Goal: Information Seeking & Learning: Find specific fact

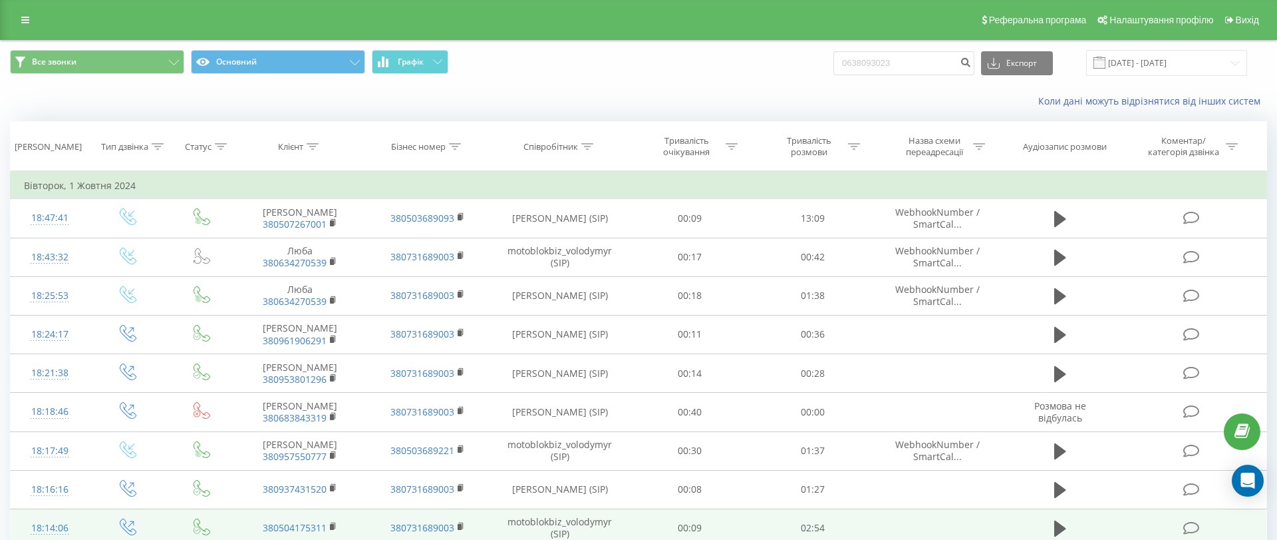
type input "0638093023"
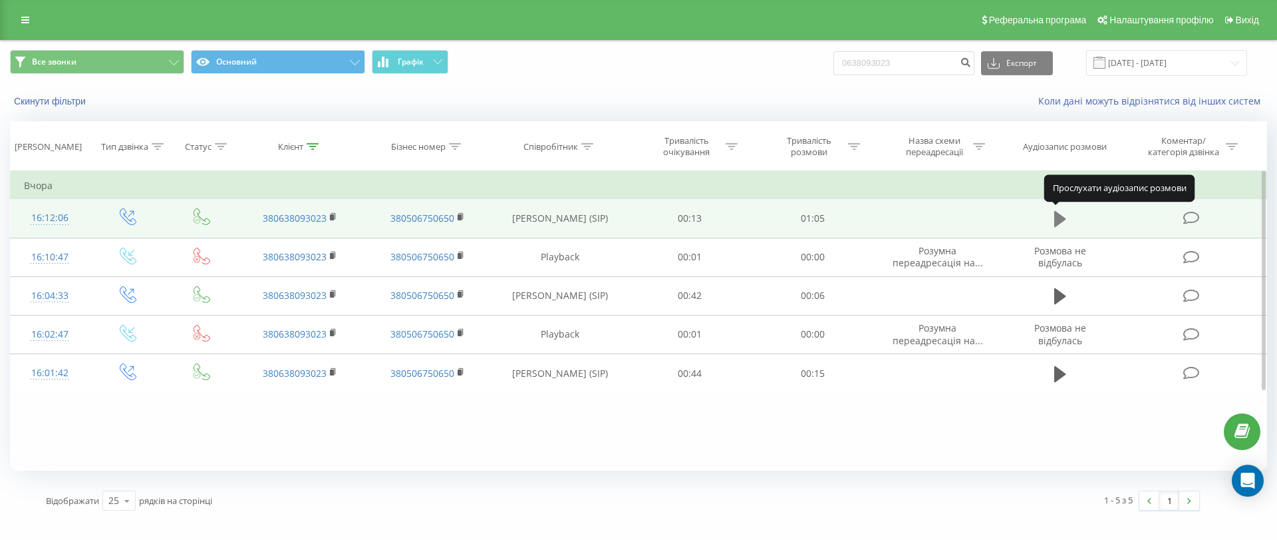
click at [1063, 218] on icon at bounding box center [1060, 219] width 12 height 16
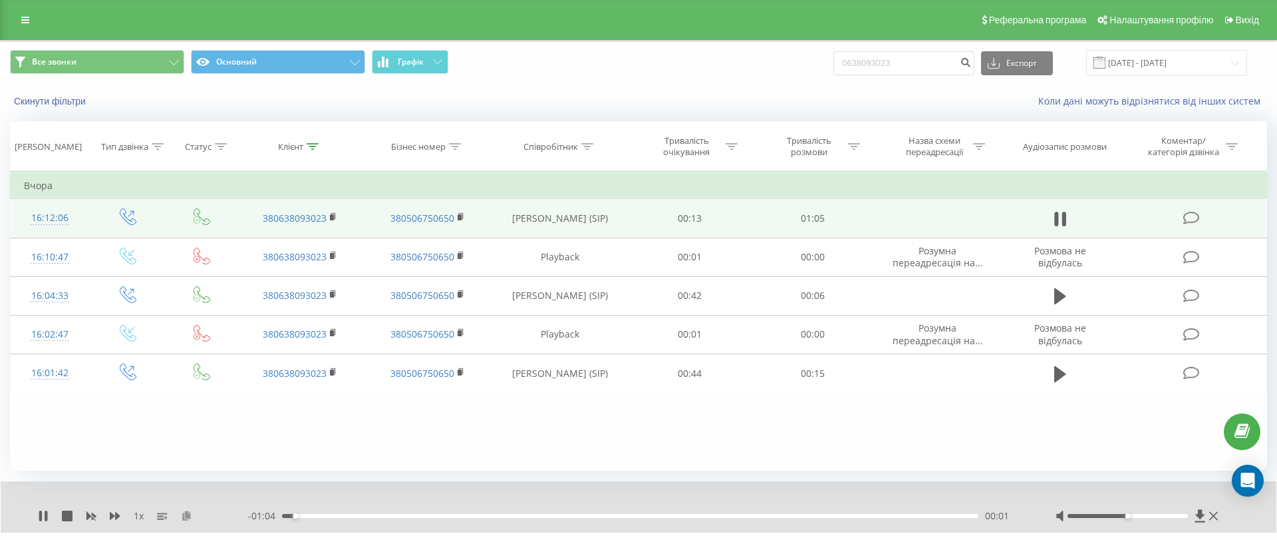
click at [184, 515] on icon at bounding box center [186, 514] width 11 height 9
click at [922, 65] on input "0638093023" at bounding box center [904, 63] width 141 height 24
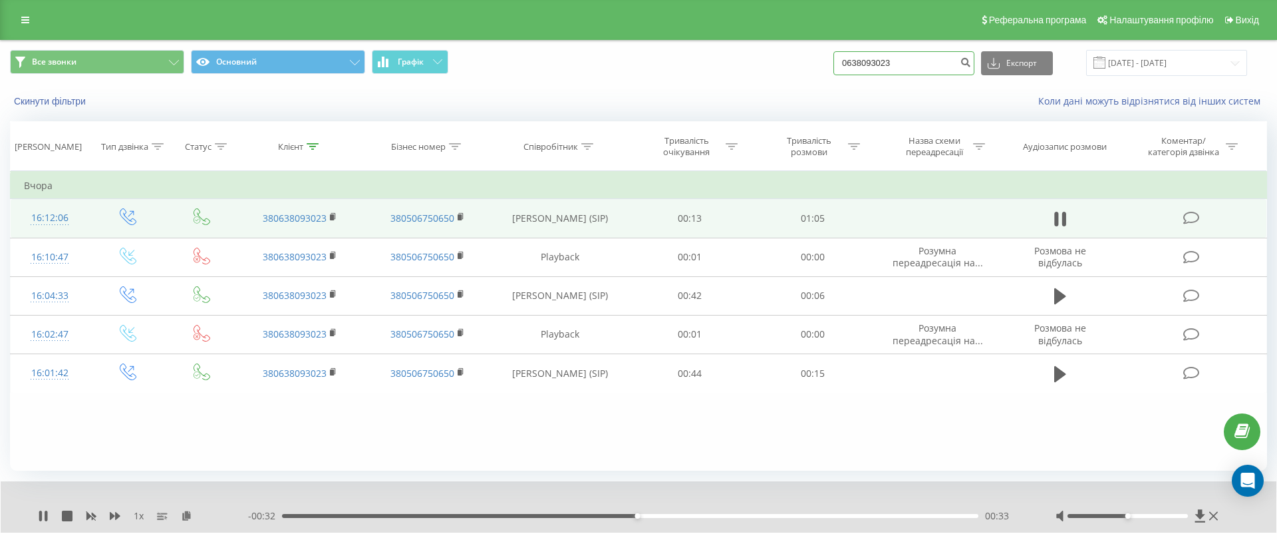
click at [923, 63] on input "0638093023" at bounding box center [904, 63] width 141 height 24
paste input "68056345"
type input "0668056345"
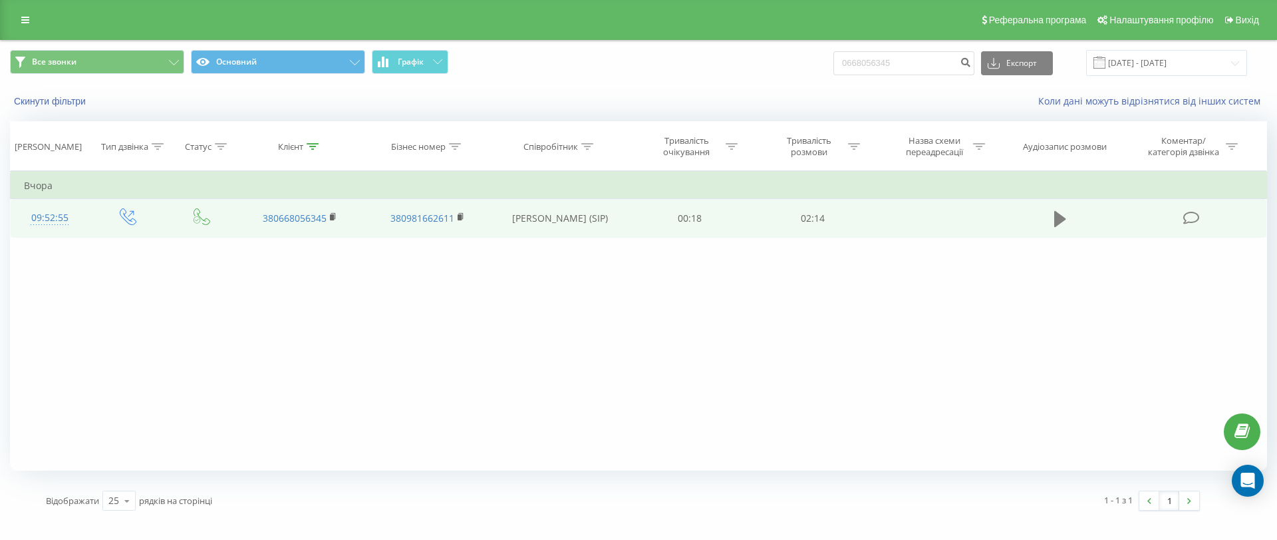
click at [1053, 224] on button at bounding box center [1060, 219] width 20 height 20
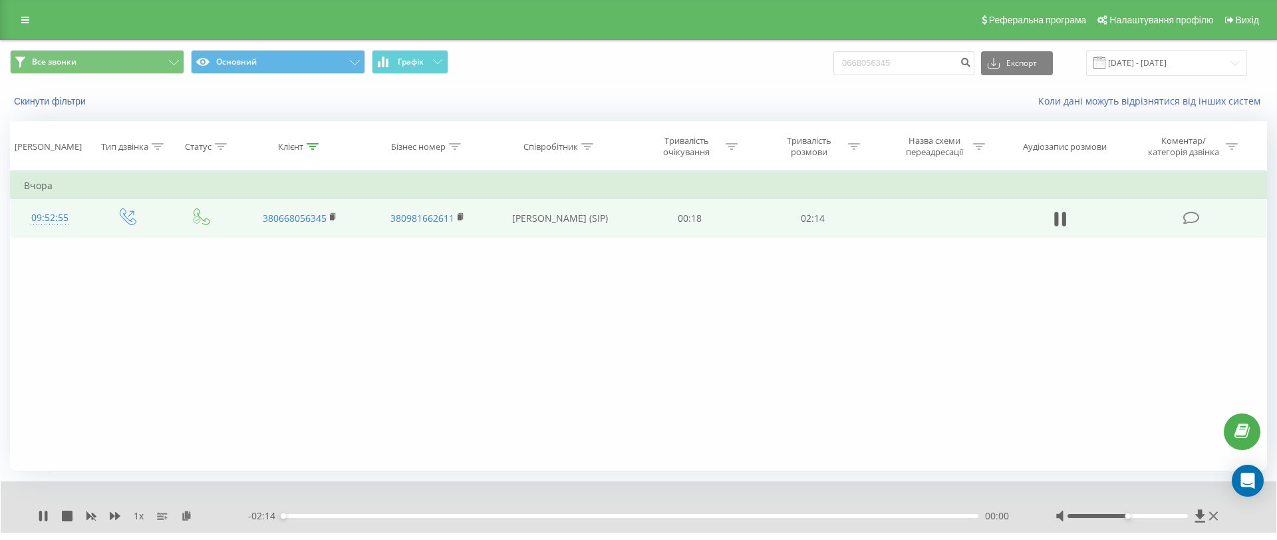
click at [1160, 514] on div at bounding box center [1128, 516] width 121 height 4
click at [187, 510] on icon at bounding box center [186, 514] width 11 height 9
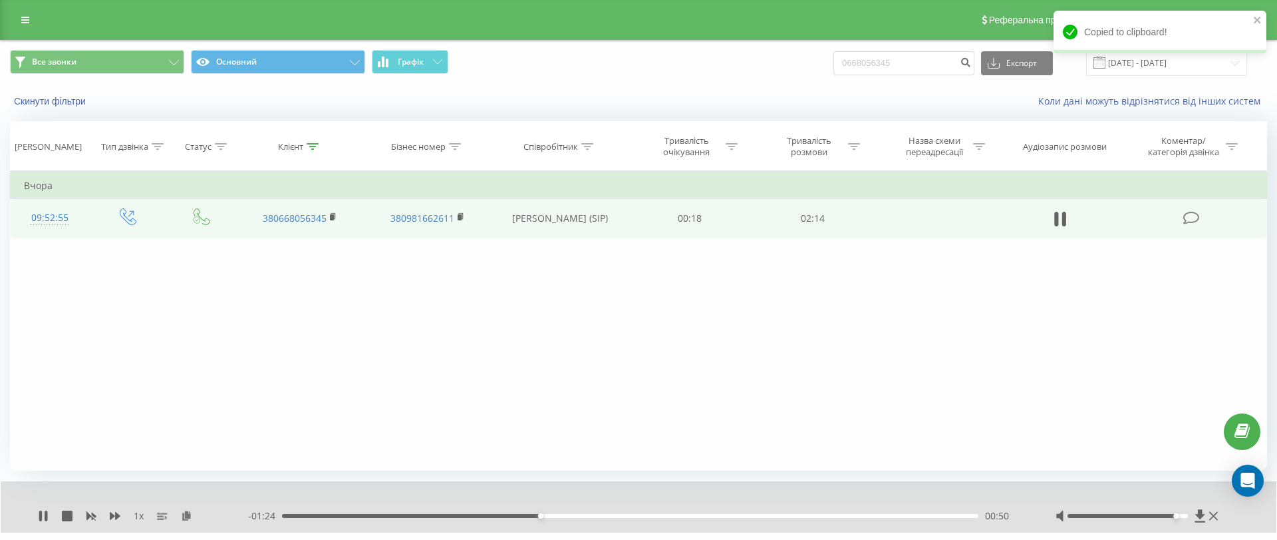
click at [1181, 516] on div at bounding box center [1128, 516] width 121 height 4
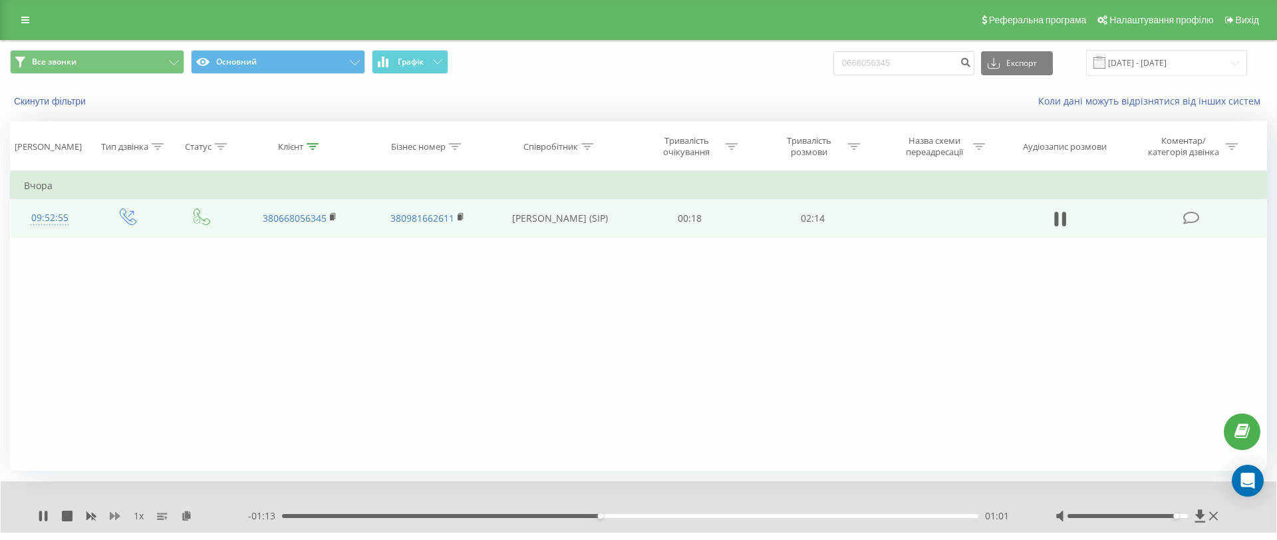
click at [116, 518] on icon at bounding box center [115, 516] width 11 height 8
click at [38, 517] on icon at bounding box center [43, 515] width 11 height 11
drag, startPoint x: 299, startPoint y: 518, endPoint x: 280, endPoint y: 514, distance: 19.7
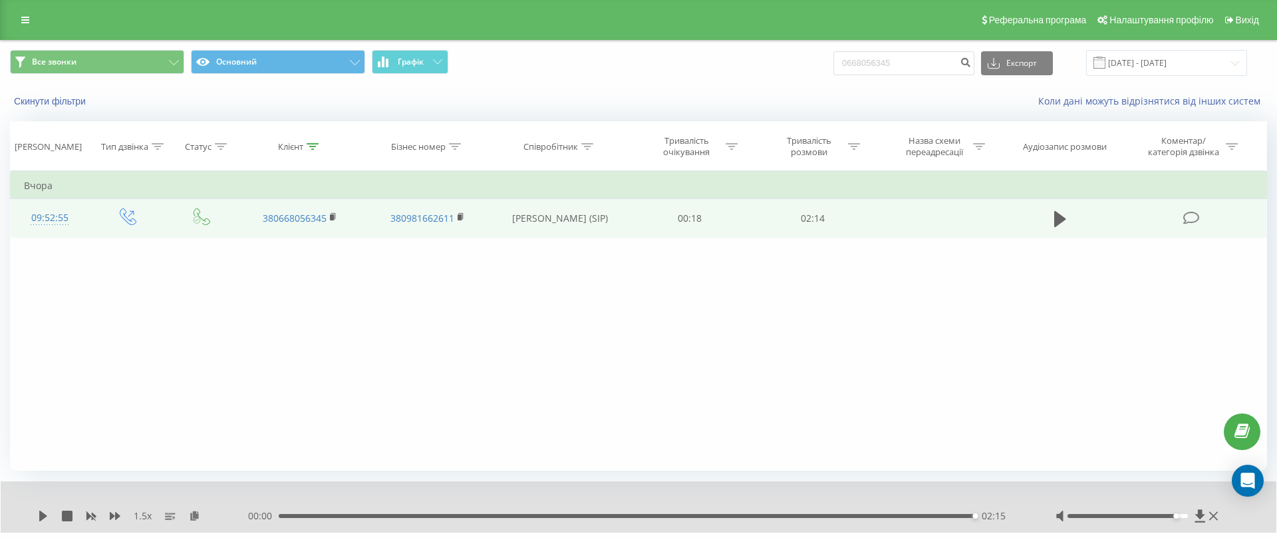
click at [280, 514] on div "00:00 02:15 02:15" at bounding box center [635, 515] width 774 height 13
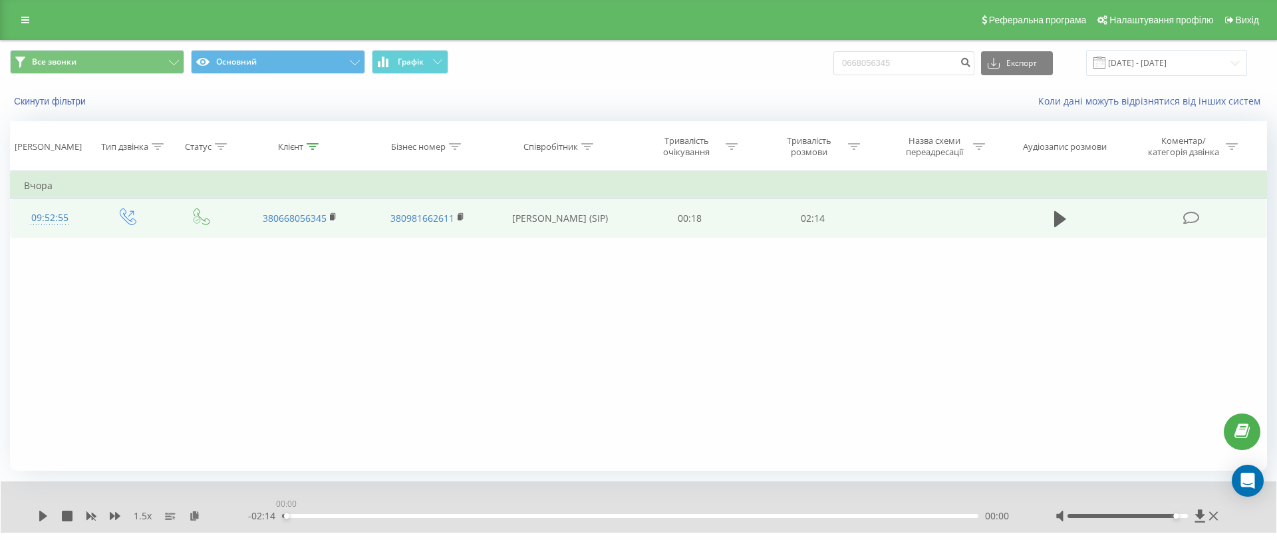
drag, startPoint x: 289, startPoint y: 515, endPoint x: 174, endPoint y: 502, distance: 116.5
click at [175, 502] on div "1.5 x - 02:14 00:00 00:00" at bounding box center [639, 506] width 1276 height 51
click at [43, 509] on div "1.5 x" at bounding box center [143, 515] width 210 height 13
click at [40, 510] on icon at bounding box center [43, 515] width 11 height 11
click at [196, 514] on icon at bounding box center [194, 514] width 11 height 9
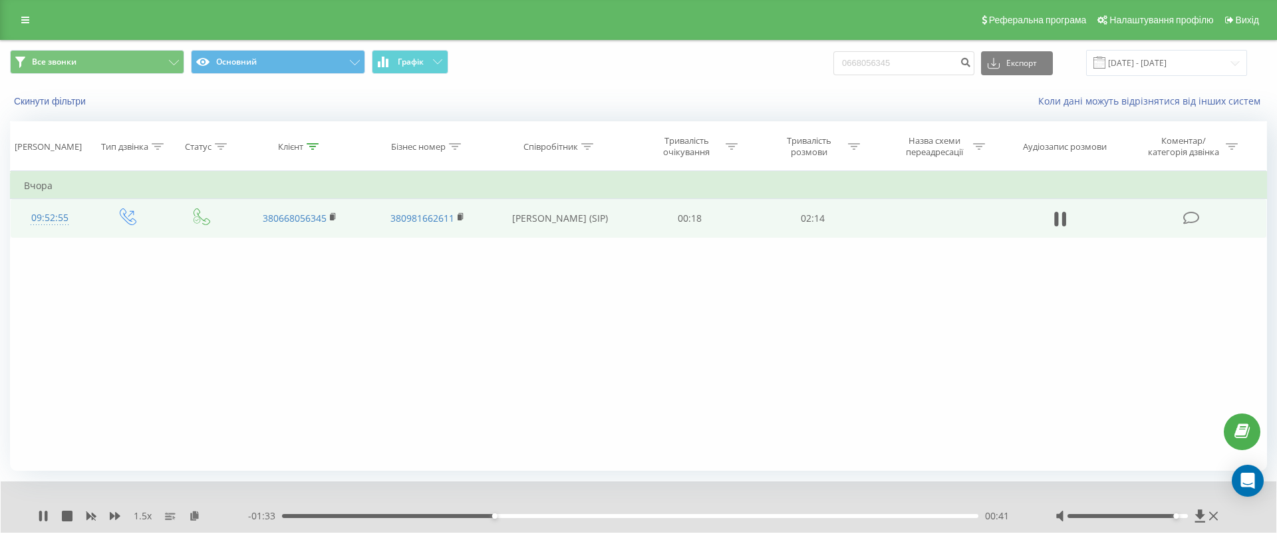
click at [813, 525] on div "1.5 x - 01:33 00:41 00:41" at bounding box center [639, 506] width 1276 height 51
click at [825, 520] on div "- 01:33 00:41 00:41" at bounding box center [635, 515] width 774 height 13
click at [833, 512] on div "- 01:32 00:42 00:42" at bounding box center [635, 515] width 774 height 13
click at [850, 515] on div "00:42" at bounding box center [630, 516] width 697 height 4
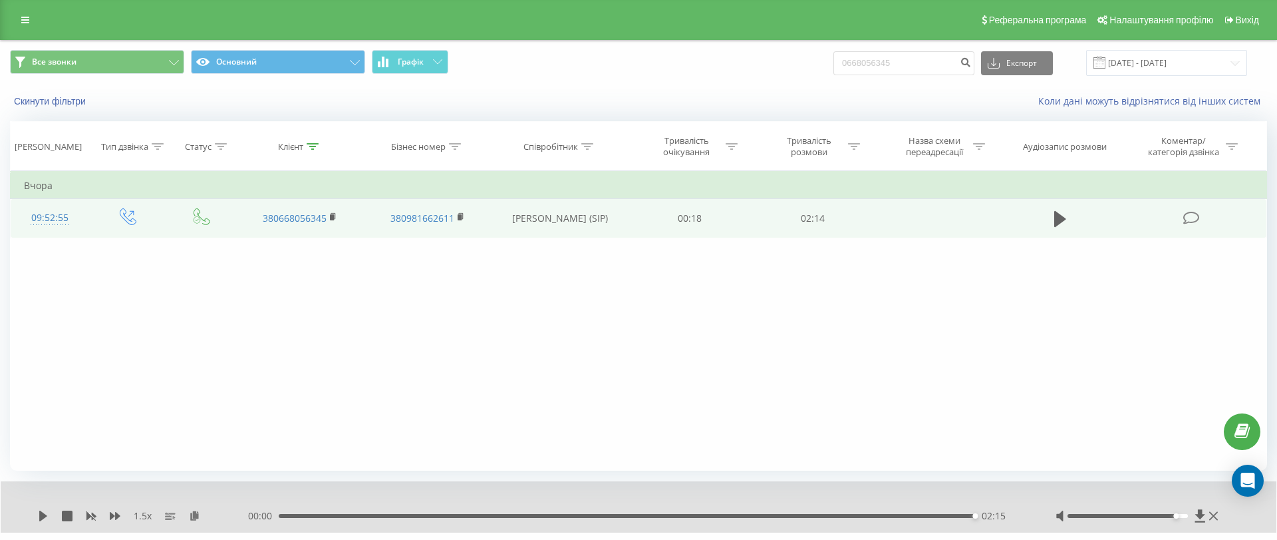
click at [939, 44] on div "Все звонки Основний Графік 0668056345 Експорт .csv .xls .xlsx 19.05.2025 - 19.0…" at bounding box center [639, 63] width 1276 height 45
click at [933, 59] on input "0668056345" at bounding box center [904, 63] width 141 height 24
paste input "96824530"
type input "0968245305"
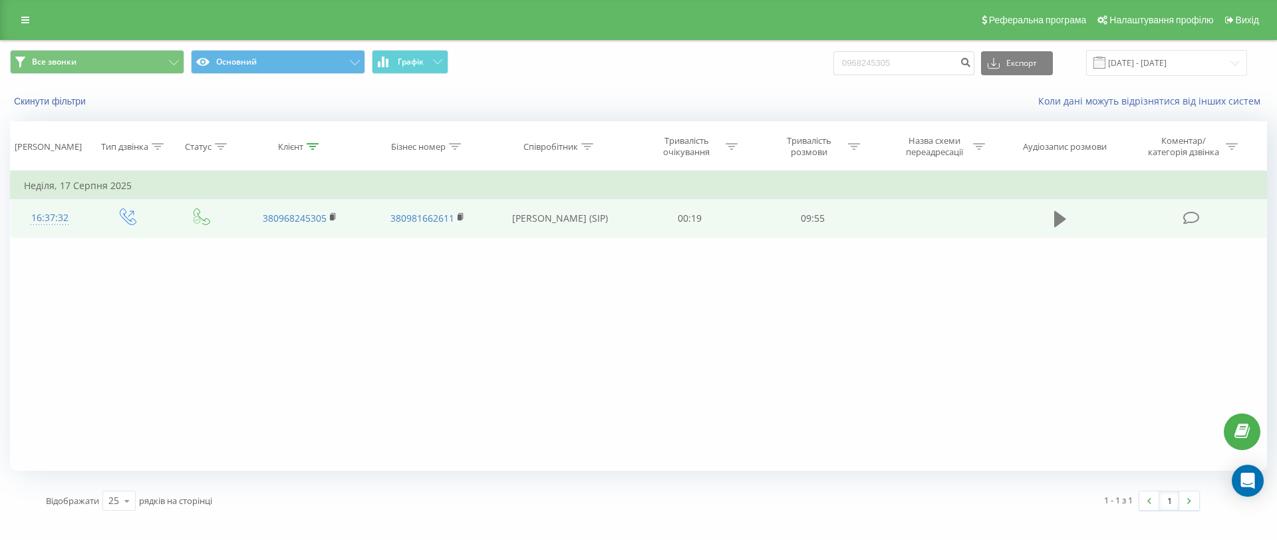
click at [1058, 220] on icon at bounding box center [1060, 219] width 12 height 16
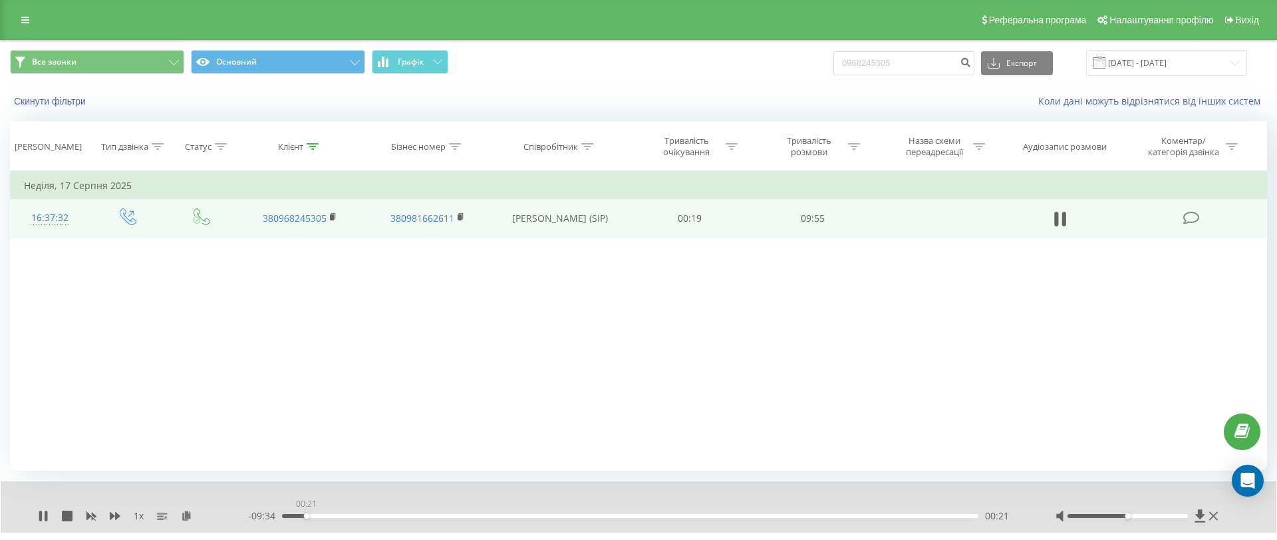
drag, startPoint x: 306, startPoint y: 514, endPoint x: 256, endPoint y: 514, distance: 49.9
click at [251, 514] on div "- 09:34 00:21 00:21" at bounding box center [635, 515] width 774 height 13
click at [114, 516] on icon at bounding box center [115, 516] width 11 height 8
click at [294, 520] on div "- 08:05 01:50 01:50" at bounding box center [635, 515] width 774 height 13
drag, startPoint x: 295, startPoint y: 515, endPoint x: 246, endPoint y: 515, distance: 49.2
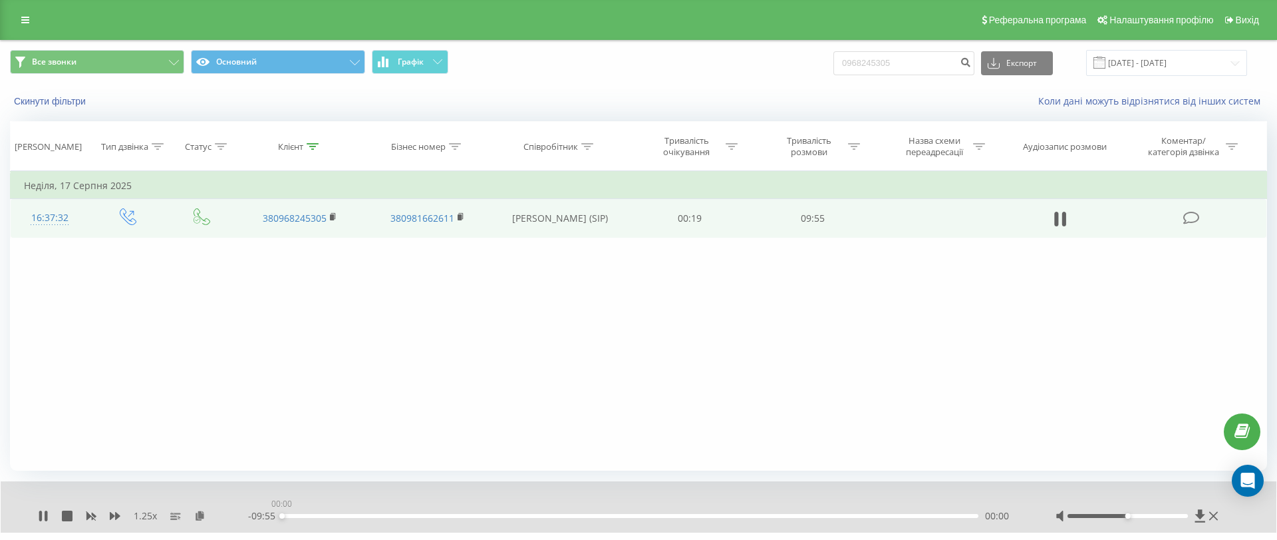
click at [247, 515] on div "1.25 x - 09:55 00:00 00:00" at bounding box center [629, 515] width 1183 height 13
click at [41, 516] on icon at bounding box center [40, 515] width 3 height 11
click at [43, 512] on icon at bounding box center [43, 515] width 11 height 11
click at [114, 519] on icon at bounding box center [115, 515] width 11 height 11
click at [192, 514] on icon at bounding box center [194, 514] width 11 height 9
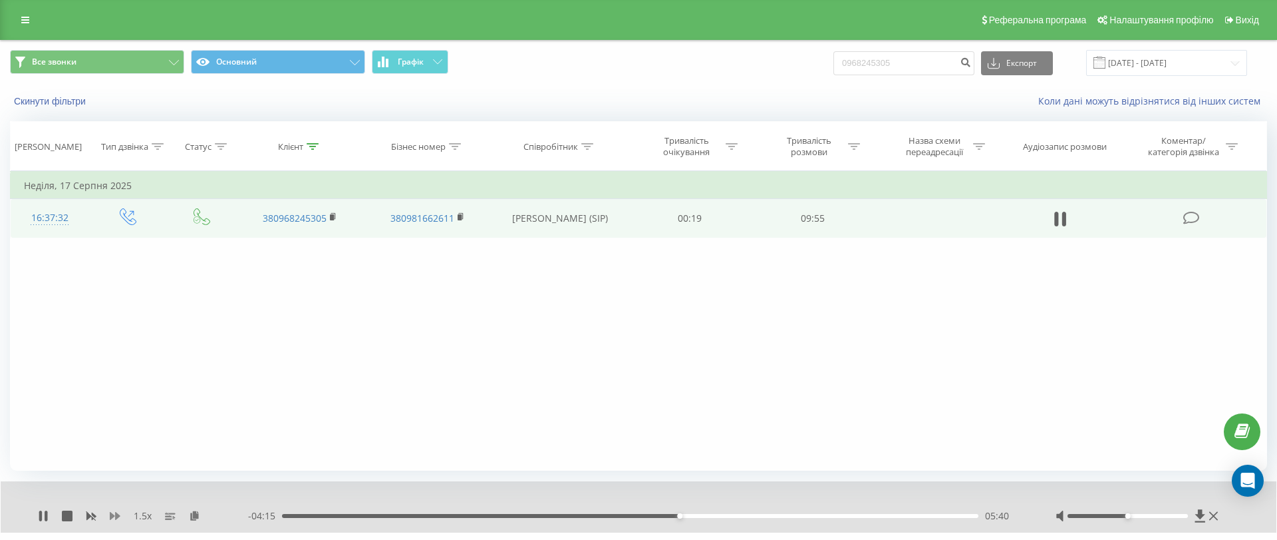
click at [114, 514] on icon at bounding box center [115, 515] width 11 height 11
click at [114, 518] on icon at bounding box center [115, 515] width 11 height 11
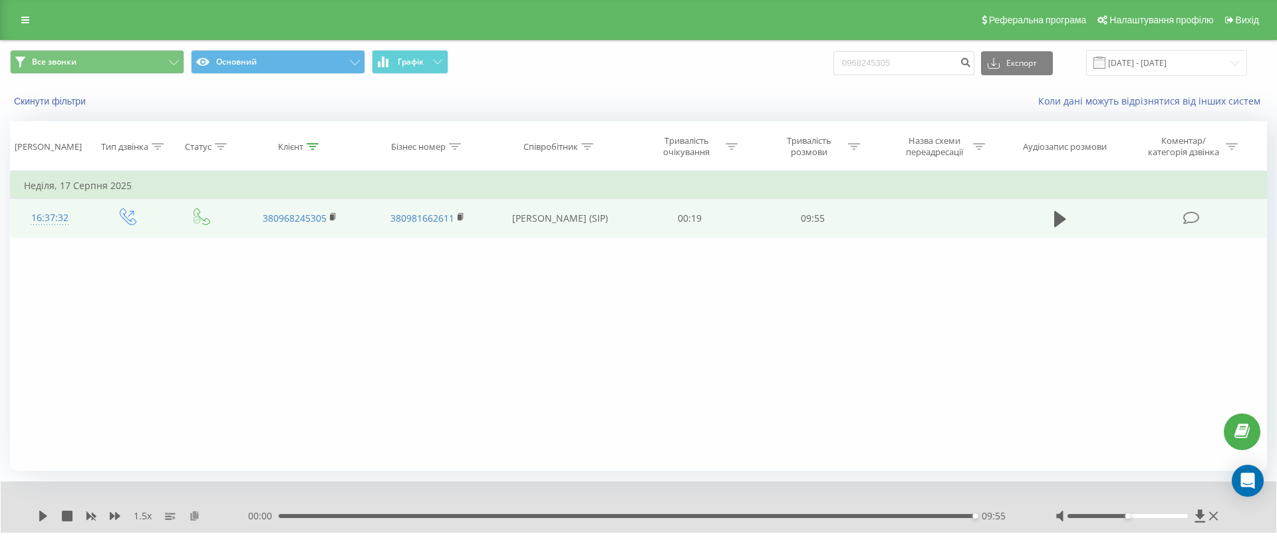
click at [193, 512] on icon at bounding box center [194, 514] width 11 height 9
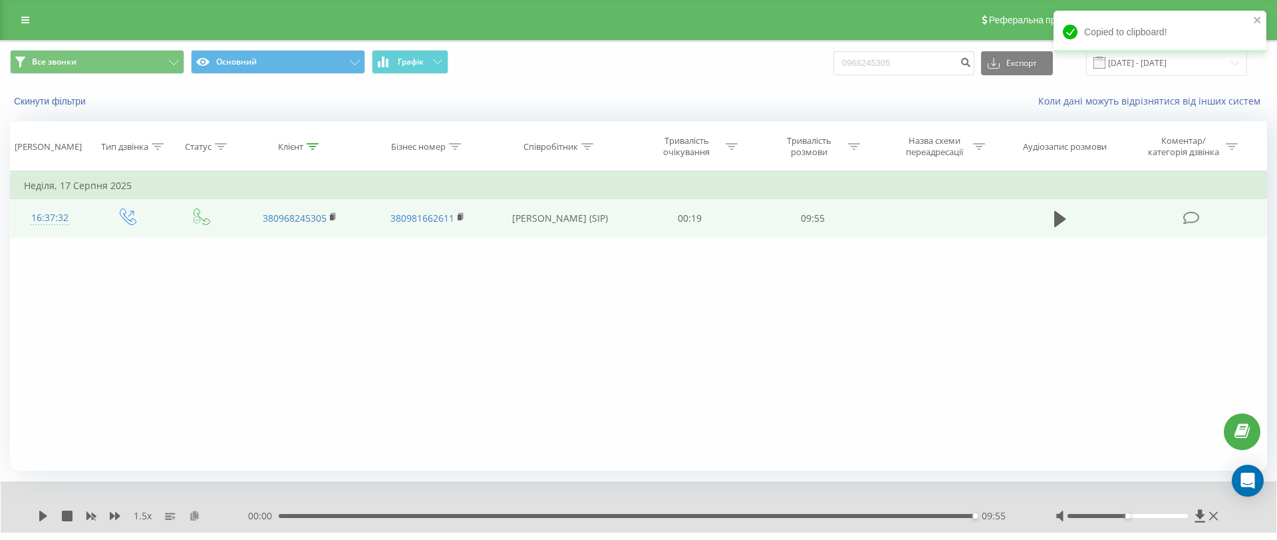
click at [193, 512] on icon at bounding box center [194, 514] width 11 height 9
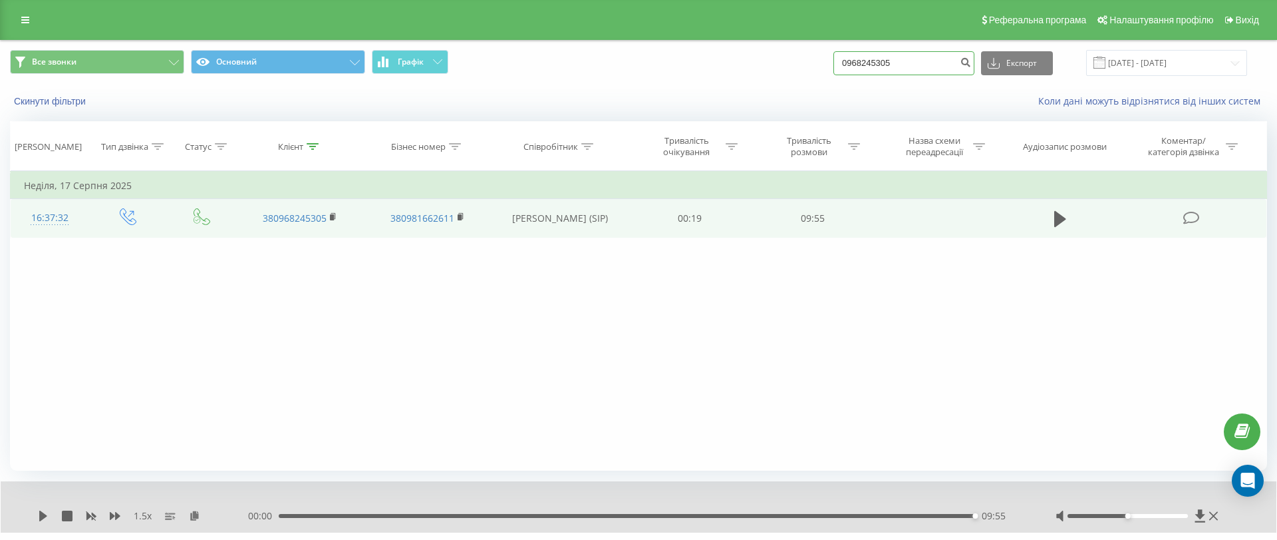
click at [933, 66] on input "0968245305" at bounding box center [904, 63] width 141 height 24
paste input "639566132"
type input "0639566132"
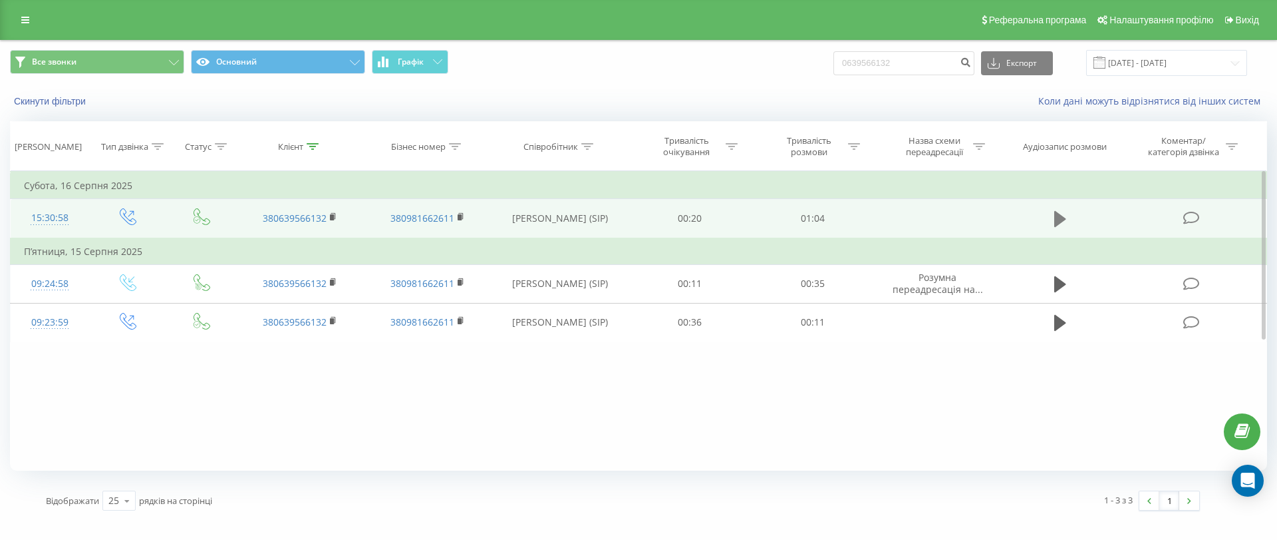
click at [1067, 214] on button at bounding box center [1060, 219] width 20 height 20
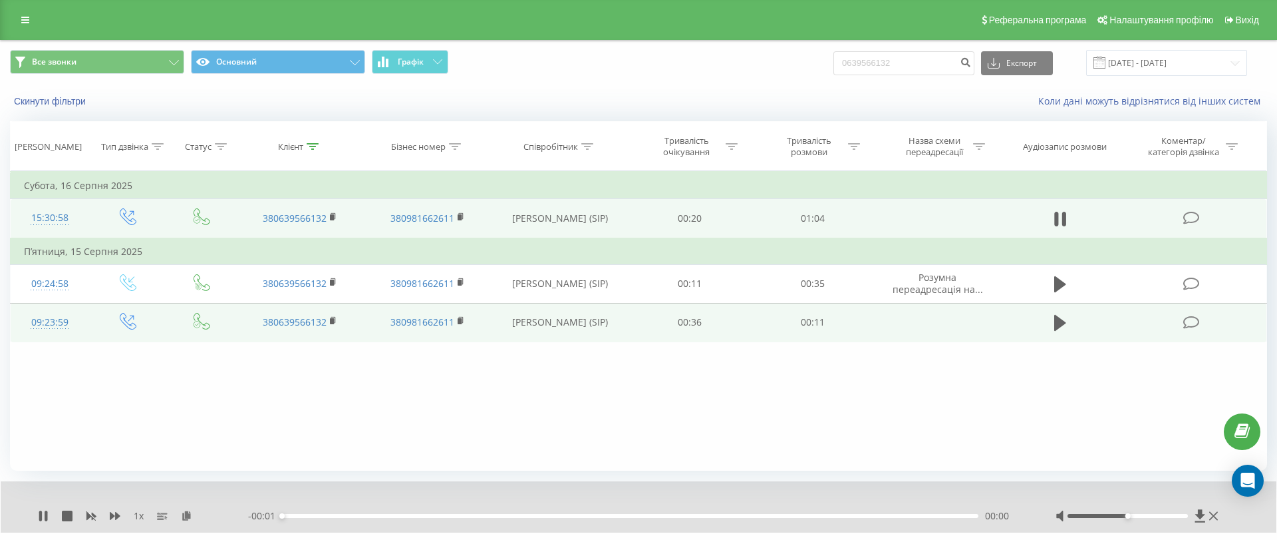
click at [1062, 304] on td at bounding box center [1061, 322] width 118 height 39
click at [1062, 319] on icon at bounding box center [1060, 323] width 12 height 16
click at [603, 504] on div at bounding box center [629, 498] width 947 height 15
click at [603, 518] on div "- 00:08 00:03 00:03" at bounding box center [635, 515] width 774 height 13
click at [653, 517] on div "00:04" at bounding box center [630, 516] width 697 height 4
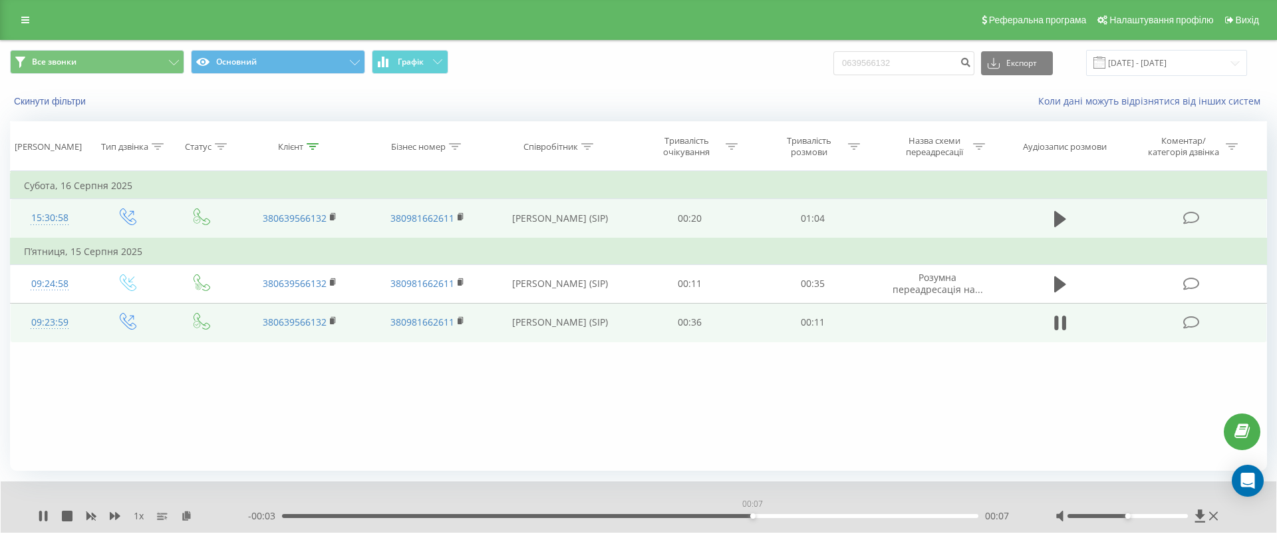
click at [752, 516] on div "00:07" at bounding box center [630, 516] width 697 height 4
click at [848, 509] on div "- 00:03 00:08 00:08" at bounding box center [635, 515] width 774 height 13
click at [869, 510] on div "- 00:03 00:08 00:08" at bounding box center [635, 515] width 774 height 13
click at [870, 510] on div "- 00:03 00:08 00:08" at bounding box center [635, 515] width 774 height 13
click at [873, 512] on div "- 00:03 00:08 00:08" at bounding box center [635, 515] width 774 height 13
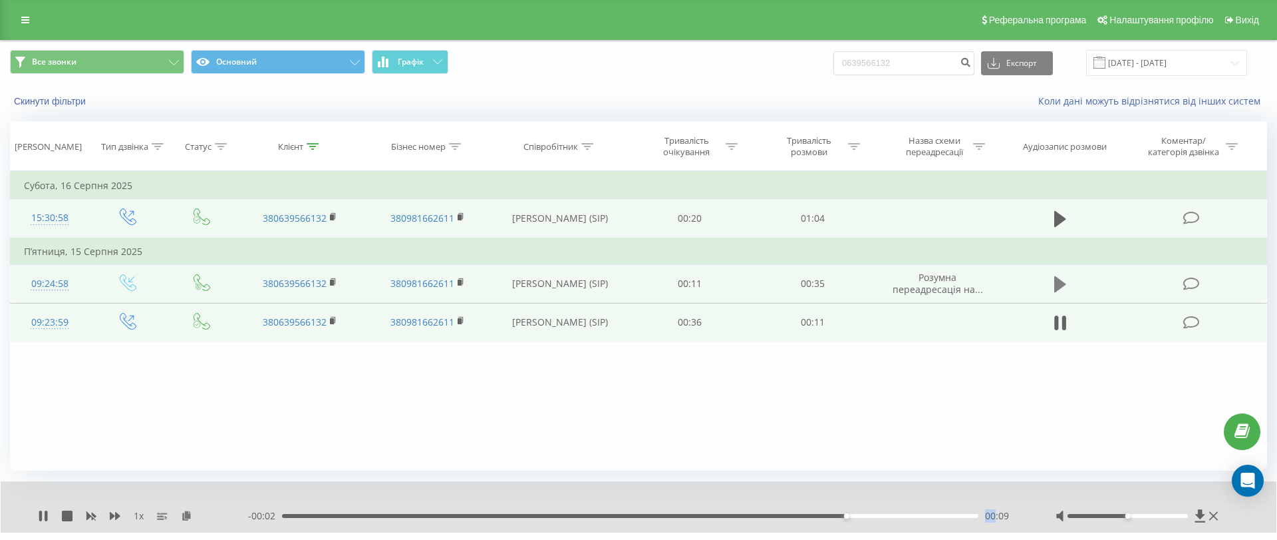
click at [1061, 285] on icon at bounding box center [1060, 284] width 12 height 16
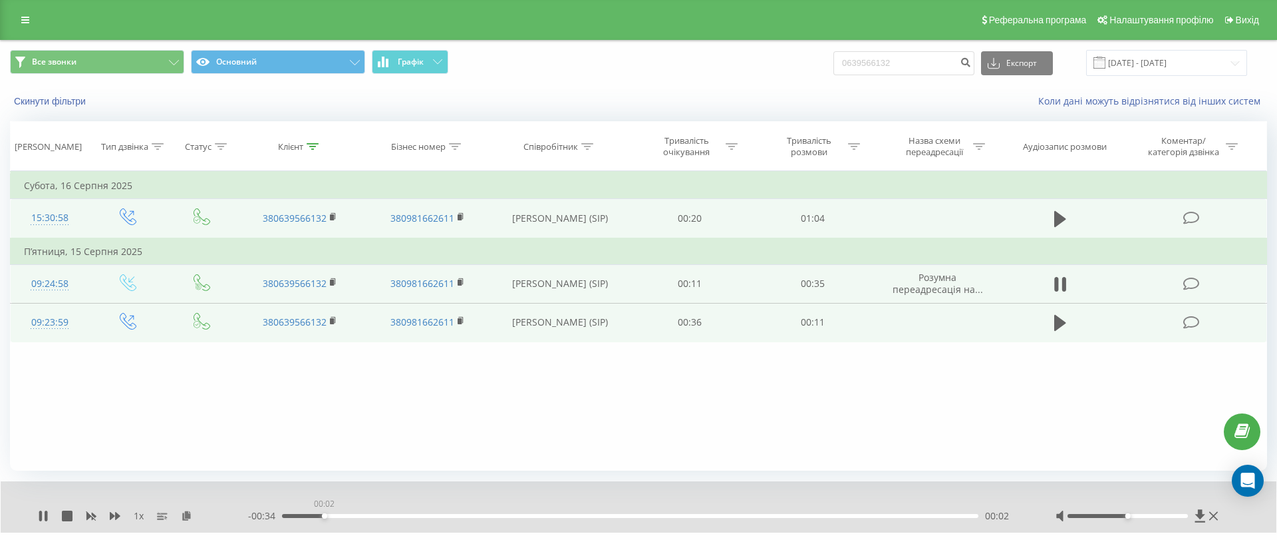
click at [324, 516] on div "00:02" at bounding box center [630, 516] width 697 height 4
click at [118, 512] on icon at bounding box center [115, 515] width 11 height 11
click at [701, 511] on div "- 00:17 00:18 00:18" at bounding box center [635, 515] width 774 height 13
click at [706, 514] on div "00:18" at bounding box center [630, 516] width 697 height 4
click at [767, 514] on div "00:22" at bounding box center [630, 516] width 697 height 4
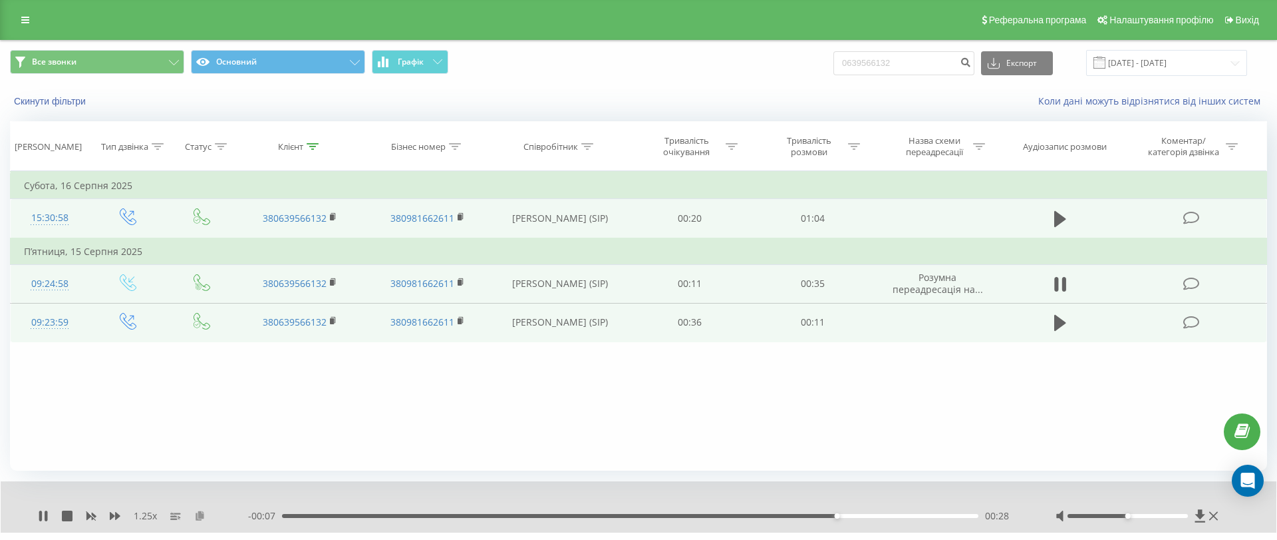
click at [201, 511] on icon at bounding box center [199, 514] width 11 height 9
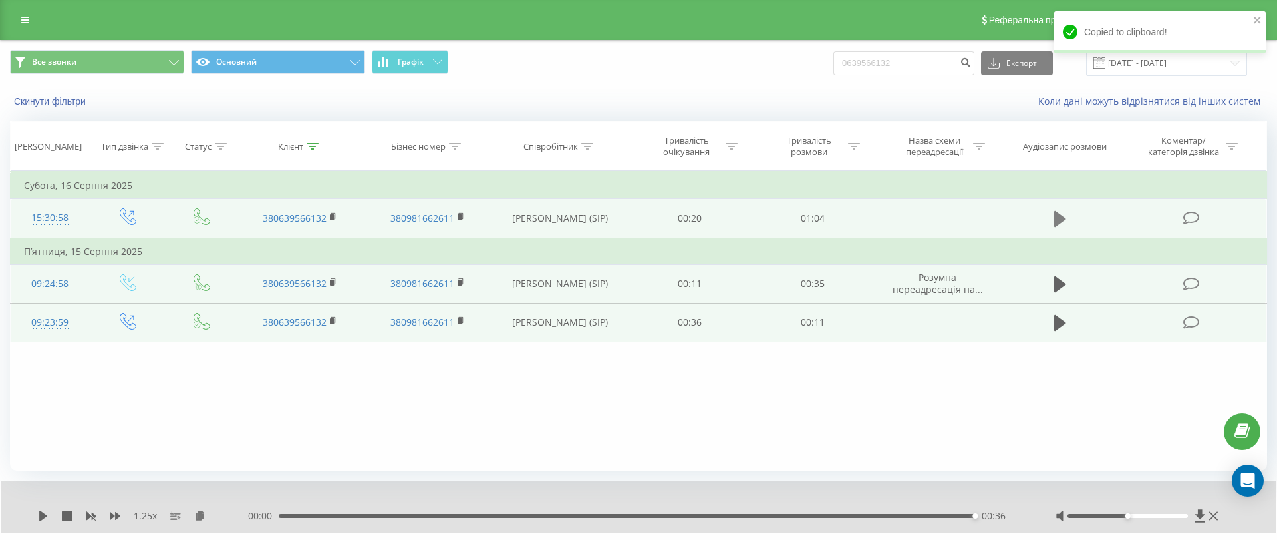
click at [1055, 209] on button at bounding box center [1060, 219] width 20 height 20
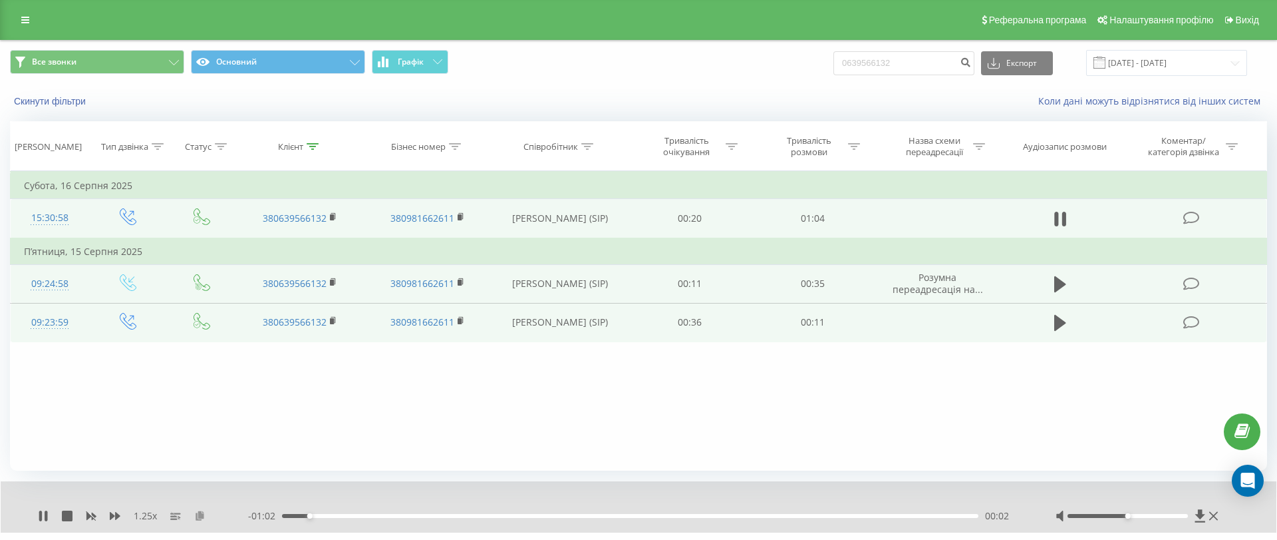
click at [197, 510] on icon at bounding box center [199, 514] width 11 height 9
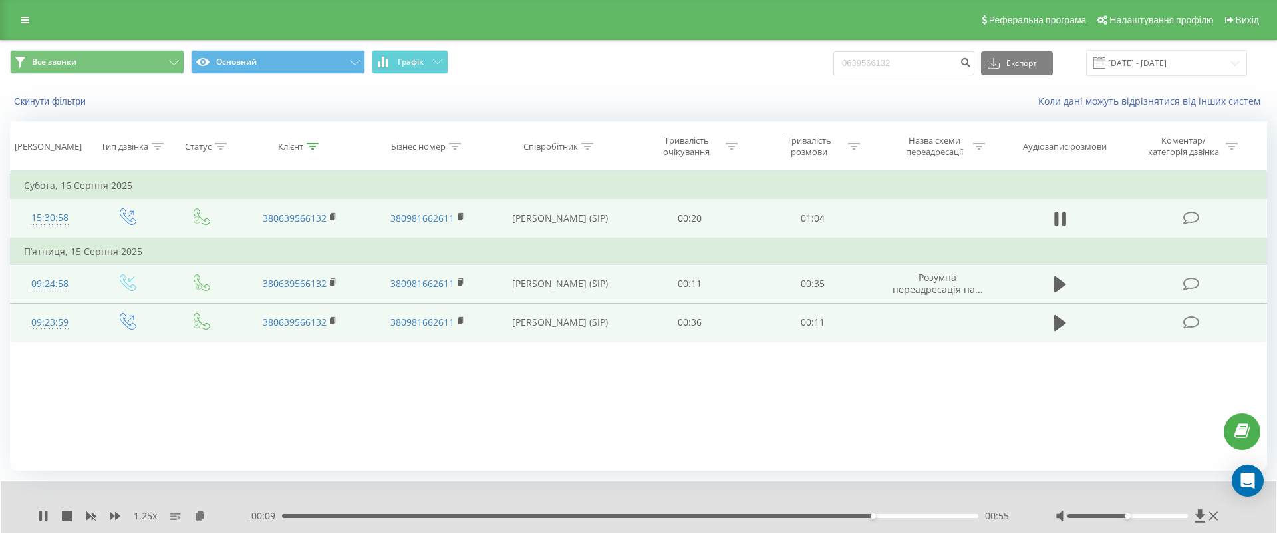
click at [201, 506] on div "1.25 x - 00:09 00:55 00:55" at bounding box center [639, 506] width 1276 height 51
click at [200, 514] on icon at bounding box center [199, 514] width 11 height 9
click at [944, 61] on input "0639566132" at bounding box center [904, 63] width 141 height 24
paste input "990090359"
type input "0990090359"
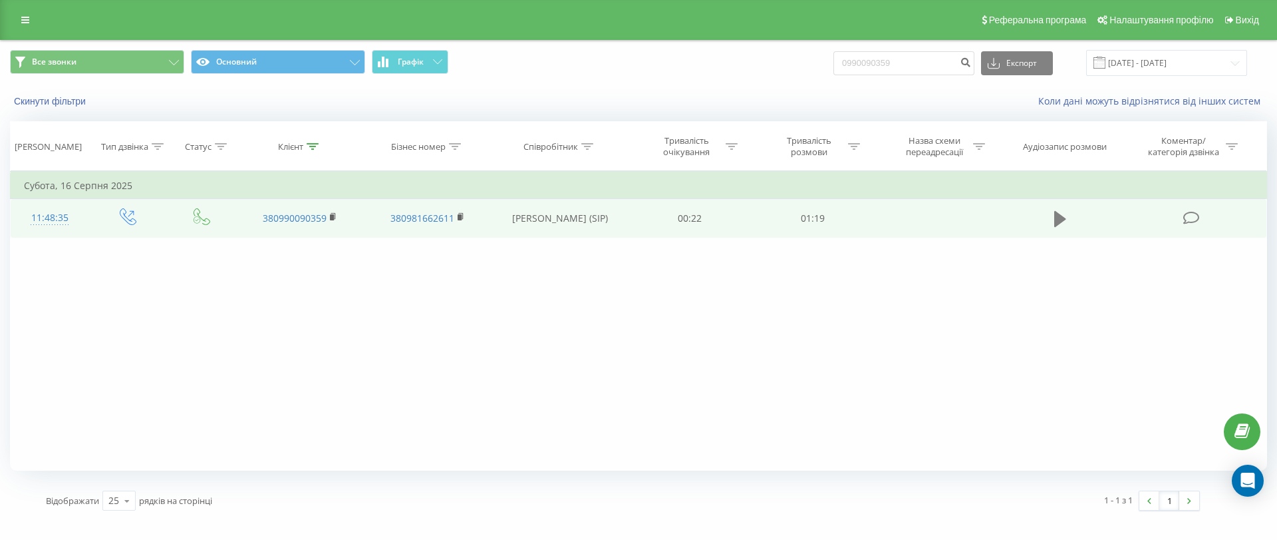
click at [1059, 217] on icon at bounding box center [1060, 219] width 12 height 16
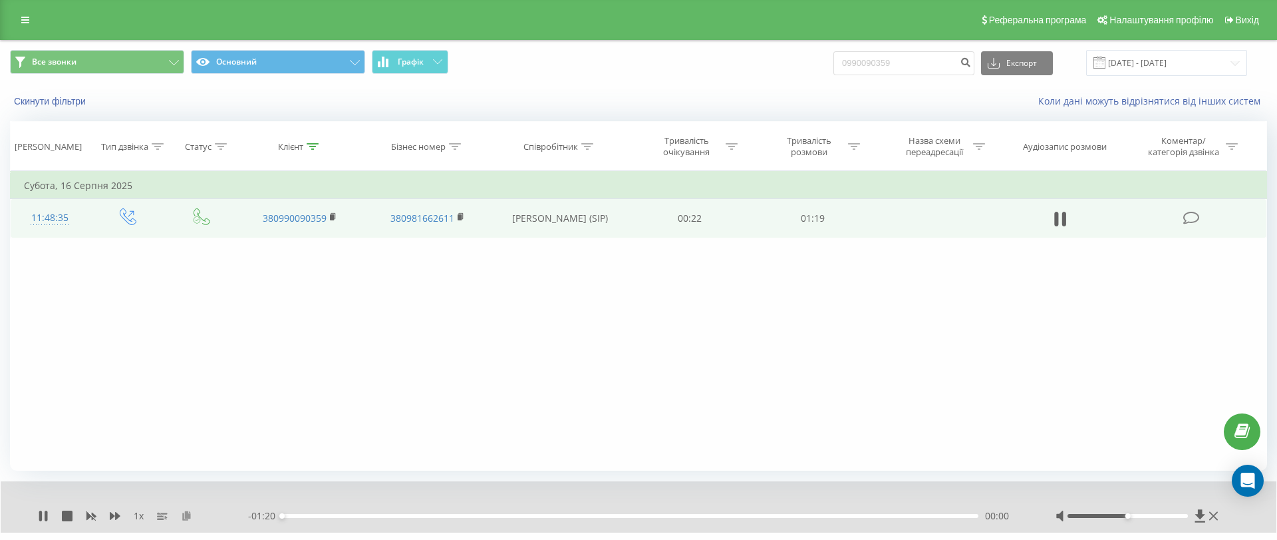
click at [184, 514] on icon at bounding box center [186, 514] width 11 height 9
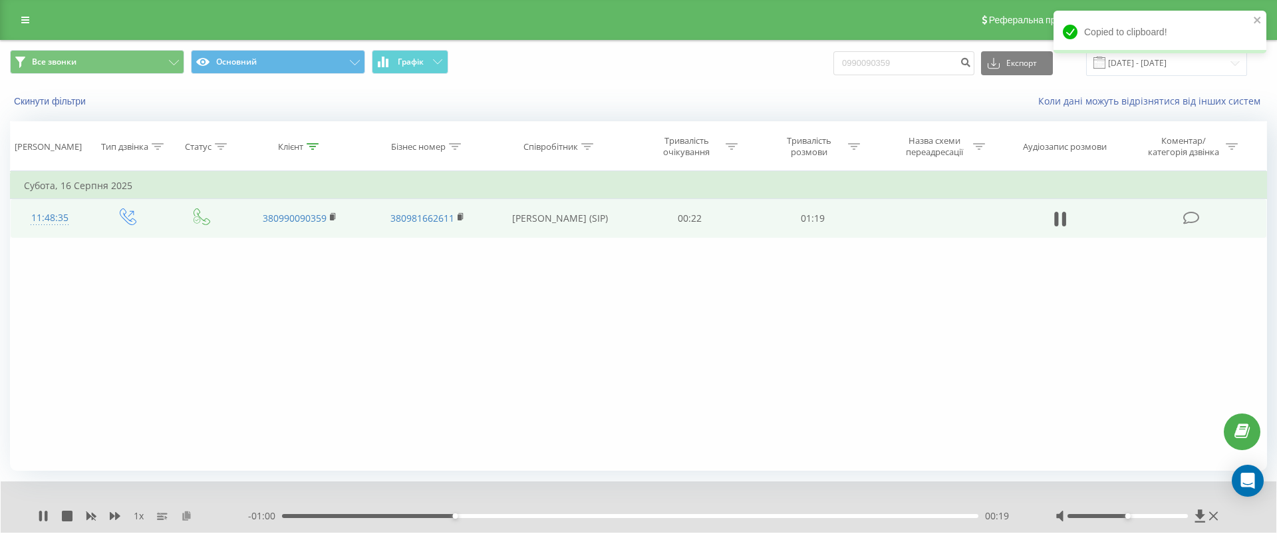
click at [184, 516] on icon at bounding box center [186, 514] width 11 height 9
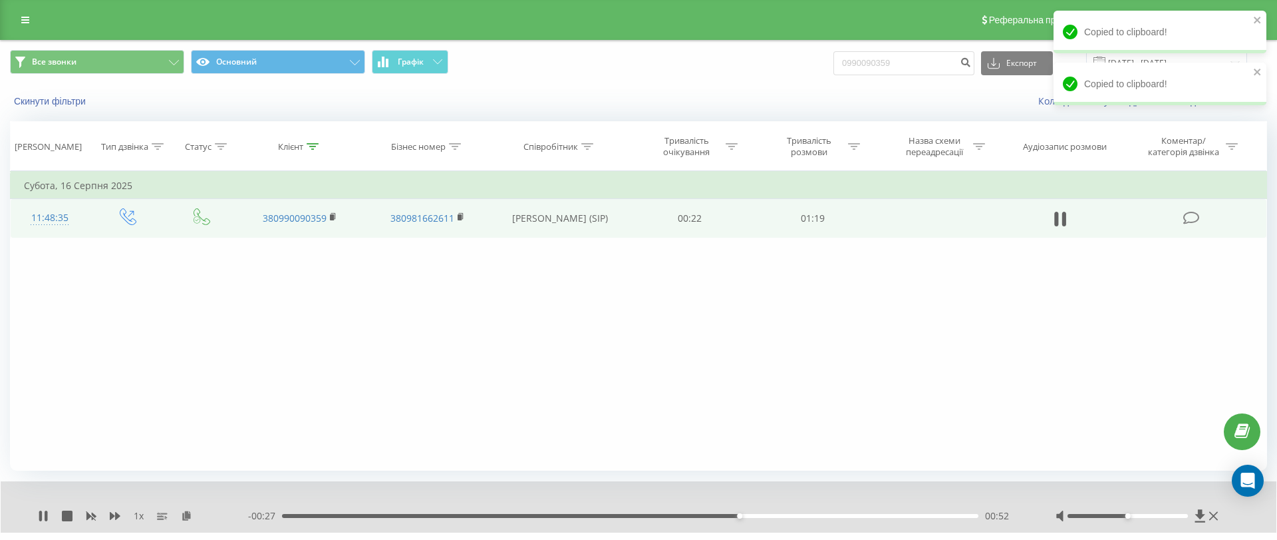
click at [196, 517] on div "1 x" at bounding box center [143, 515] width 210 height 13
click at [184, 516] on icon at bounding box center [186, 514] width 11 height 9
click at [182, 510] on icon at bounding box center [186, 514] width 11 height 9
click at [185, 514] on icon at bounding box center [186, 514] width 11 height 9
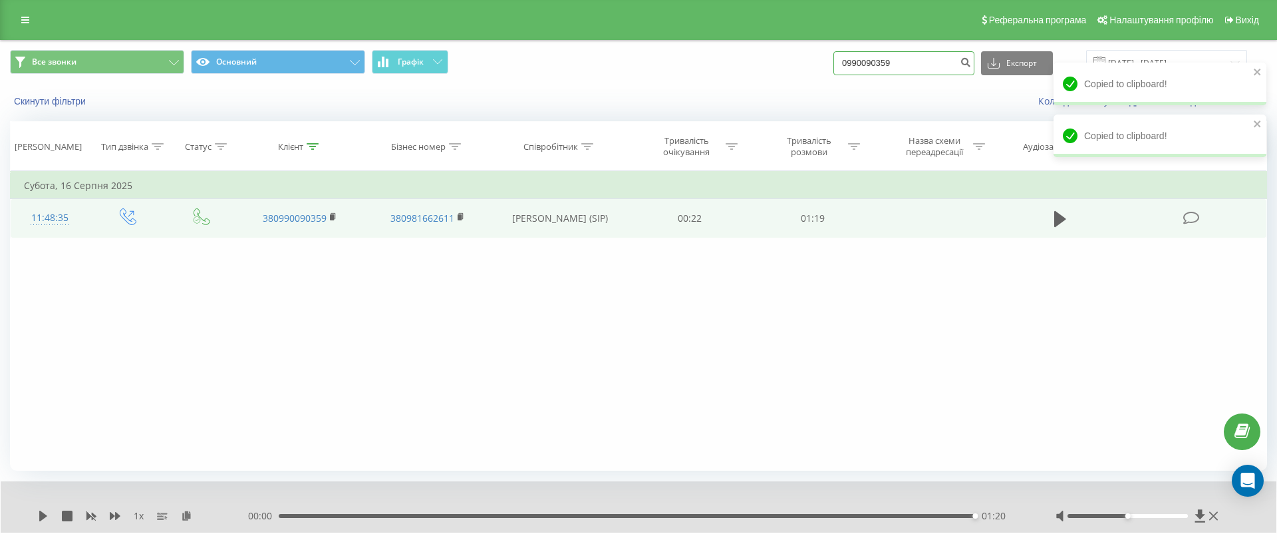
click at [924, 58] on input "0990090359" at bounding box center [904, 63] width 141 height 24
paste input "503130450"
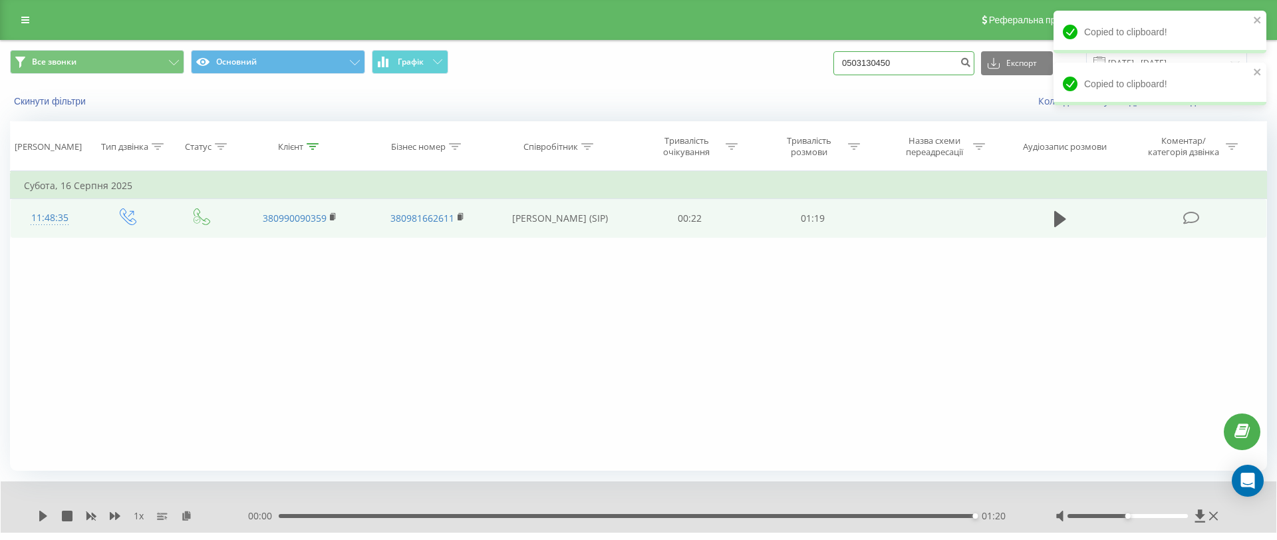
type input "0503130450"
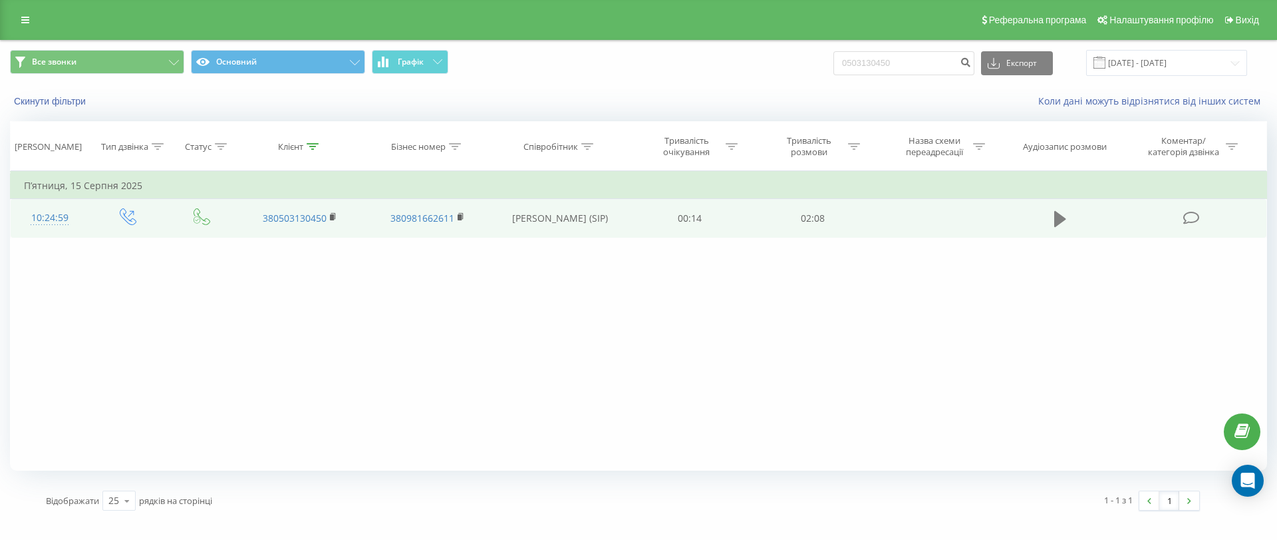
click at [1054, 218] on icon at bounding box center [1060, 219] width 12 height 16
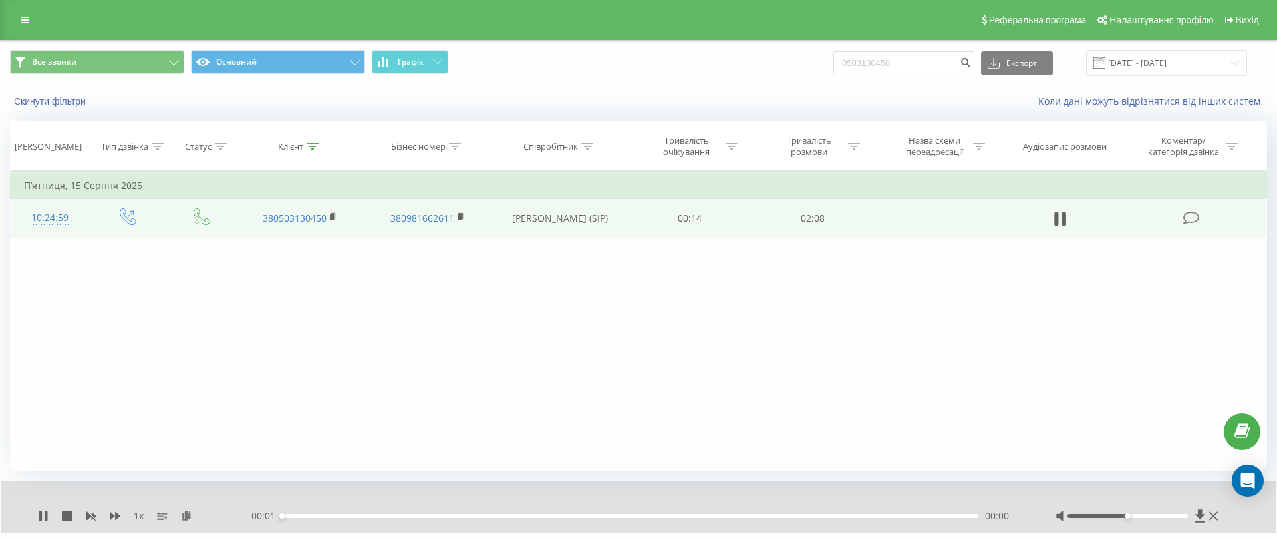
scroll to position [31, 0]
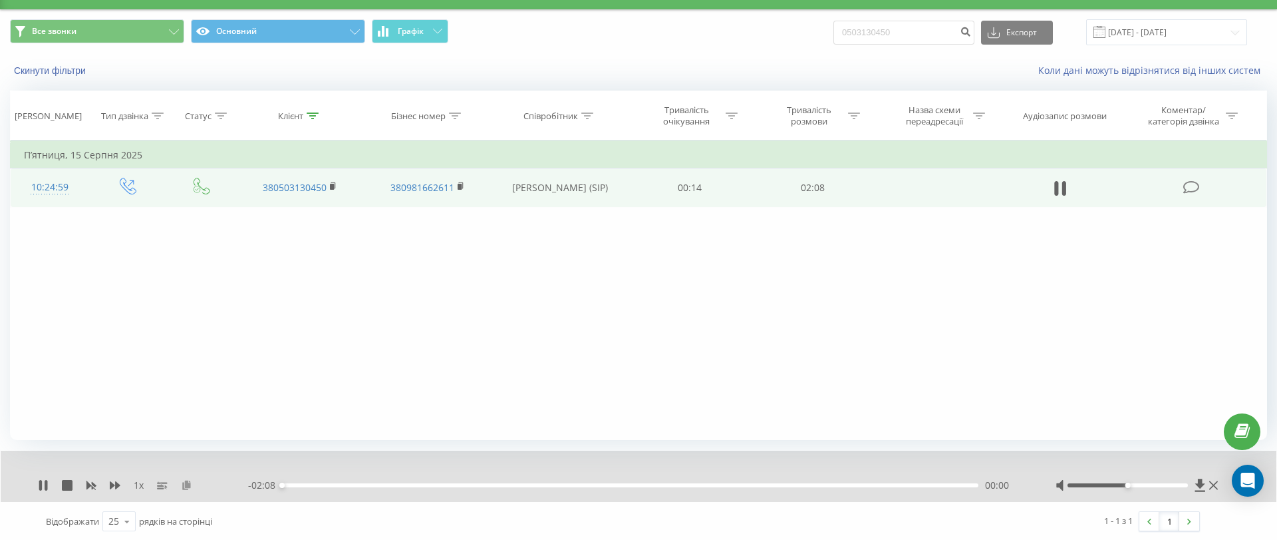
click at [188, 484] on icon at bounding box center [186, 484] width 11 height 9
click at [188, 483] on icon at bounding box center [186, 484] width 11 height 9
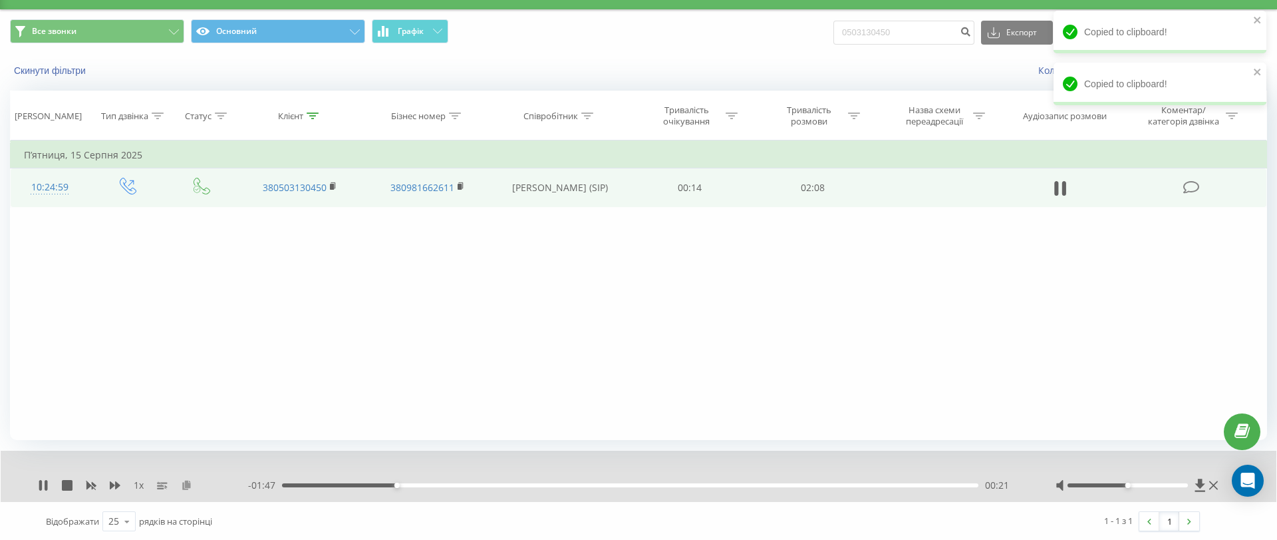
click at [186, 488] on icon at bounding box center [186, 484] width 11 height 9
click at [182, 485] on icon at bounding box center [186, 484] width 11 height 9
click at [189, 486] on icon at bounding box center [186, 484] width 11 height 9
click at [187, 484] on icon at bounding box center [186, 484] width 11 height 9
click at [190, 485] on icon at bounding box center [186, 484] width 11 height 9
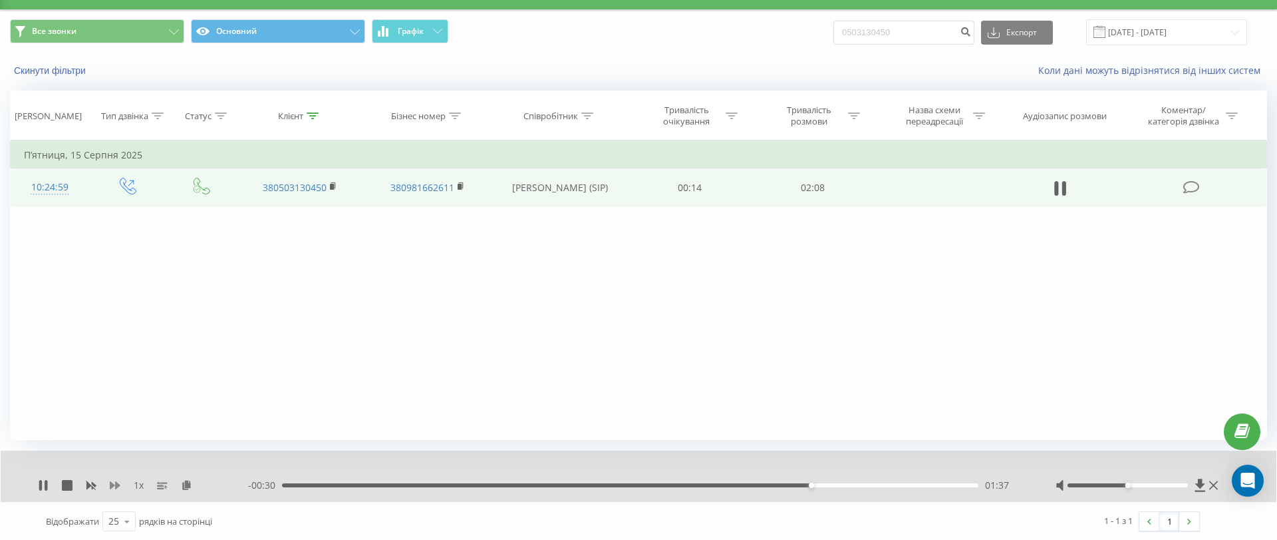
click at [119, 488] on icon at bounding box center [115, 485] width 11 height 11
click at [925, 33] on input "0503130450" at bounding box center [904, 33] width 141 height 24
paste input "973347914"
type input "0973347914"
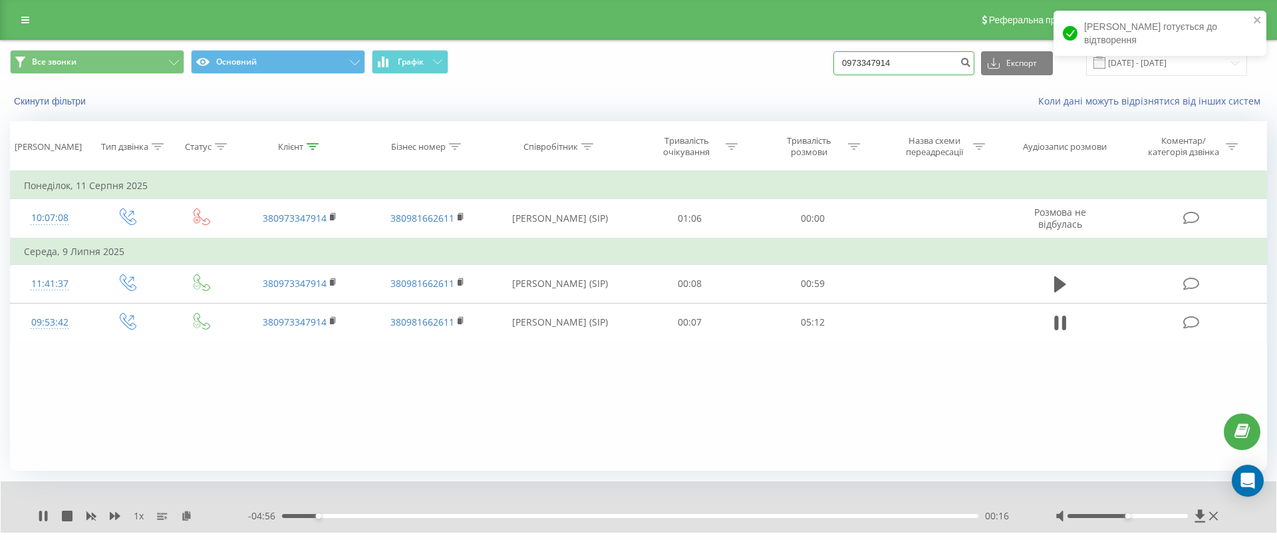
click at [941, 71] on input "0973347914" at bounding box center [904, 63] width 141 height 24
paste input "50583799"
type input "0505837994"
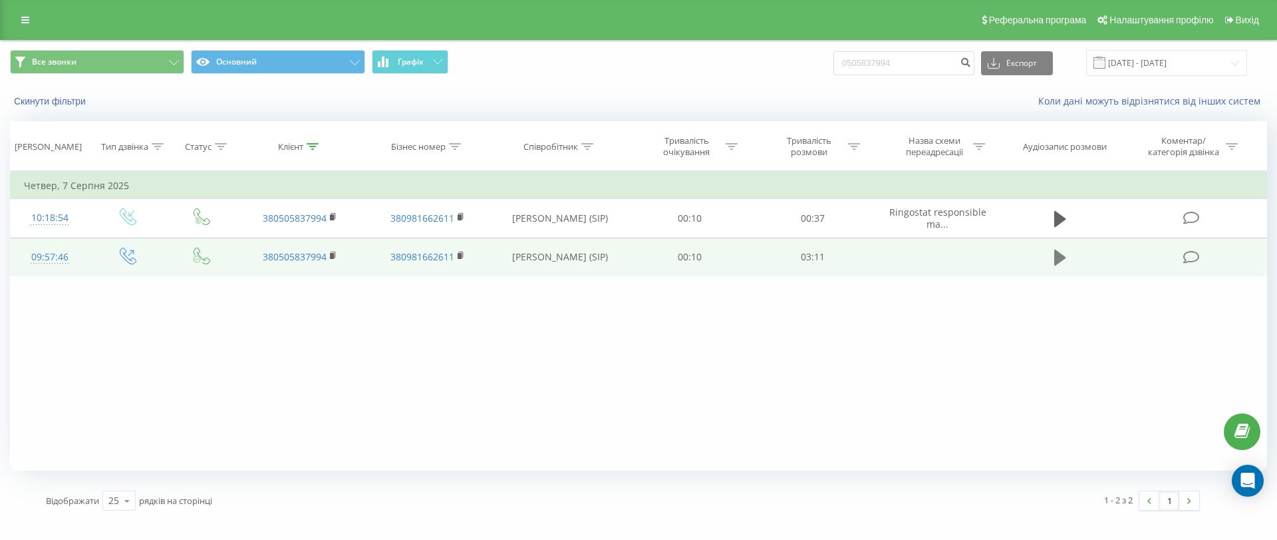
click at [1059, 252] on icon at bounding box center [1060, 257] width 12 height 16
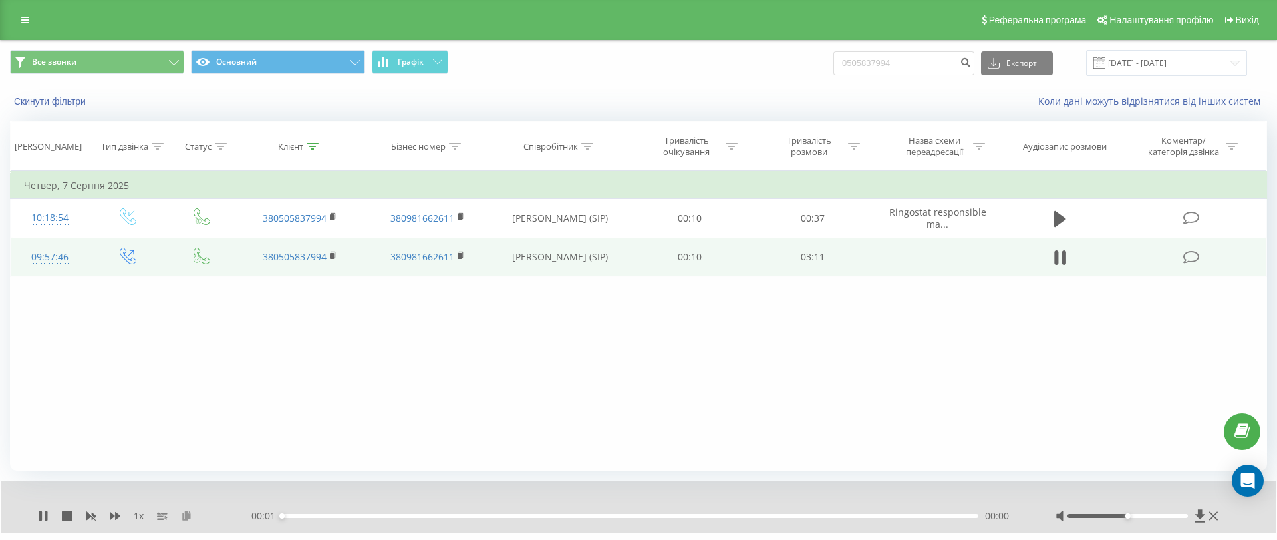
click at [189, 516] on icon at bounding box center [186, 514] width 11 height 9
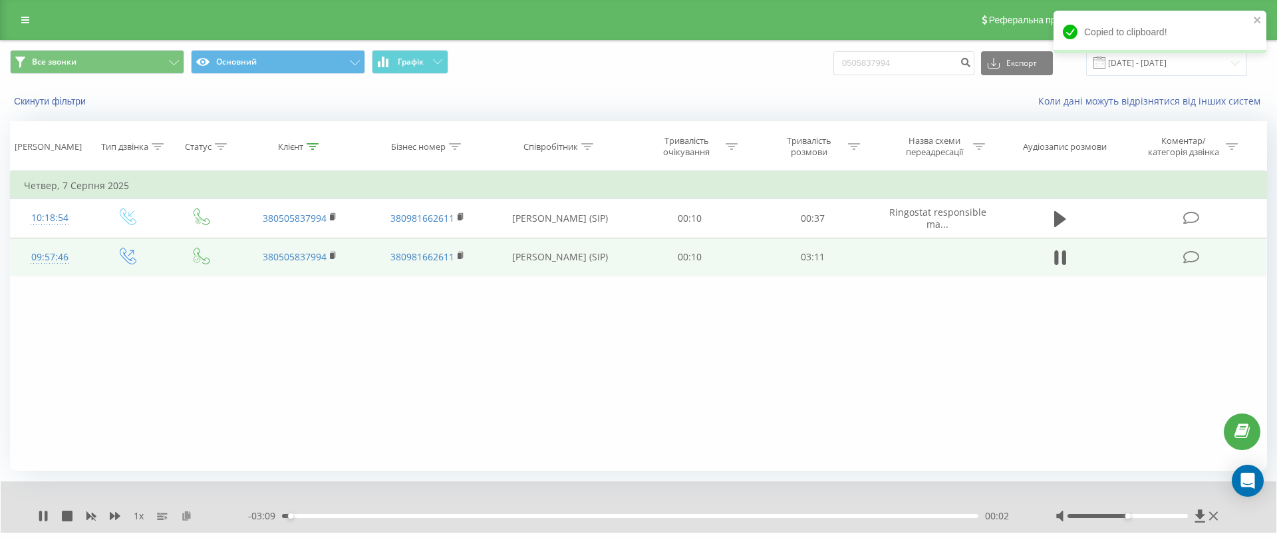
click at [186, 520] on button at bounding box center [186, 515] width 11 height 11
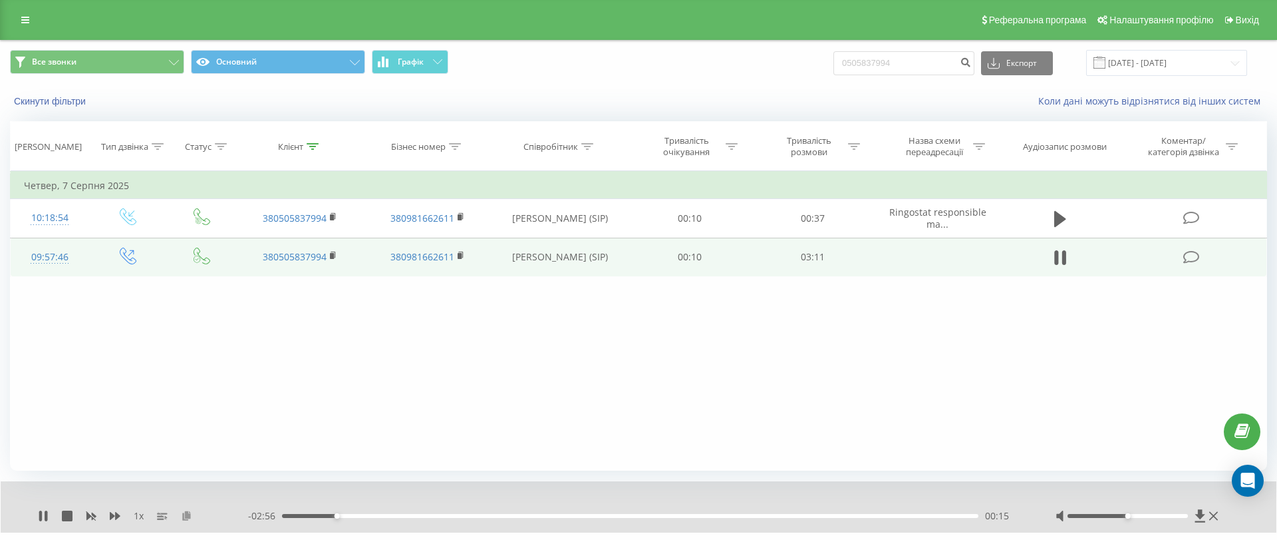
click at [186, 517] on icon at bounding box center [186, 514] width 11 height 9
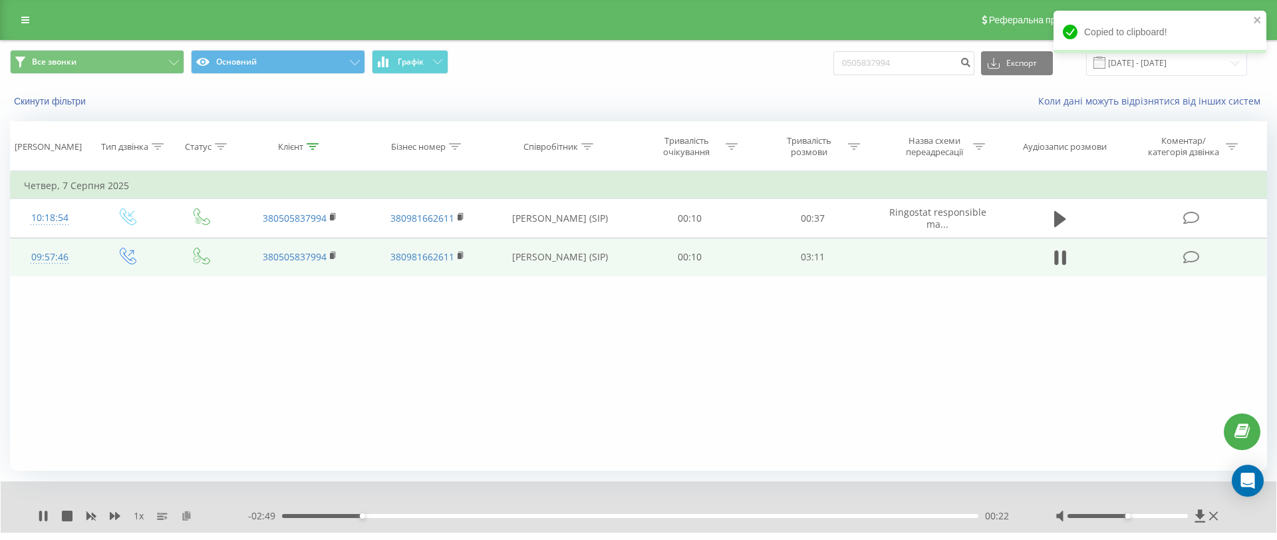
click at [185, 512] on icon at bounding box center [186, 514] width 11 height 9
click at [114, 514] on icon at bounding box center [115, 515] width 11 height 11
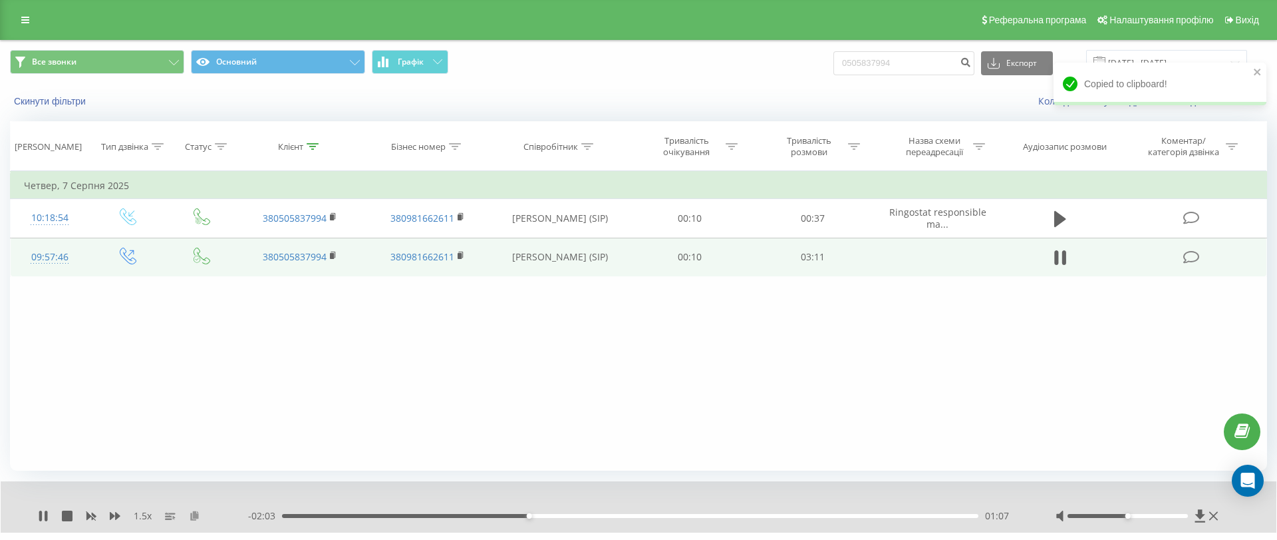
click at [194, 512] on icon at bounding box center [194, 514] width 11 height 9
click at [192, 517] on icon at bounding box center [194, 514] width 11 height 9
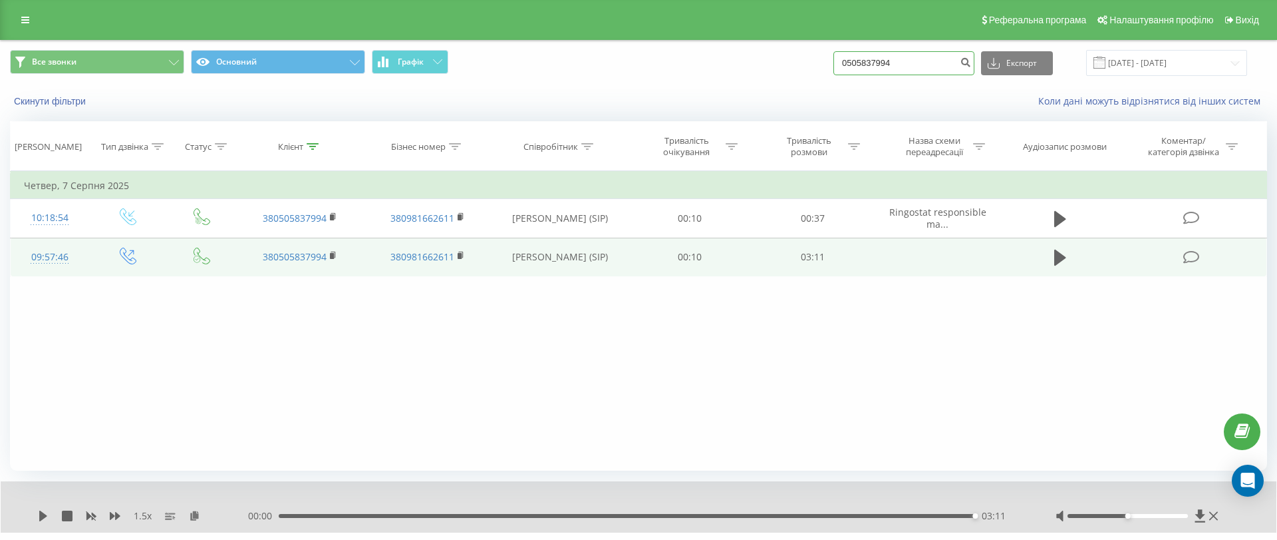
click at [952, 63] on input "0505837994" at bounding box center [904, 63] width 141 height 24
paste input "961210429"
type input "0961210429"
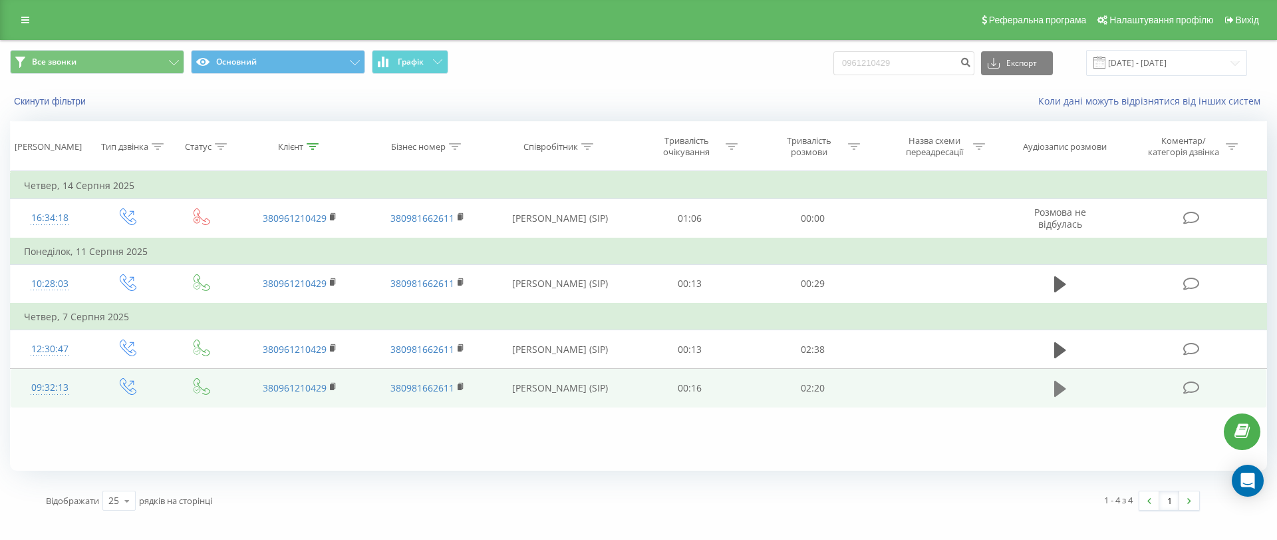
click at [1052, 387] on button at bounding box center [1060, 389] width 20 height 20
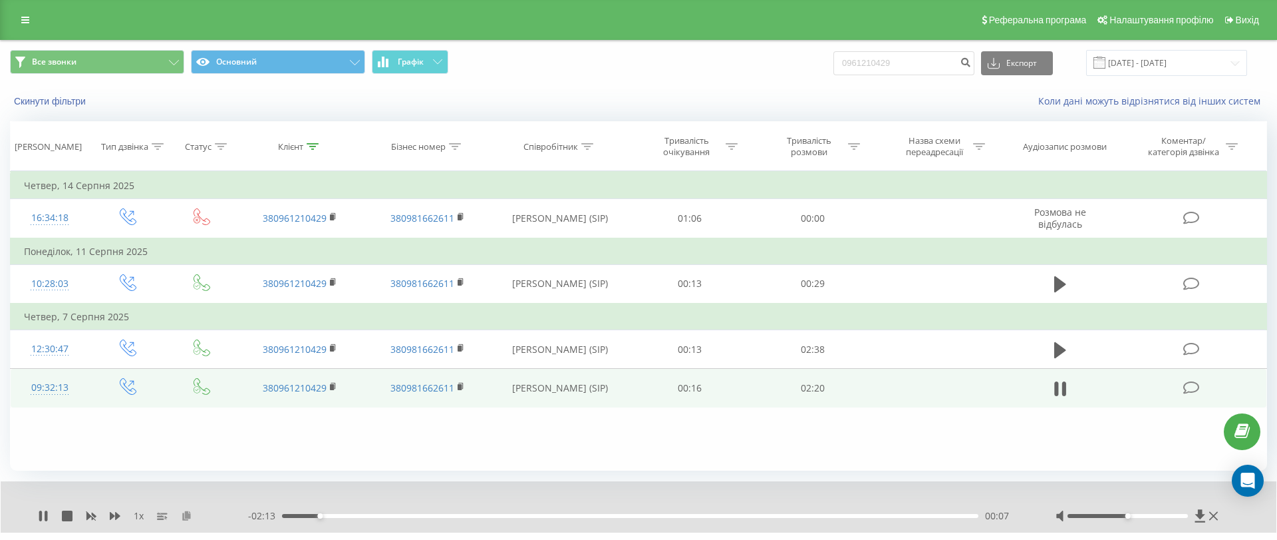
click at [185, 512] on icon at bounding box center [186, 514] width 11 height 9
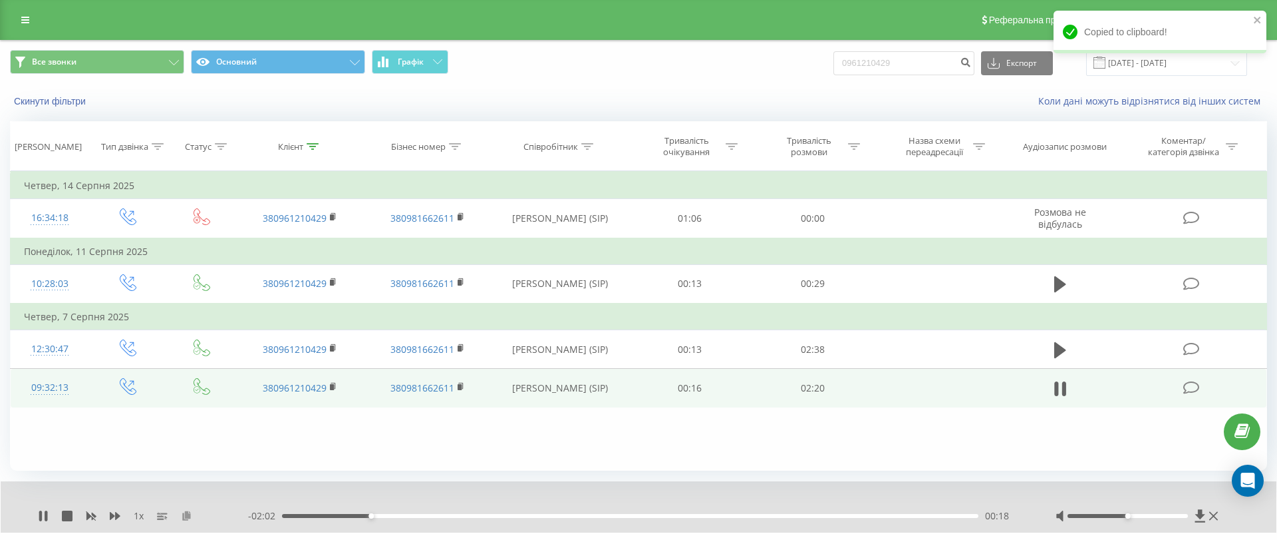
click at [186, 510] on icon at bounding box center [186, 514] width 11 height 9
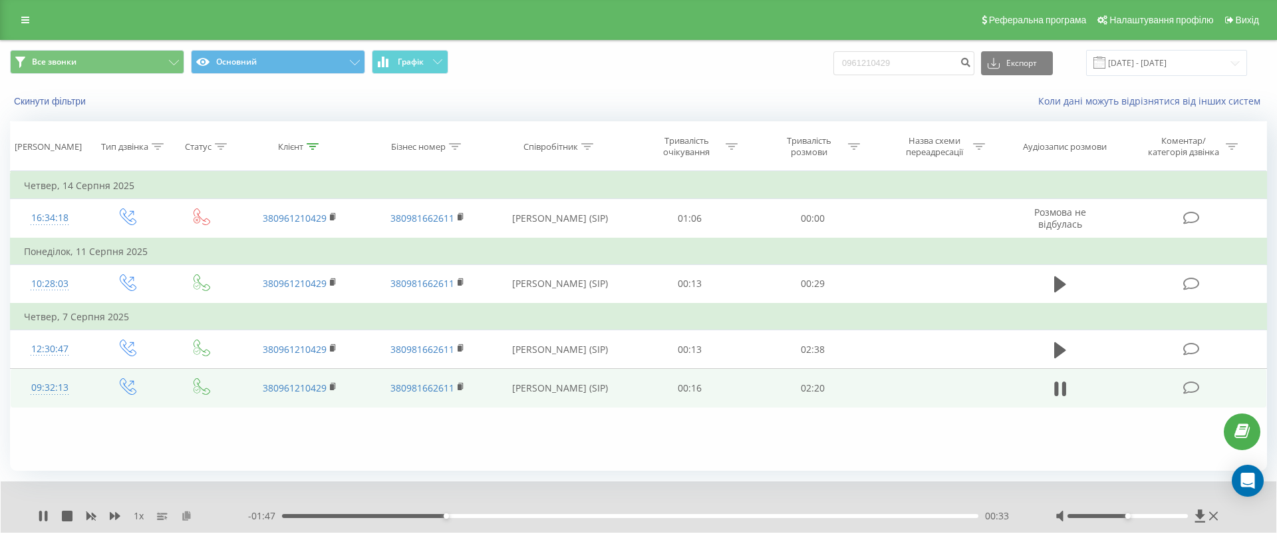
click at [187, 514] on icon at bounding box center [186, 514] width 11 height 9
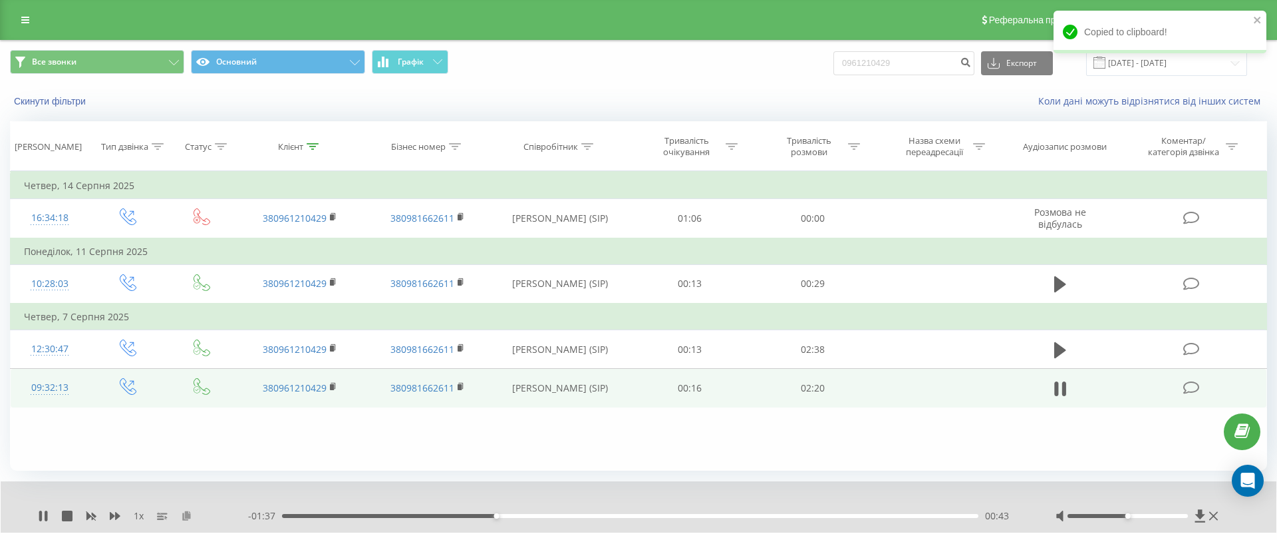
click at [190, 514] on icon at bounding box center [186, 514] width 11 height 9
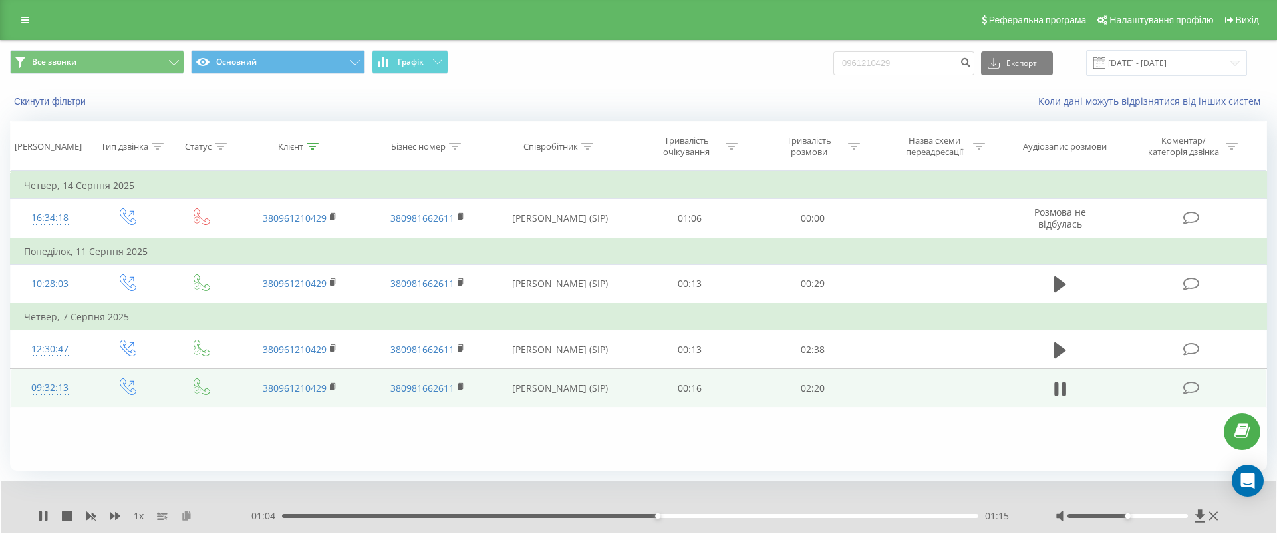
click at [187, 512] on icon at bounding box center [186, 514] width 11 height 9
click at [116, 510] on icon at bounding box center [115, 515] width 11 height 11
click at [194, 510] on icon at bounding box center [194, 514] width 11 height 9
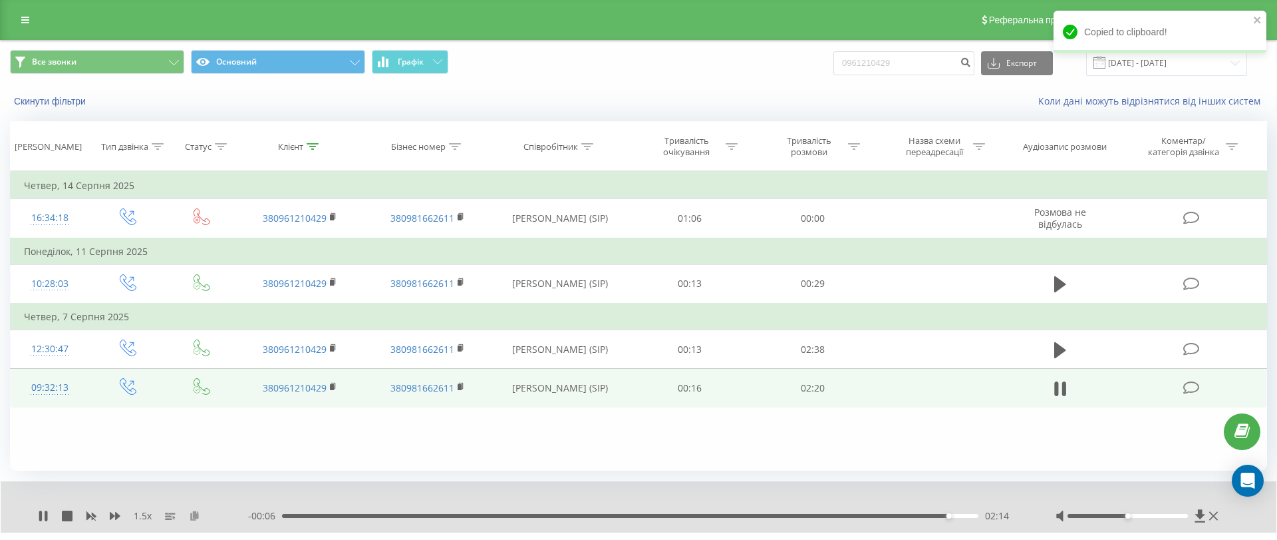
click at [194, 520] on button at bounding box center [194, 515] width 11 height 11
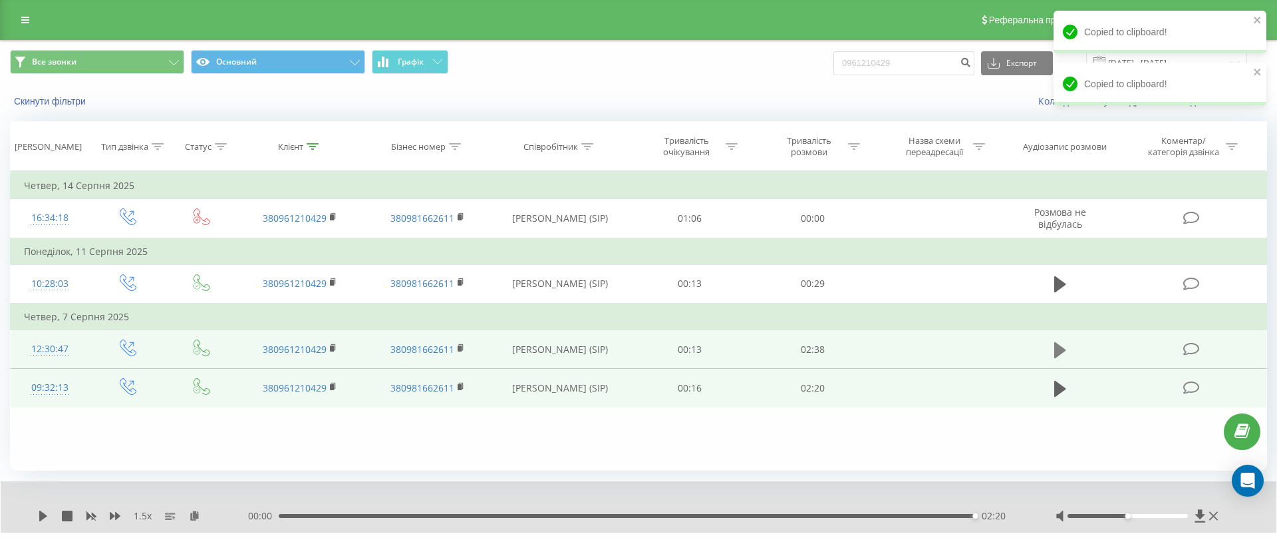
click at [1058, 341] on icon at bounding box center [1060, 350] width 12 height 19
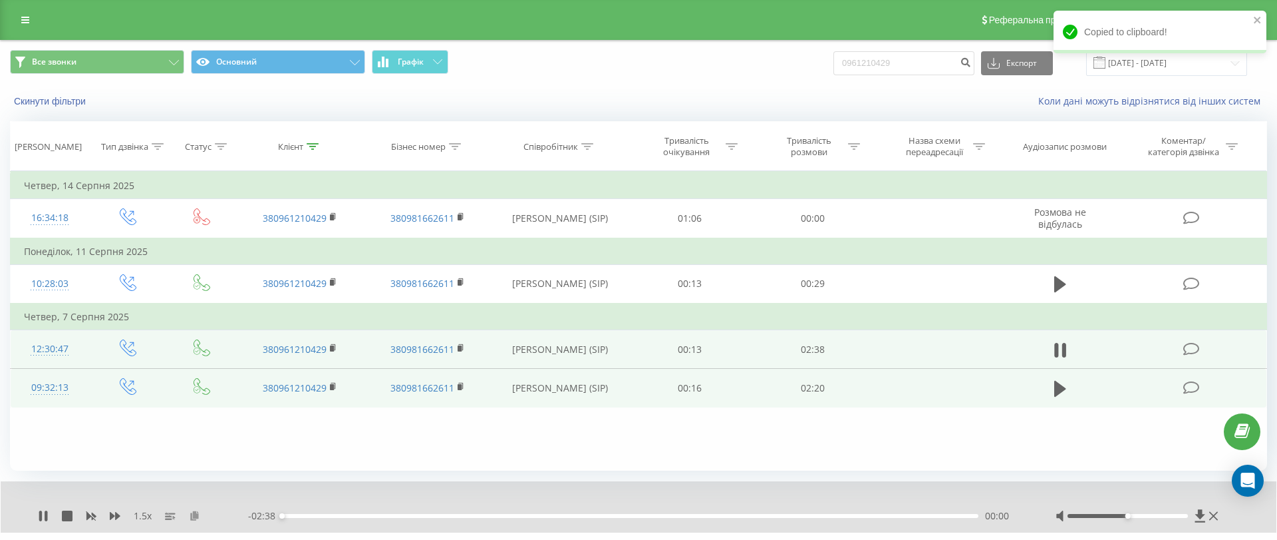
click at [194, 518] on icon at bounding box center [194, 514] width 11 height 9
click at [1060, 385] on icon at bounding box center [1060, 389] width 12 height 16
click at [196, 515] on icon at bounding box center [194, 514] width 11 height 9
click at [1056, 330] on td at bounding box center [1061, 349] width 118 height 39
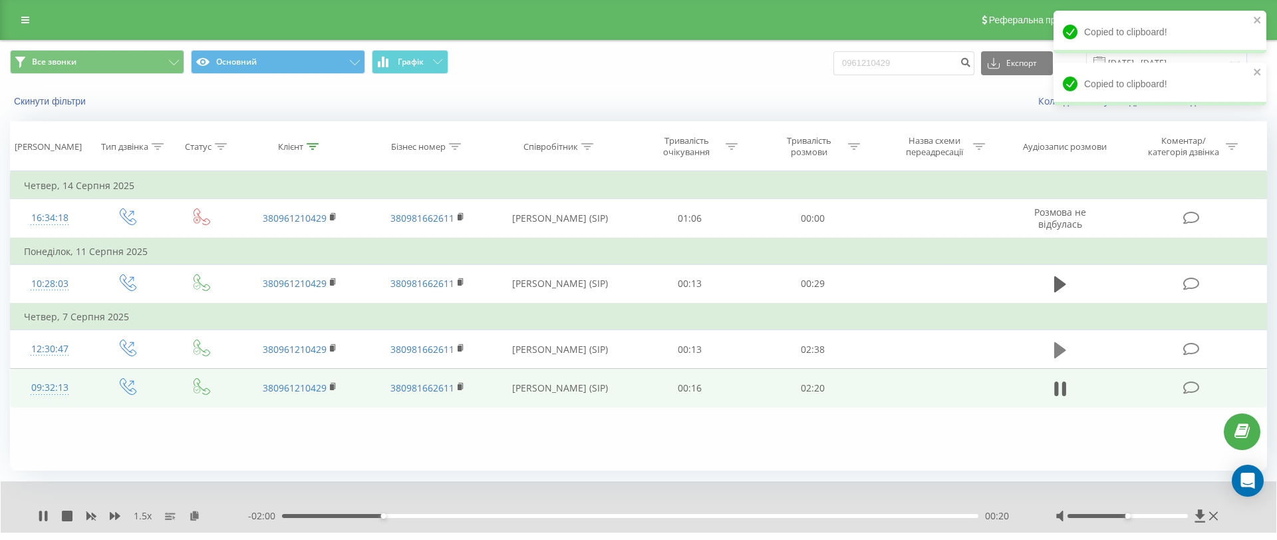
click at [1057, 340] on button at bounding box center [1060, 350] width 20 height 20
click at [192, 513] on icon at bounding box center [194, 514] width 11 height 9
click at [194, 506] on div "1.5 x - 02:23 00:15 00:15" at bounding box center [639, 506] width 1276 height 51
click at [194, 514] on icon at bounding box center [194, 514] width 11 height 9
click at [561, 514] on div "01:02" at bounding box center [630, 516] width 697 height 4
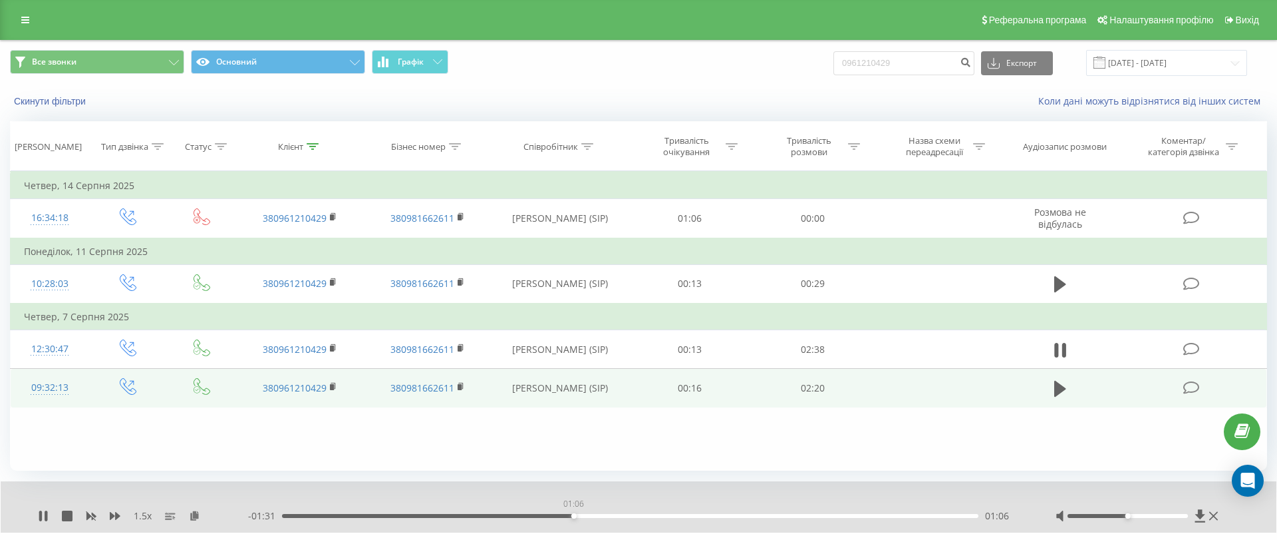
click at [573, 514] on div "01:06" at bounding box center [630, 516] width 697 height 4
click at [593, 516] on div "01:06" at bounding box center [630, 516] width 697 height 4
click at [636, 525] on div "1.5 x - 01:25 01:13 01:13" at bounding box center [639, 506] width 1276 height 51
click at [636, 520] on div "- 01:24 01:13 01:13" at bounding box center [635, 515] width 774 height 13
click at [641, 512] on div "- 01:24 01:14 01:14" at bounding box center [635, 515] width 774 height 13
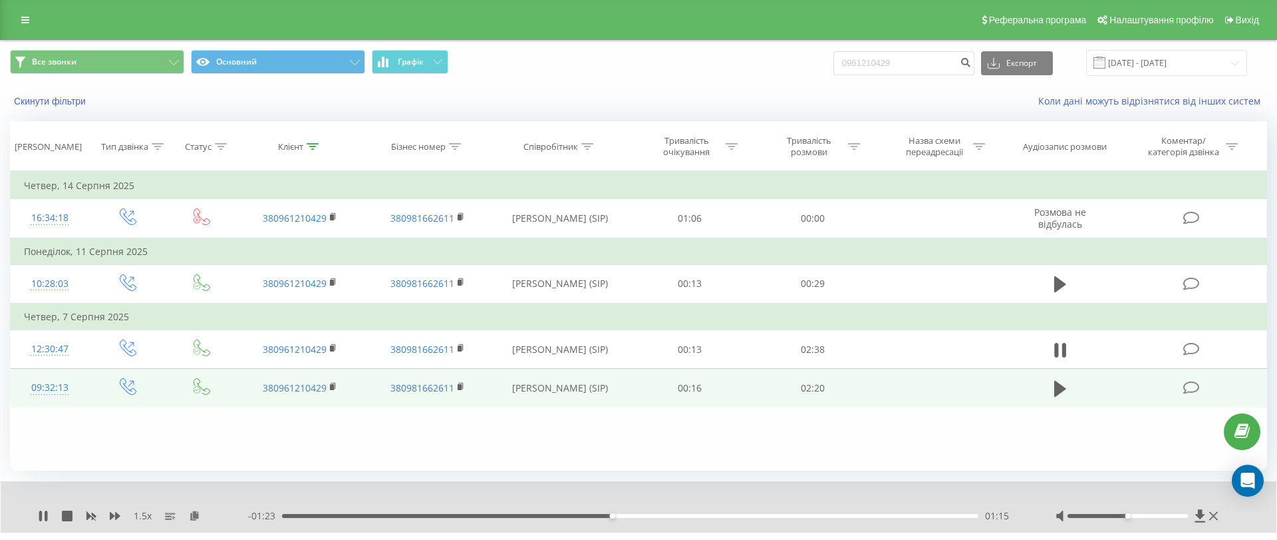
click at [643, 512] on div "- 01:23 01:15 01:15" at bounding box center [635, 515] width 774 height 13
click at [643, 515] on div "01:22" at bounding box center [630, 516] width 697 height 4
click at [671, 514] on div "01:28" at bounding box center [630, 516] width 697 height 4
click at [704, 516] on div "01:29" at bounding box center [630, 516] width 697 height 4
click at [683, 516] on div "01:31" at bounding box center [630, 516] width 697 height 4
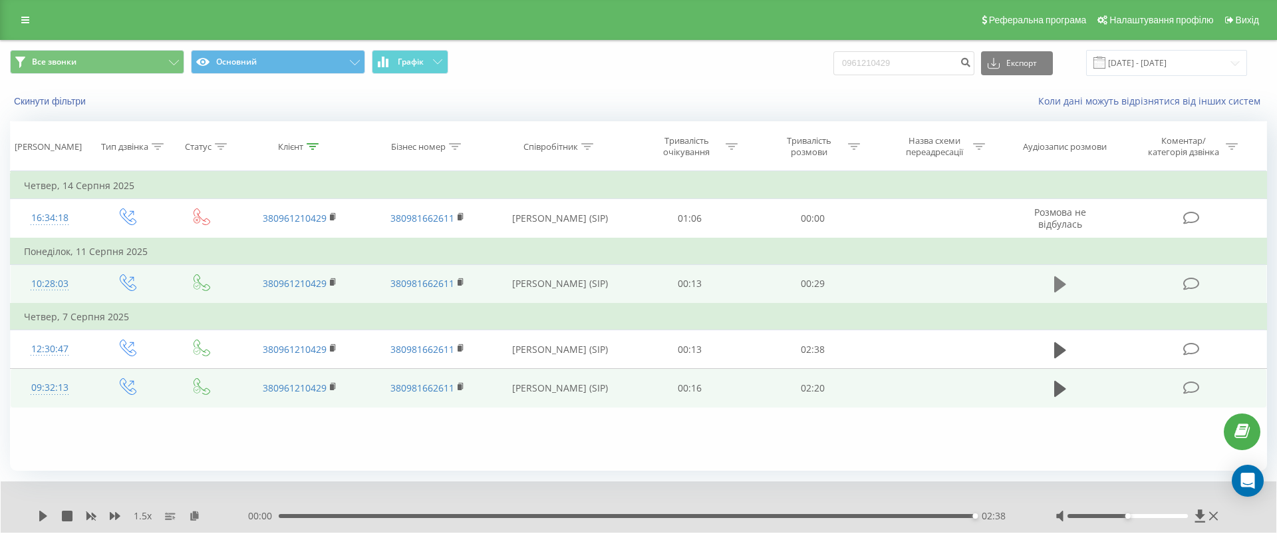
click at [1062, 290] on icon at bounding box center [1060, 284] width 12 height 19
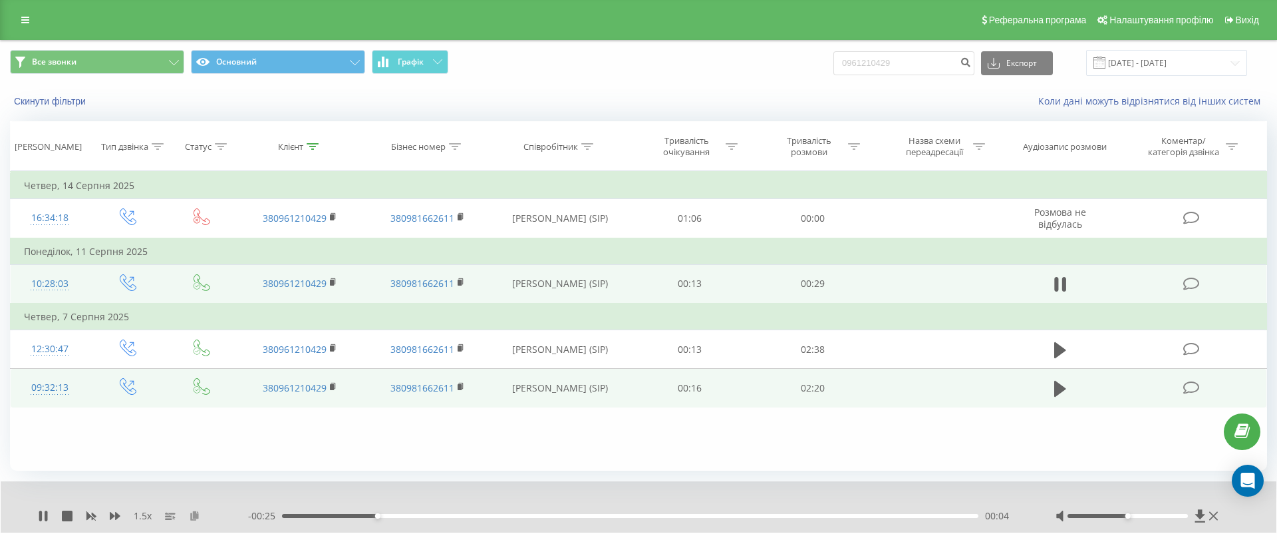
click at [192, 513] on icon at bounding box center [194, 514] width 11 height 9
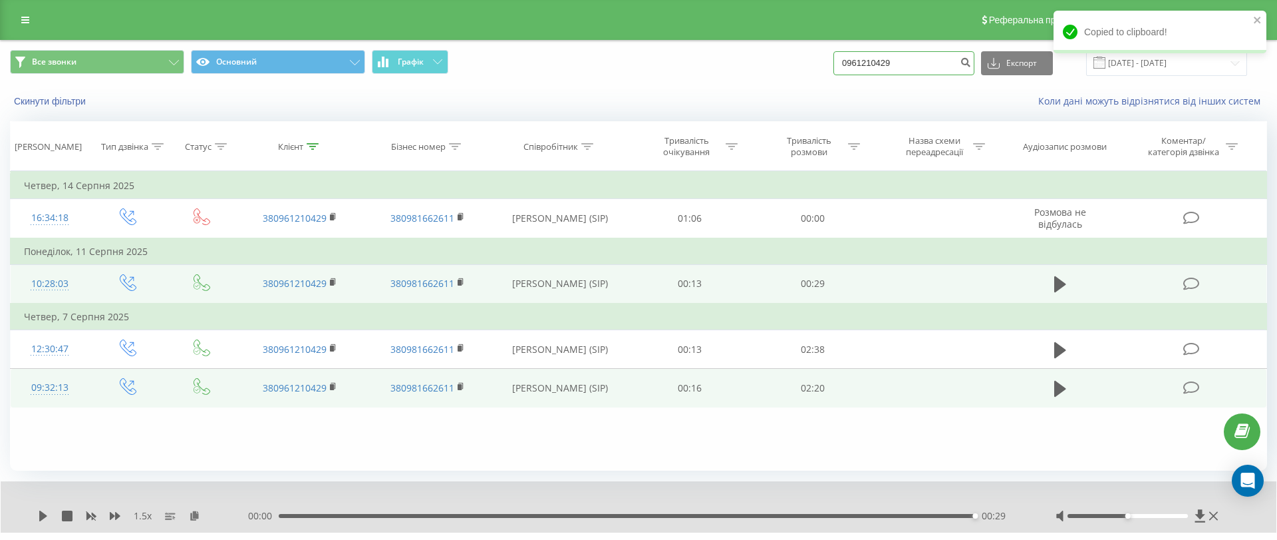
click at [919, 55] on input "0961210429" at bounding box center [904, 63] width 141 height 24
paste input "671679493"
type input "0671679493"
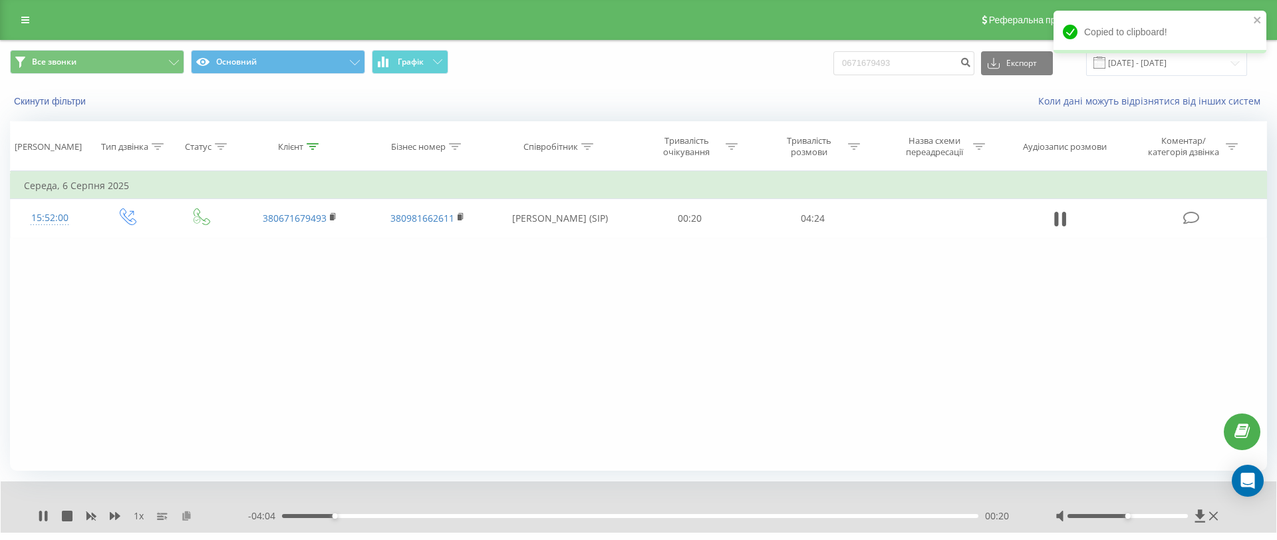
click at [186, 514] on icon at bounding box center [186, 514] width 11 height 9
click at [116, 514] on icon at bounding box center [115, 516] width 11 height 8
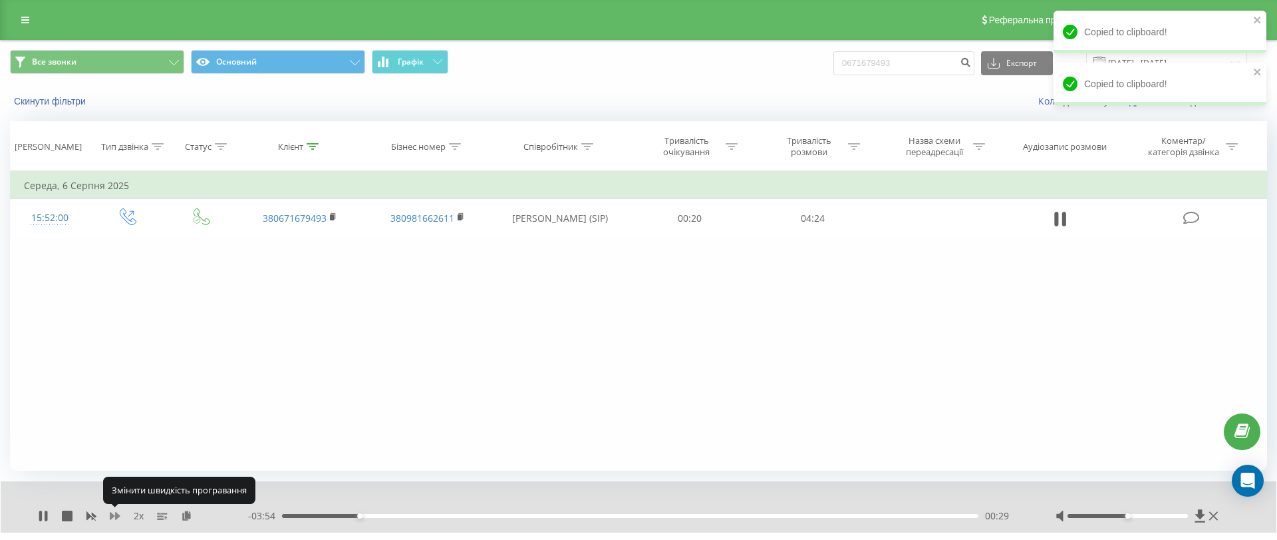
click at [116, 514] on icon at bounding box center [115, 516] width 11 height 8
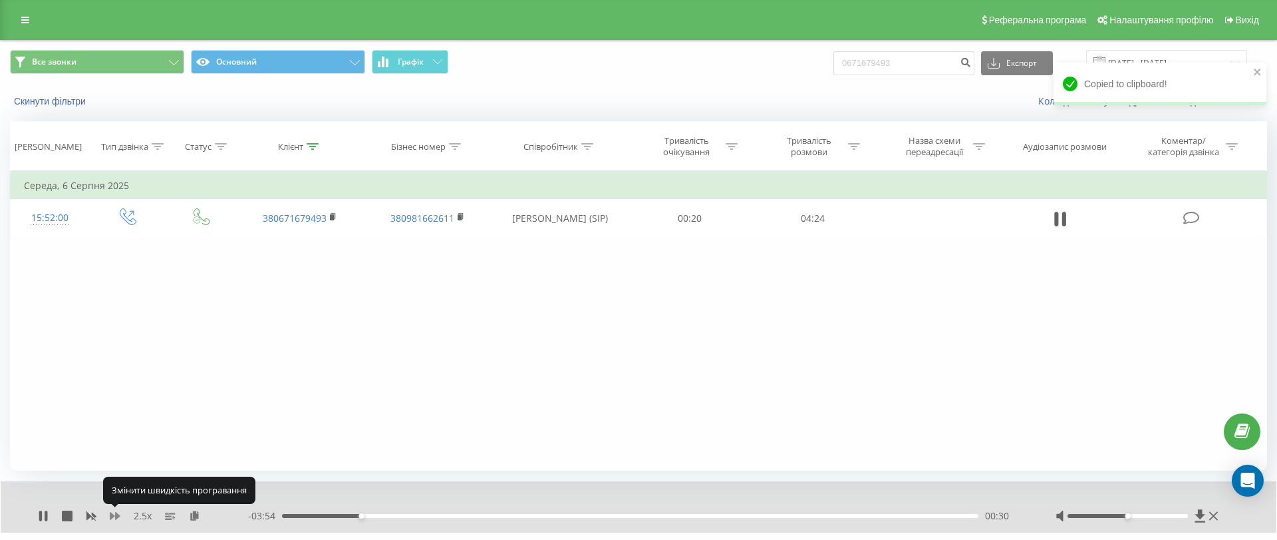
click at [116, 514] on icon at bounding box center [115, 516] width 11 height 8
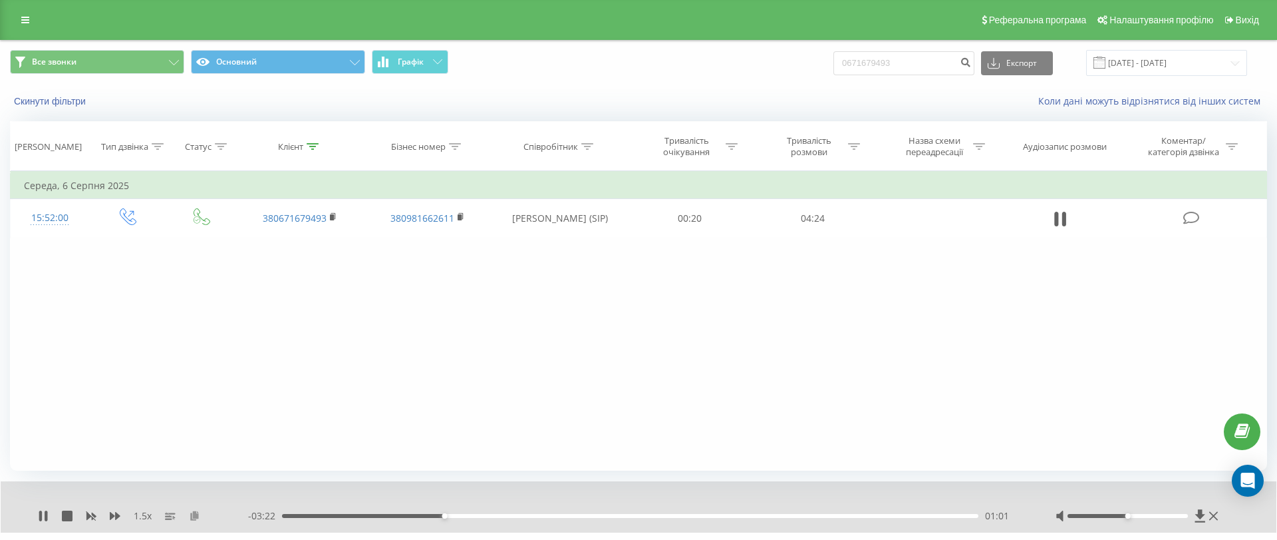
click at [194, 516] on icon at bounding box center [194, 514] width 11 height 9
click at [194, 512] on icon at bounding box center [194, 514] width 11 height 9
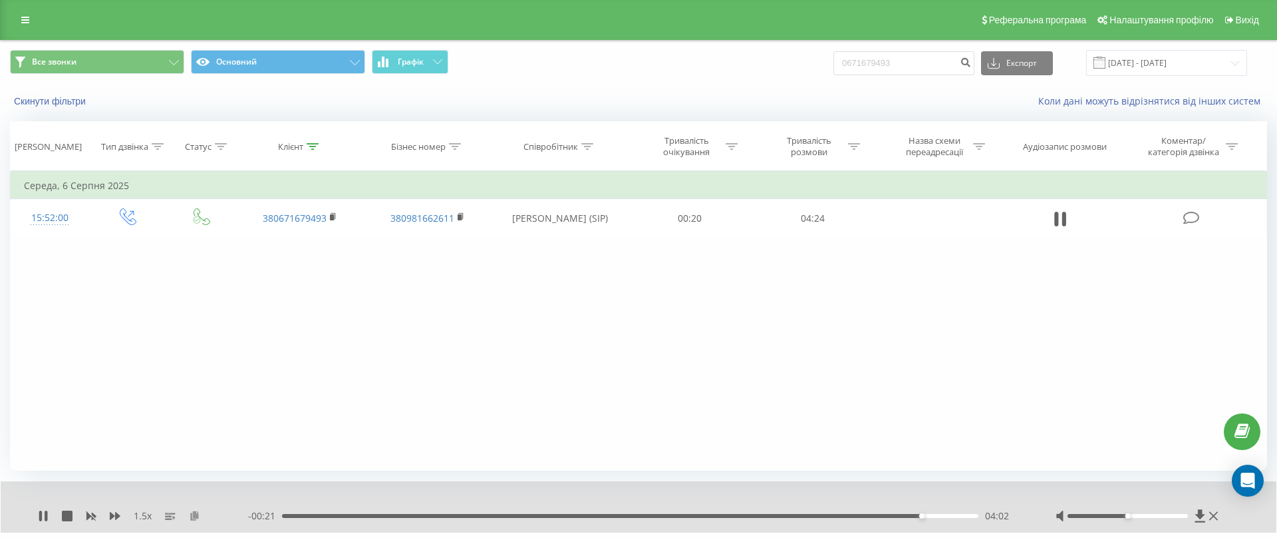
click at [195, 514] on icon at bounding box center [194, 514] width 11 height 9
click at [196, 514] on icon at bounding box center [194, 514] width 11 height 9
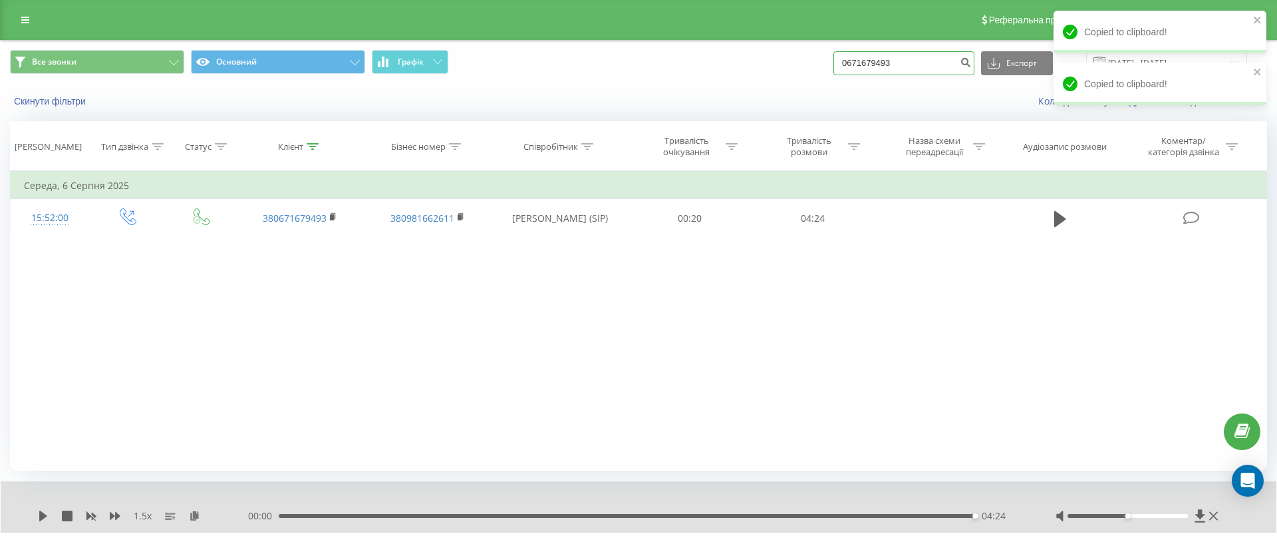
click at [953, 57] on input "0671679493" at bounding box center [904, 63] width 141 height 24
paste input "89214250"
type input "0689214250"
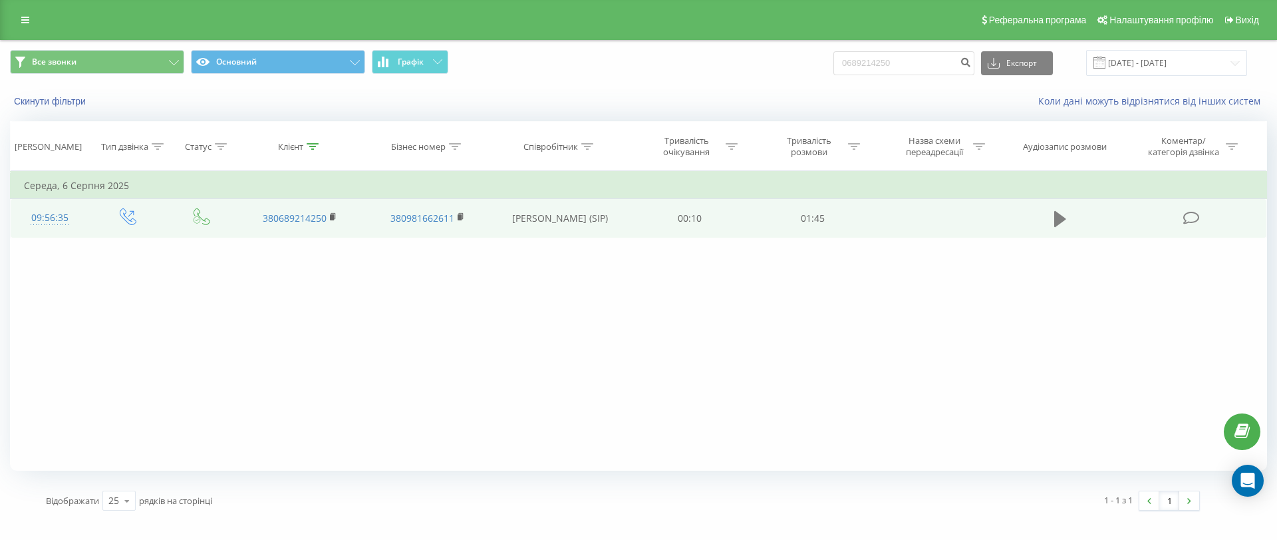
click at [1056, 216] on icon at bounding box center [1060, 219] width 12 height 16
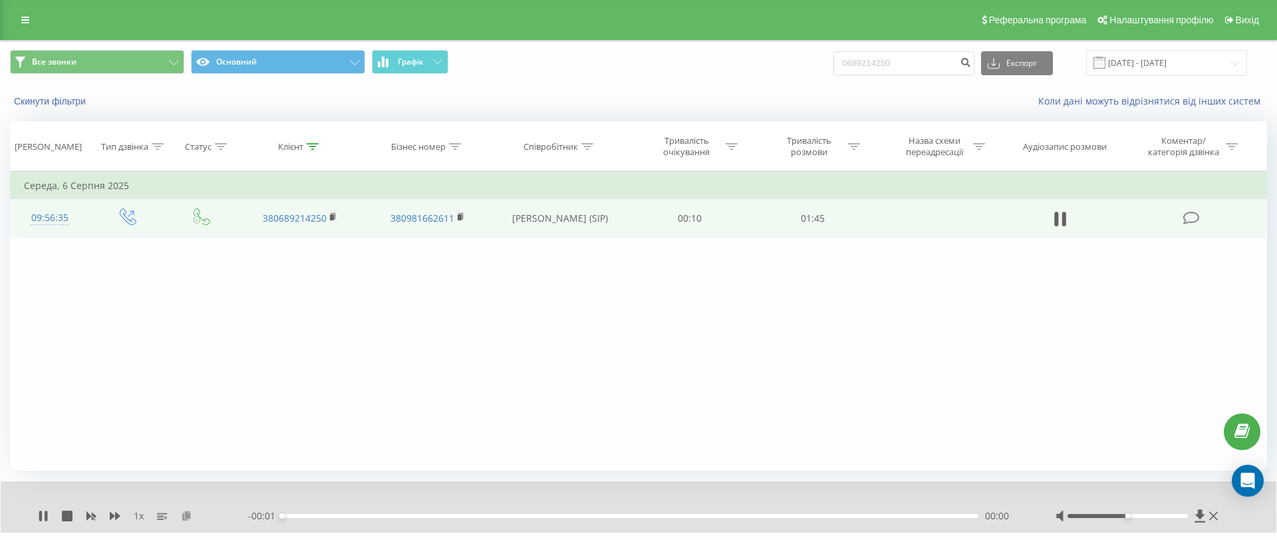
click at [188, 516] on icon at bounding box center [186, 514] width 11 height 9
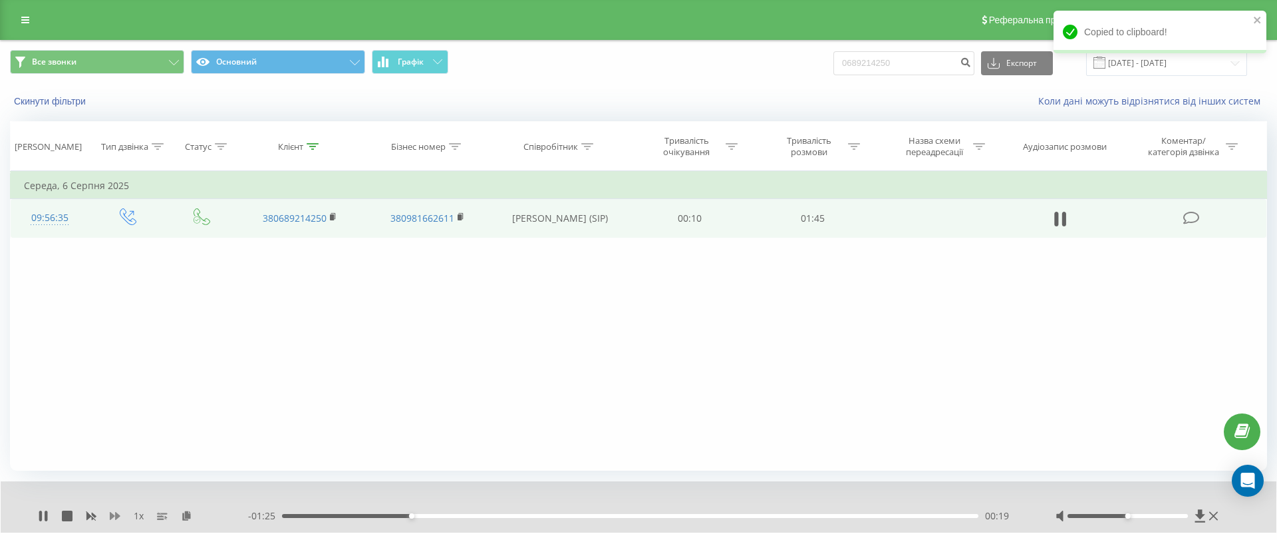
click at [114, 515] on icon at bounding box center [115, 516] width 11 height 8
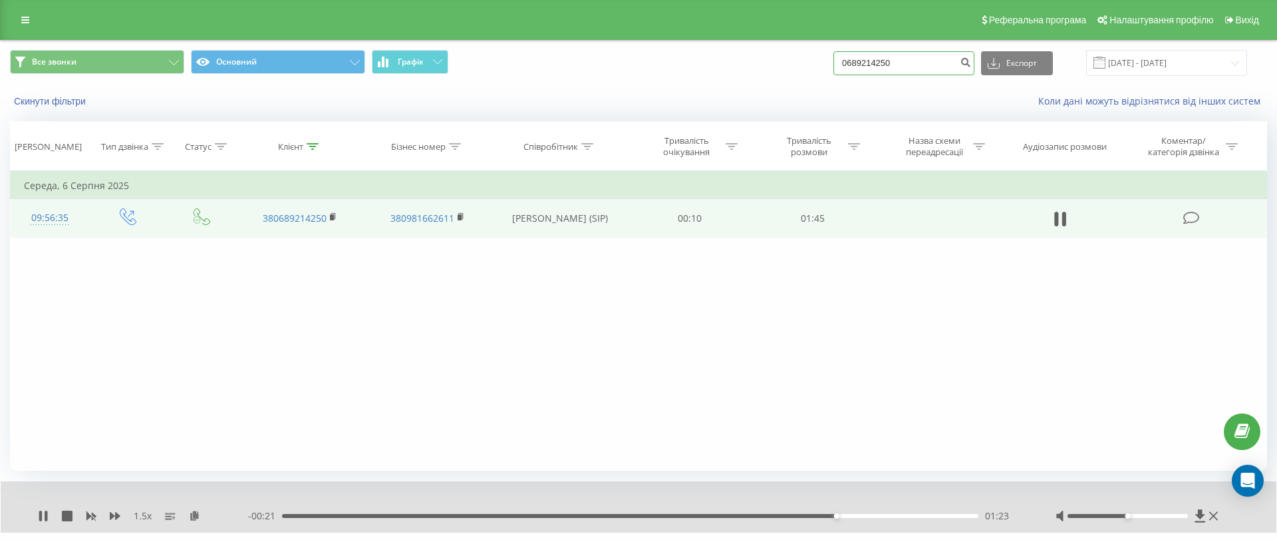
click at [920, 67] on input "0689214250" at bounding box center [904, 63] width 141 height 24
paste input "775520555"
type input "0775520555"
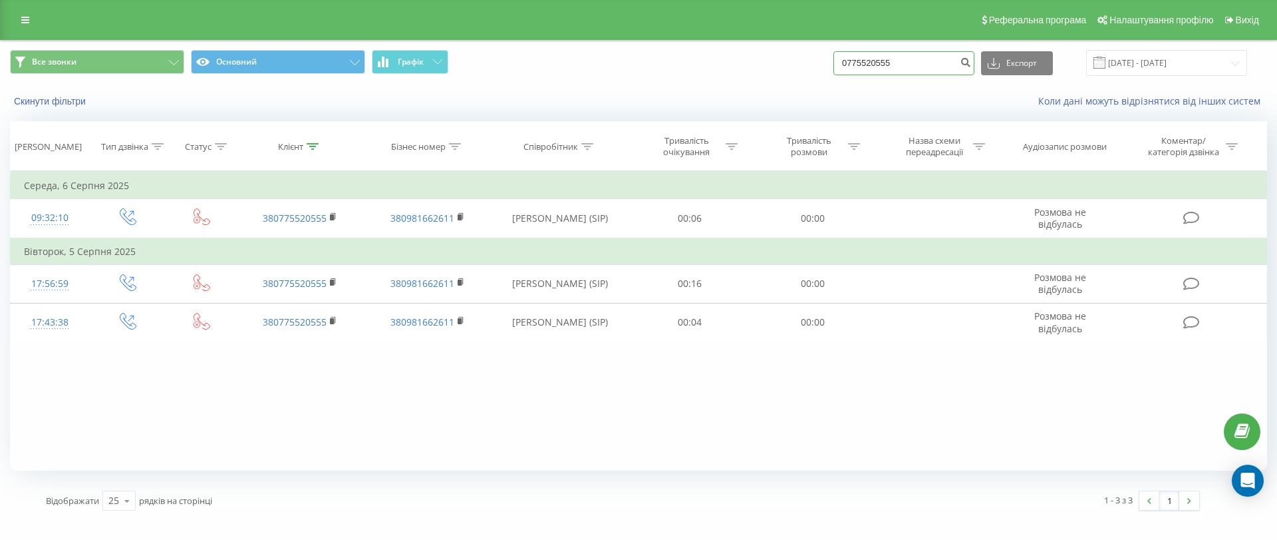
click at [941, 53] on input "0775520555" at bounding box center [904, 63] width 141 height 24
paste input "984489609"
type input "0984489609"
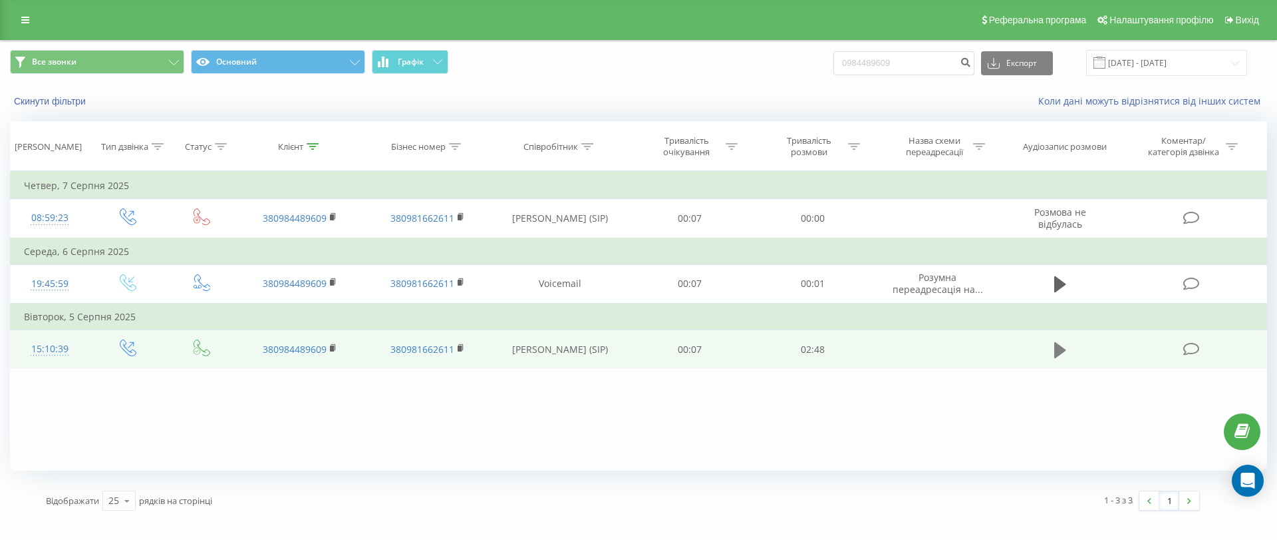
click at [1060, 341] on icon at bounding box center [1060, 350] width 12 height 19
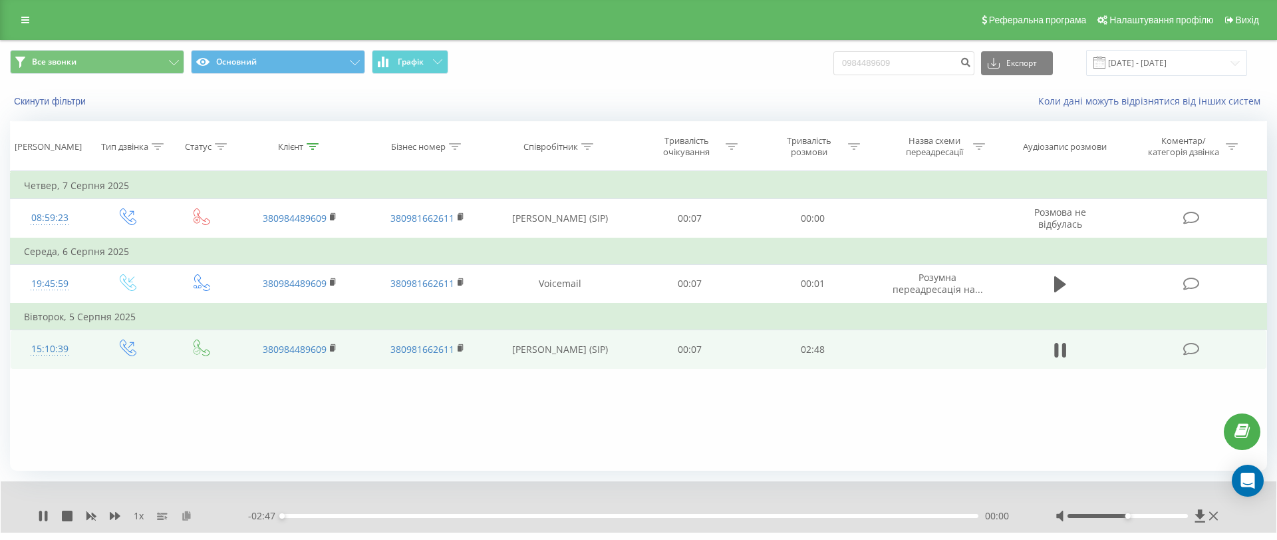
click at [190, 518] on icon at bounding box center [186, 514] width 11 height 9
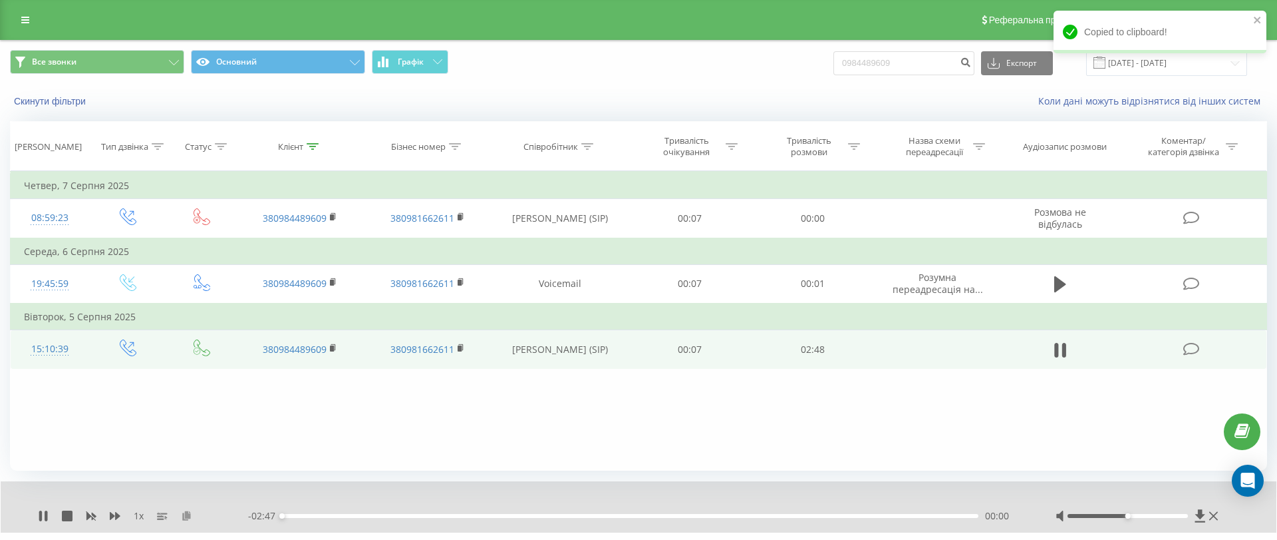
click at [189, 514] on icon at bounding box center [186, 514] width 11 height 9
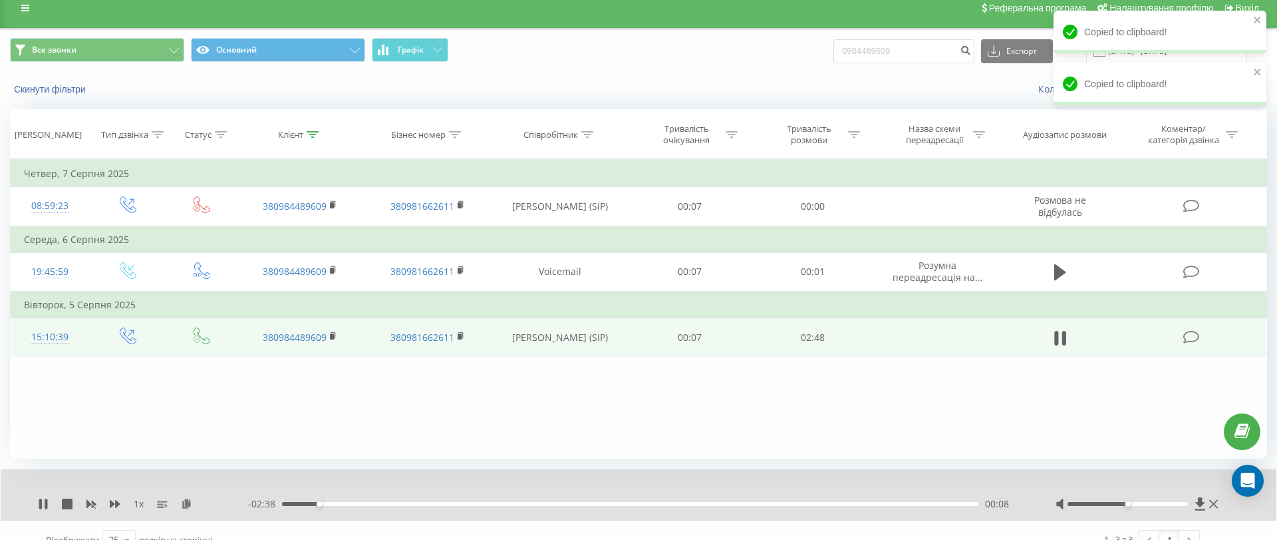
scroll to position [22, 0]
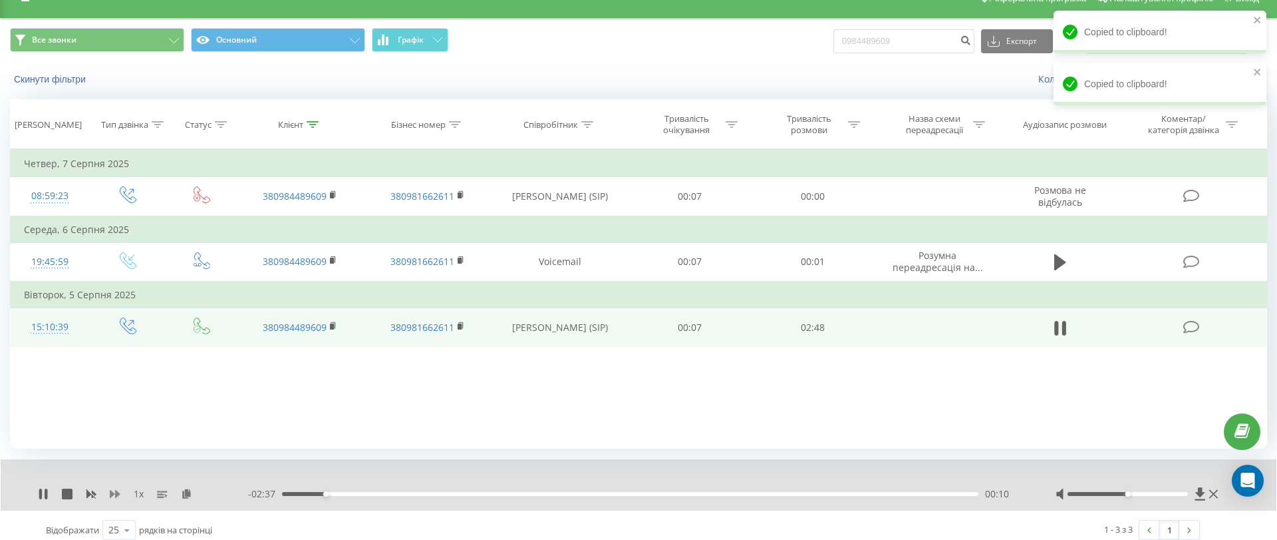
click at [116, 493] on icon at bounding box center [115, 494] width 11 height 8
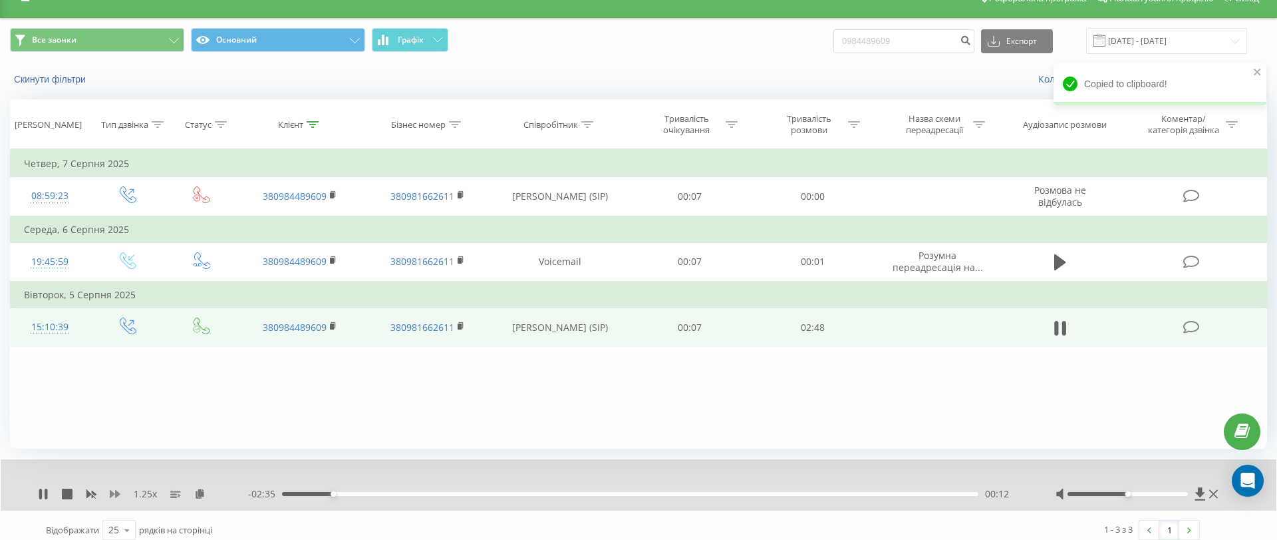
click at [118, 494] on icon at bounding box center [115, 493] width 11 height 11
click at [196, 494] on icon at bounding box center [194, 492] width 11 height 9
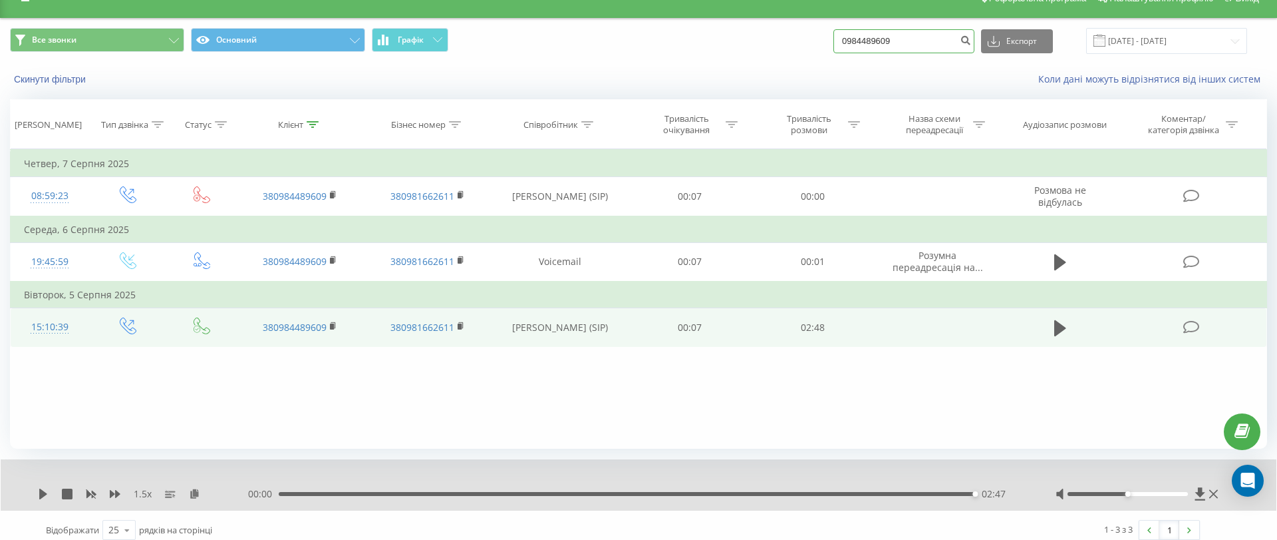
click at [907, 47] on input "0984489609" at bounding box center [904, 41] width 141 height 24
paste input "50404424"
type input "0504044249"
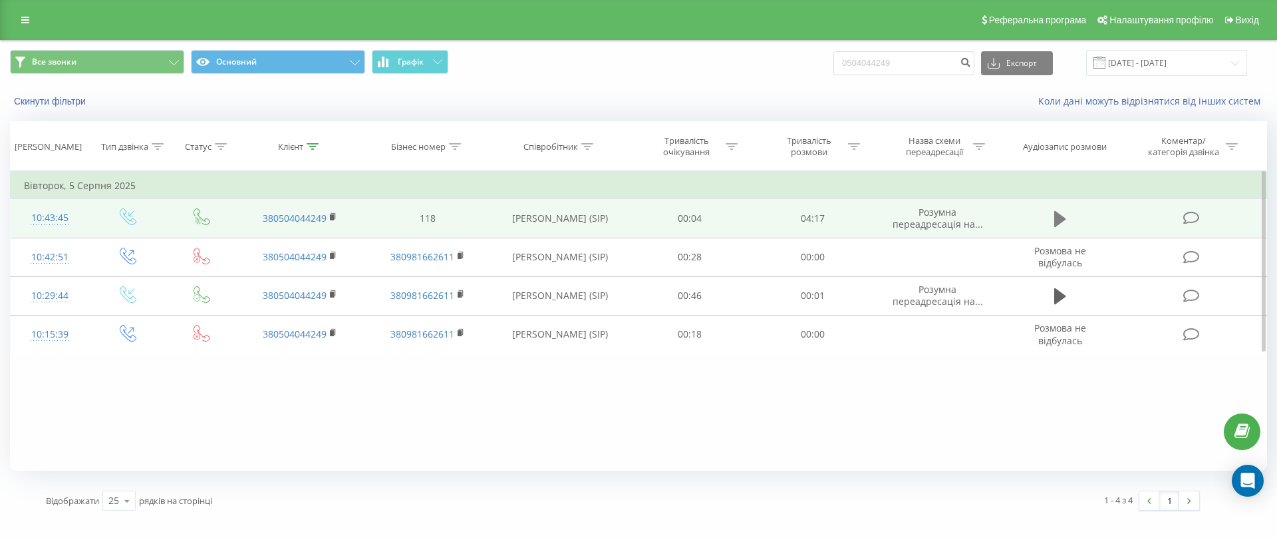
click at [1058, 210] on icon at bounding box center [1060, 219] width 12 height 19
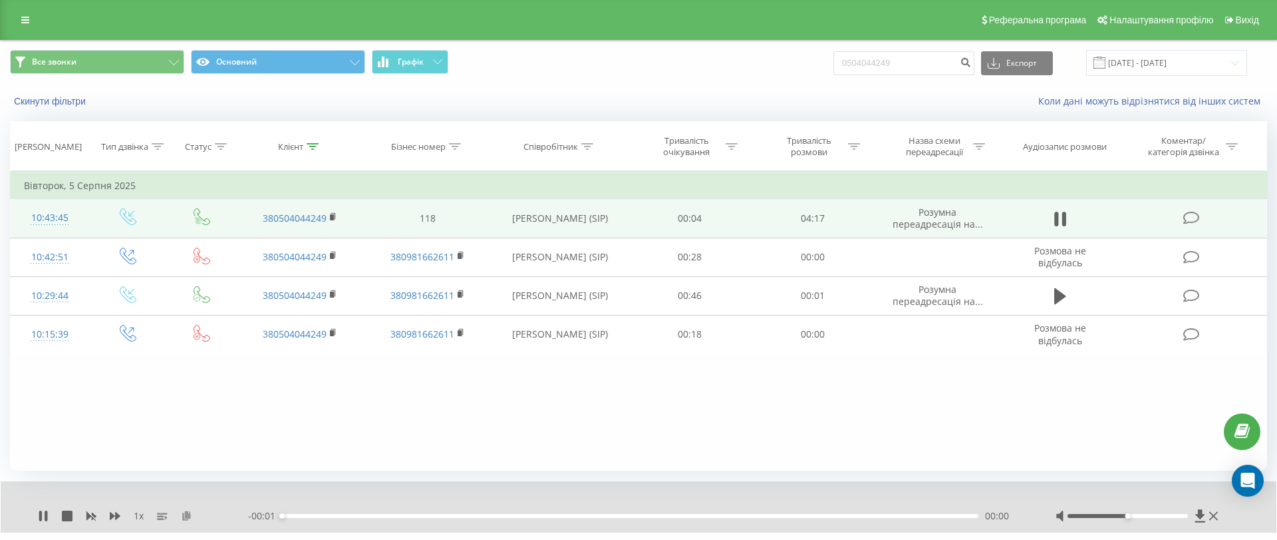
click at [184, 517] on icon at bounding box center [186, 514] width 11 height 9
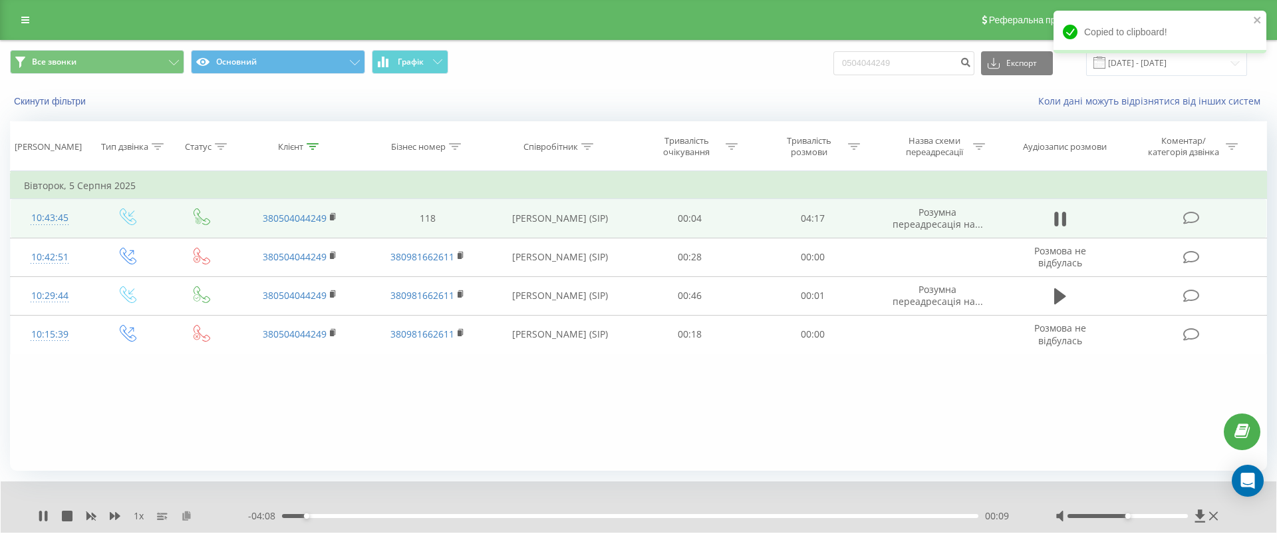
click at [186, 518] on icon at bounding box center [186, 514] width 11 height 9
click at [113, 517] on icon at bounding box center [115, 515] width 11 height 11
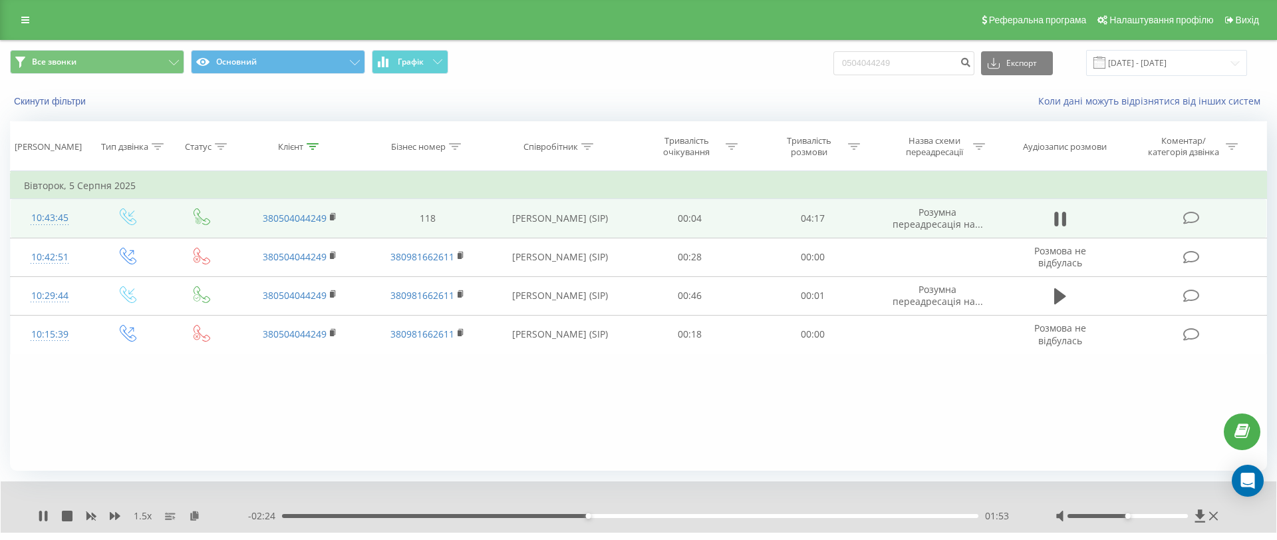
click at [605, 410] on div "Фільтрувати за умовою Дорівнює Введіть значення Скасувати OK Фільтрувати за умо…" at bounding box center [638, 320] width 1257 height 299
click at [939, 514] on div "03:56" at bounding box center [630, 516] width 697 height 4
click at [954, 514] on div "04:02" at bounding box center [630, 516] width 697 height 4
click at [967, 514] on div "04:13" at bounding box center [630, 516] width 697 height 4
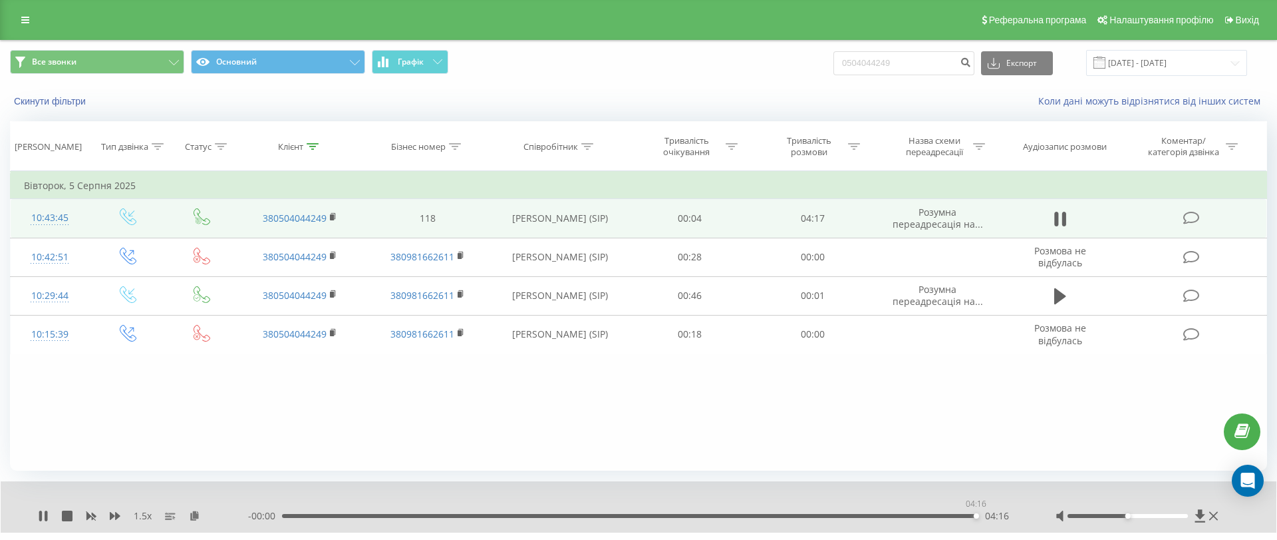
drag, startPoint x: 976, startPoint y: 513, endPoint x: 0, endPoint y: 513, distance: 975.9
click at [0, 513] on div "Все звонки Основний Графік 0504044249 Експорт .csv .xls .xlsx 19.05.2025 - 19.0…" at bounding box center [638, 306] width 1277 height 532
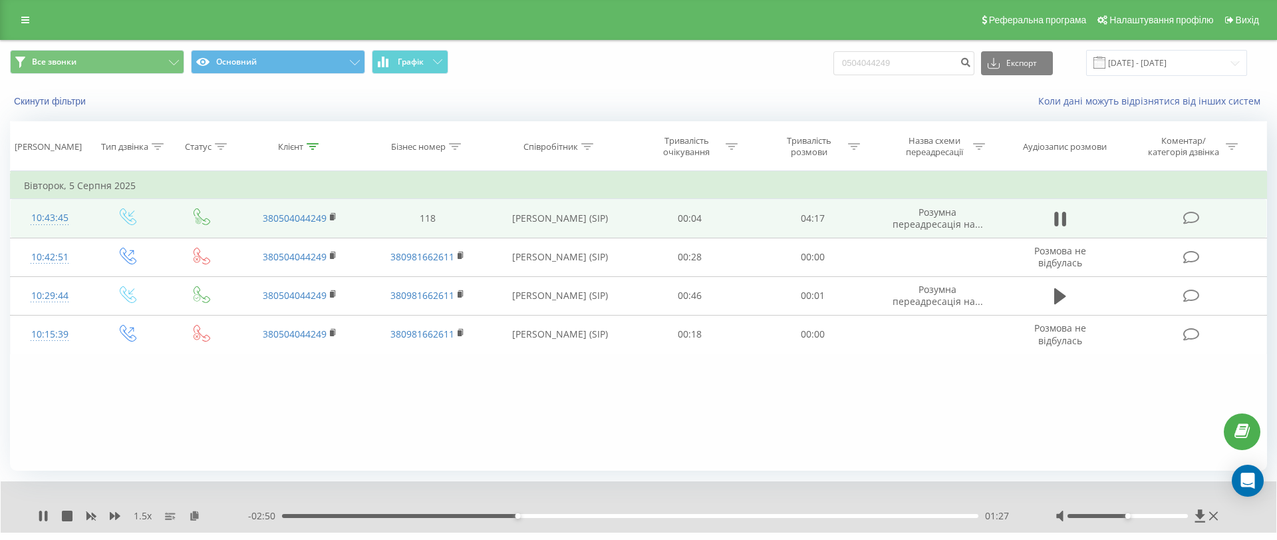
click at [196, 508] on div "1.5 x - 02:50 01:27 01:27" at bounding box center [639, 506] width 1276 height 51
click at [194, 516] on icon at bounding box center [194, 514] width 11 height 9
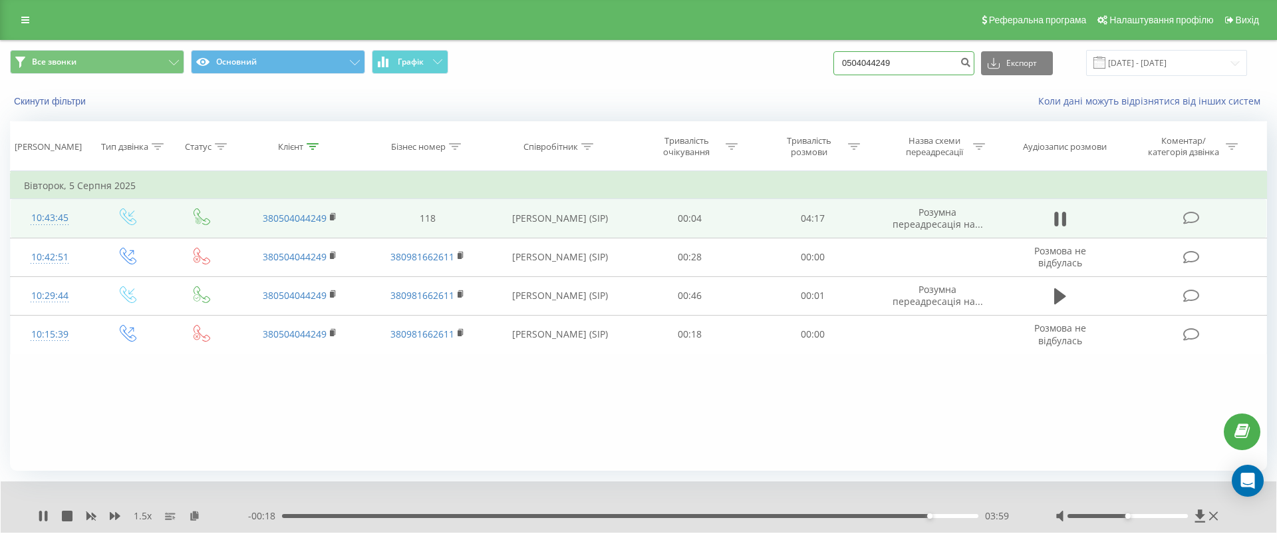
click at [946, 69] on input "0504044249" at bounding box center [904, 63] width 141 height 24
paste input "997078402"
type input "0997078402"
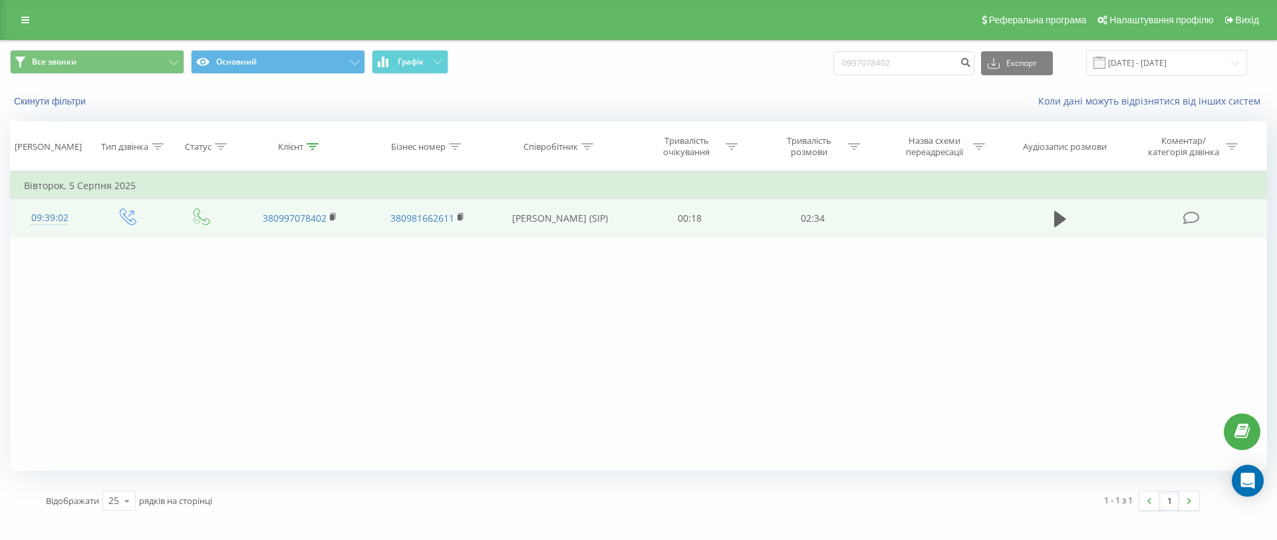
click at [1067, 222] on button at bounding box center [1060, 219] width 20 height 20
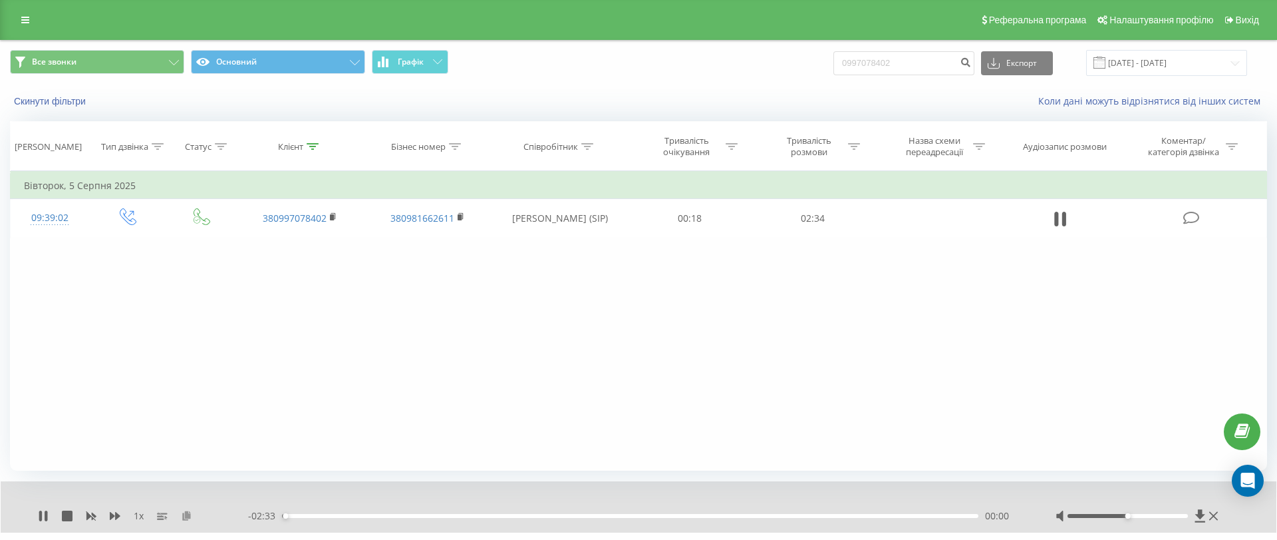
click at [183, 512] on icon at bounding box center [186, 514] width 11 height 9
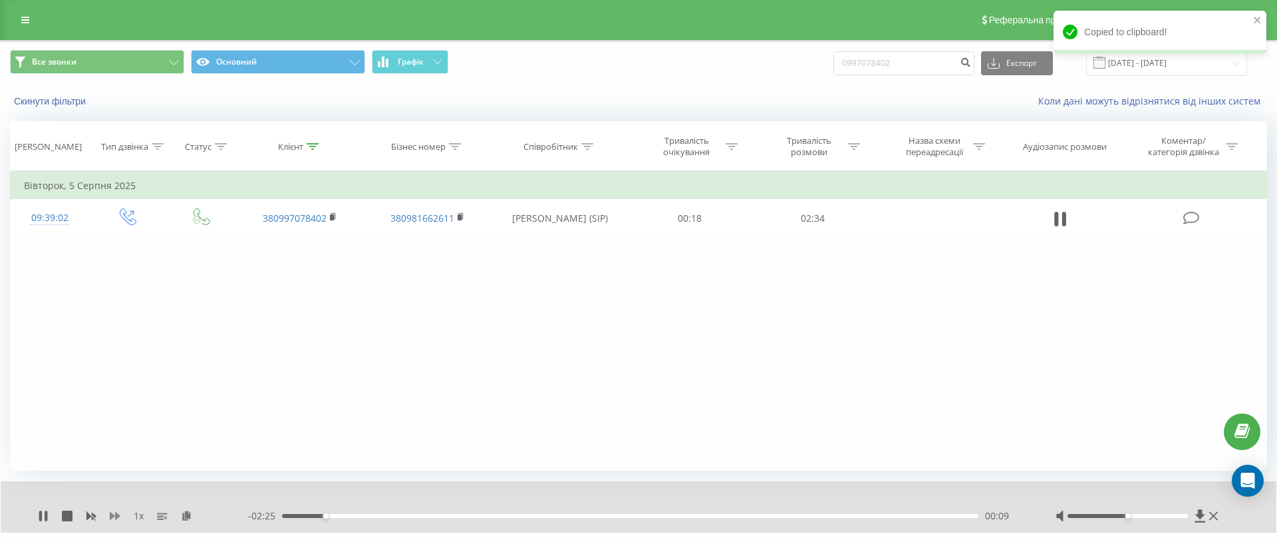
click at [111, 516] on icon at bounding box center [115, 516] width 11 height 8
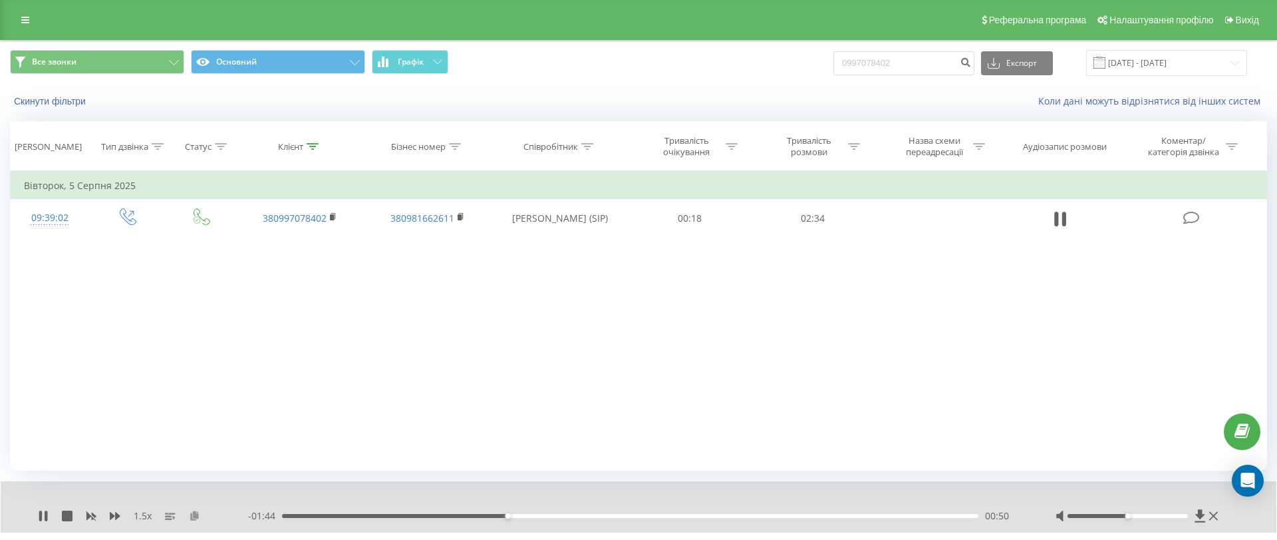
click at [190, 513] on icon at bounding box center [194, 514] width 11 height 9
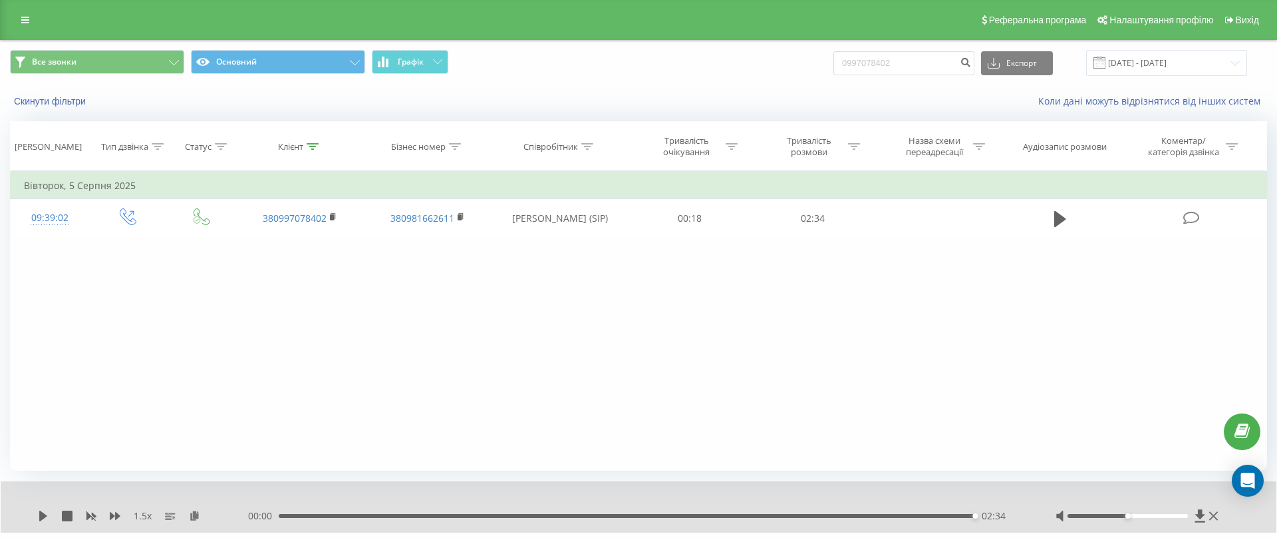
click at [908, 75] on div "0997078402 Експорт .csv .xls .xlsx 19.05.2025 - 19.08.2025" at bounding box center [1041, 63] width 414 height 26
click at [917, 53] on input "0997078402" at bounding box center [904, 63] width 141 height 24
paste input "70881516"
type input "0970881516"
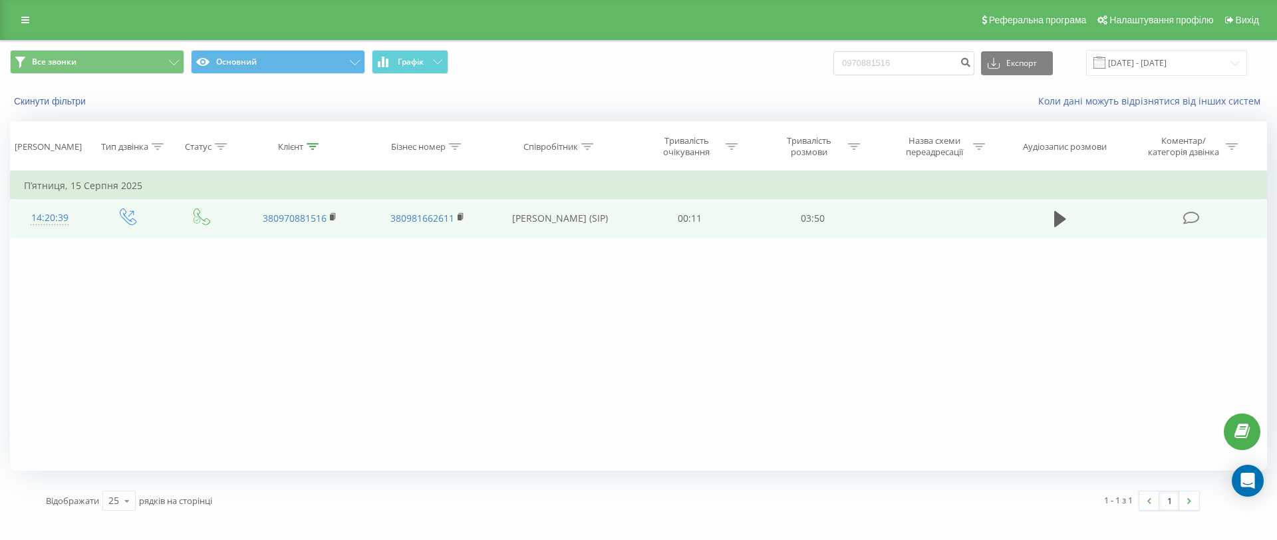
click at [1046, 214] on td at bounding box center [1061, 218] width 118 height 39
click at [1058, 220] on icon at bounding box center [1060, 219] width 12 height 16
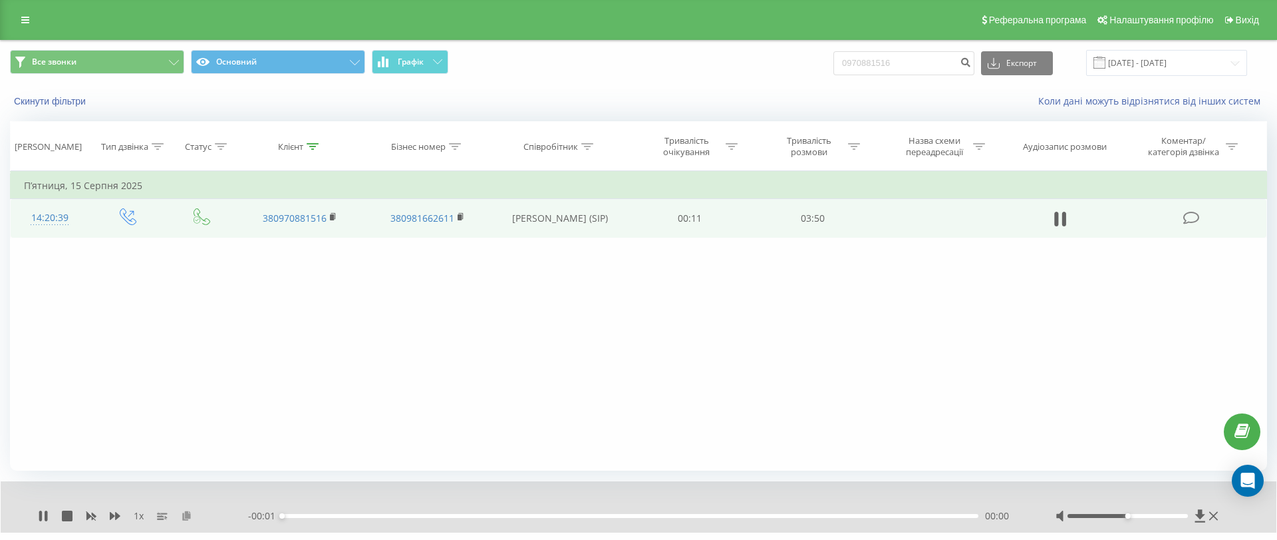
click at [183, 517] on icon at bounding box center [186, 514] width 11 height 9
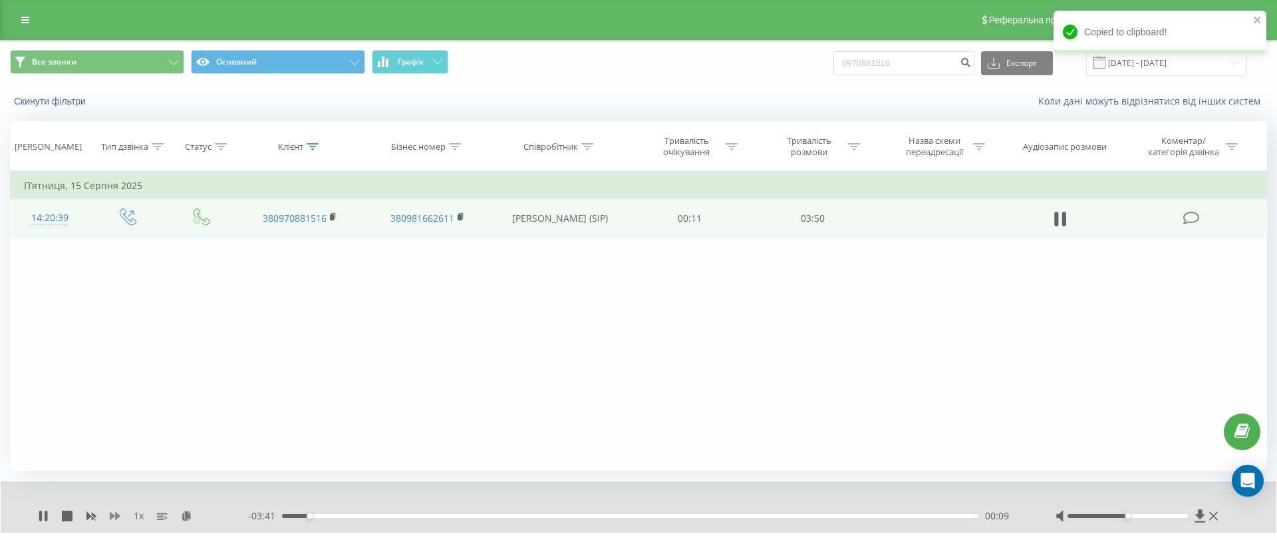
click at [111, 516] on icon at bounding box center [115, 516] width 11 height 8
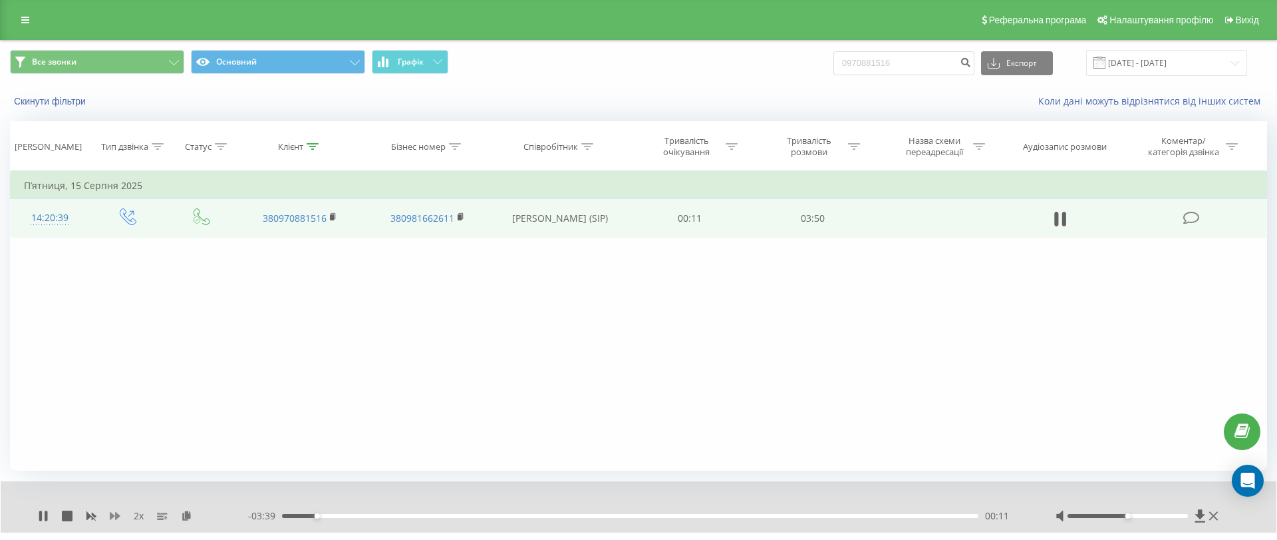
click at [113, 515] on icon at bounding box center [115, 516] width 11 height 8
click at [197, 511] on icon at bounding box center [194, 514] width 11 height 9
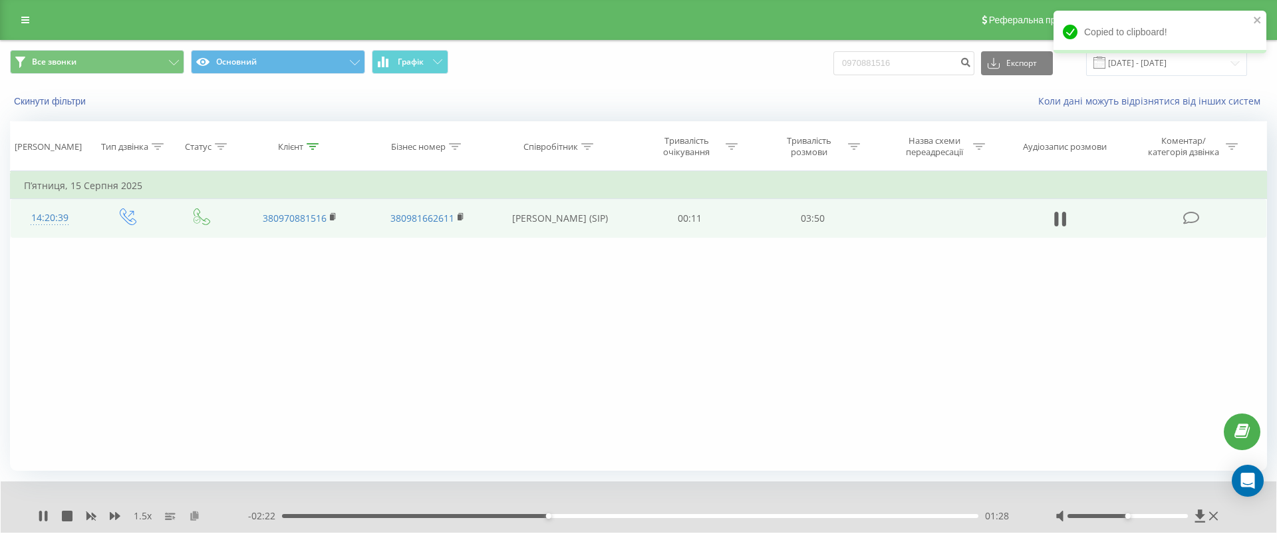
click at [194, 512] on icon at bounding box center [194, 514] width 11 height 9
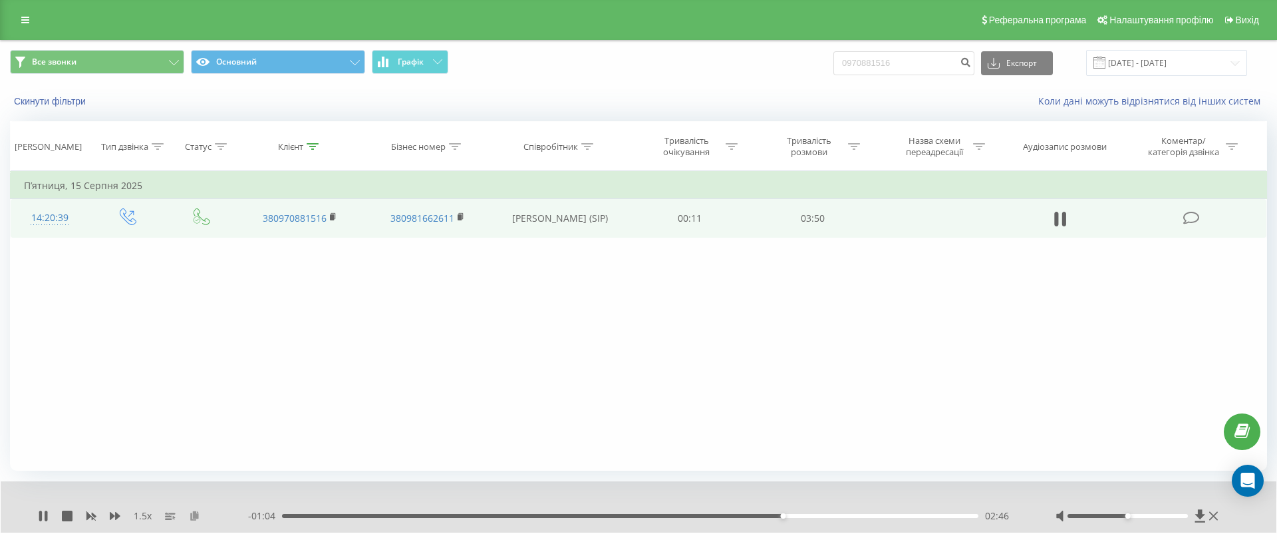
click at [198, 511] on icon at bounding box center [194, 514] width 11 height 9
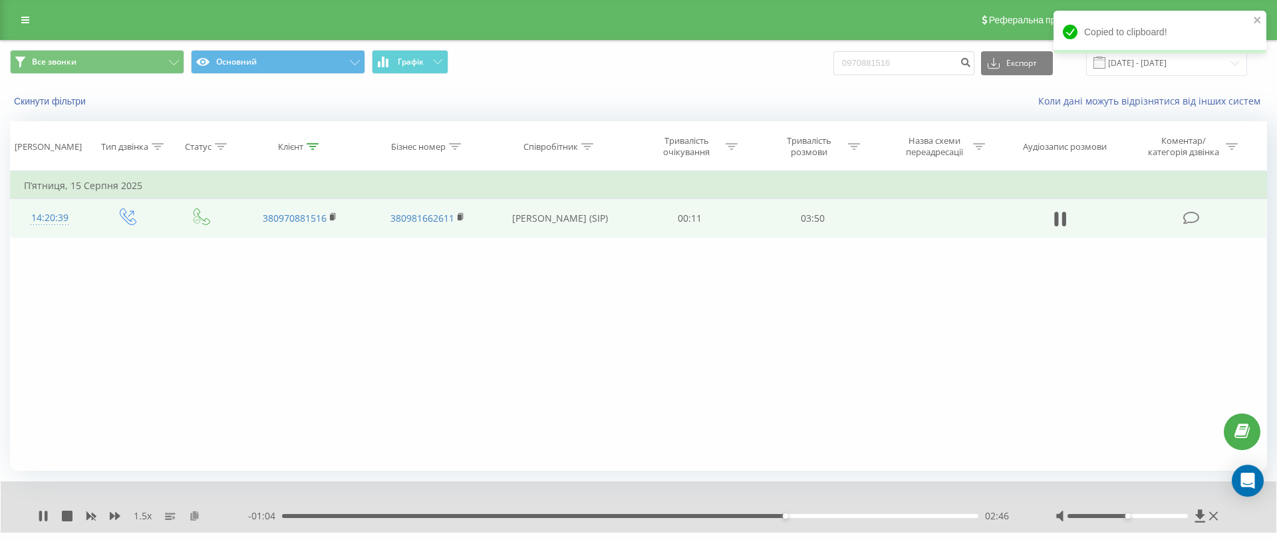
click at [198, 511] on icon at bounding box center [194, 514] width 11 height 9
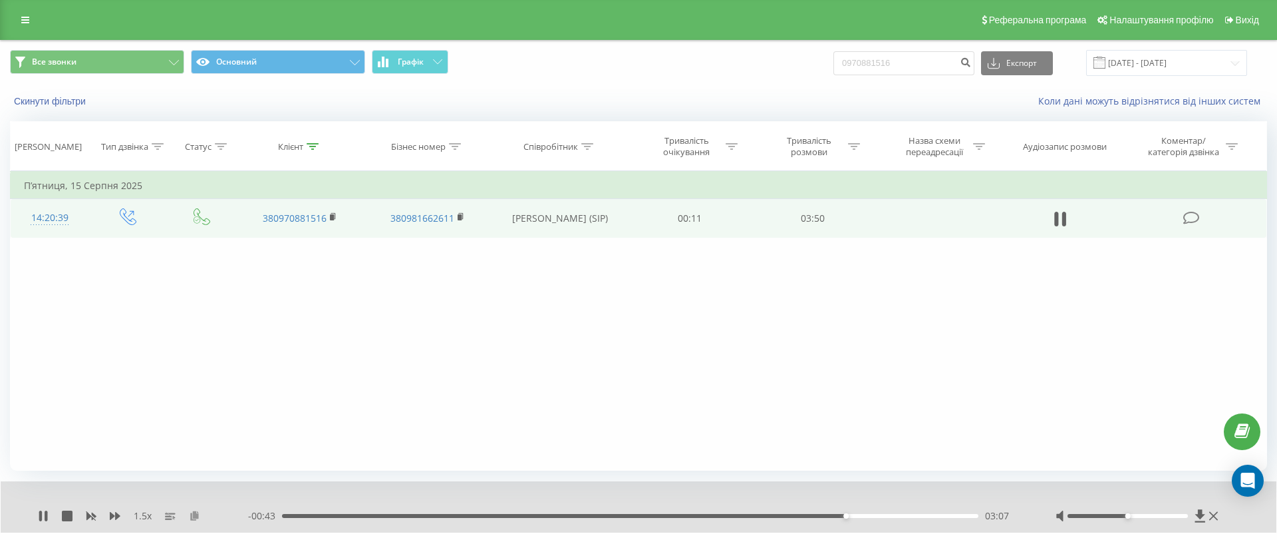
click at [194, 512] on icon at bounding box center [194, 514] width 11 height 9
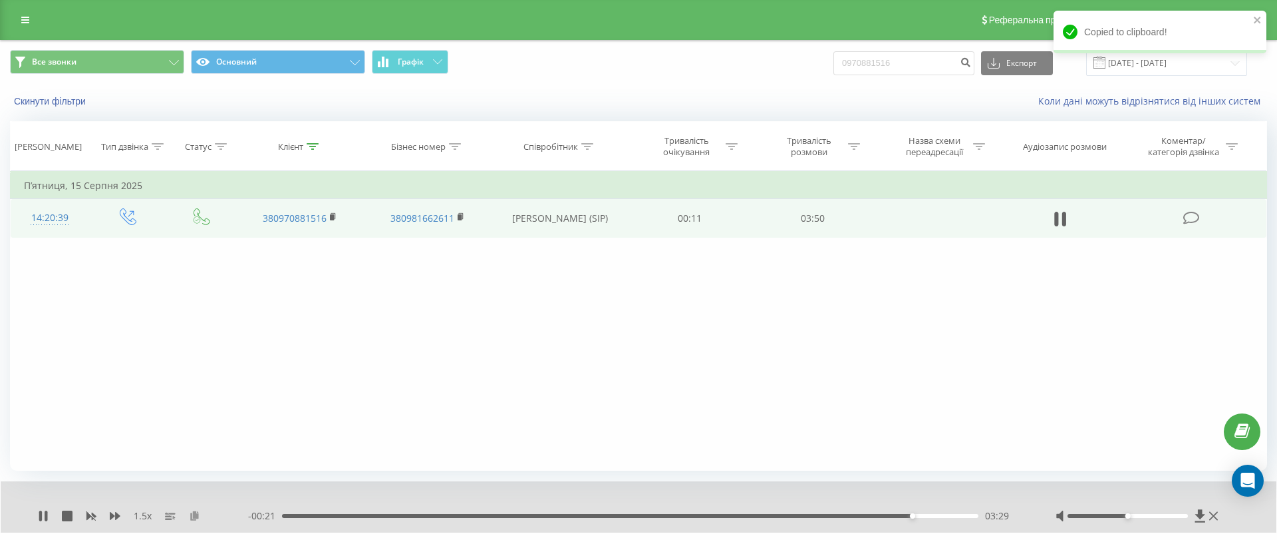
click at [194, 512] on icon at bounding box center [194, 514] width 11 height 9
click at [194, 515] on icon at bounding box center [194, 514] width 11 height 9
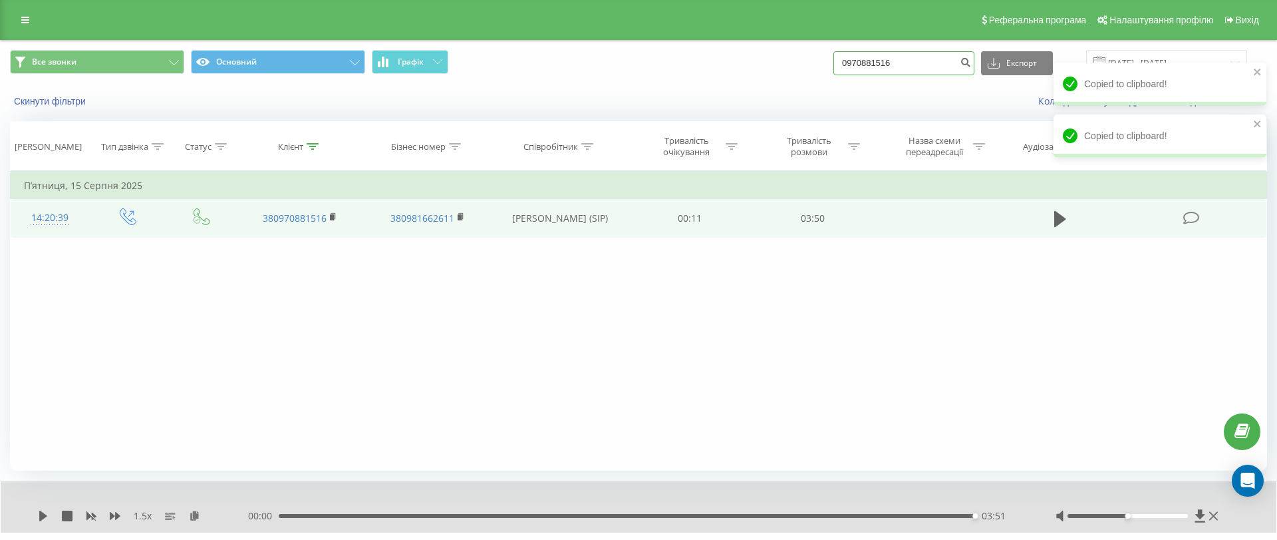
click at [961, 61] on input "0970881516" at bounding box center [904, 63] width 141 height 24
paste input "89443053"
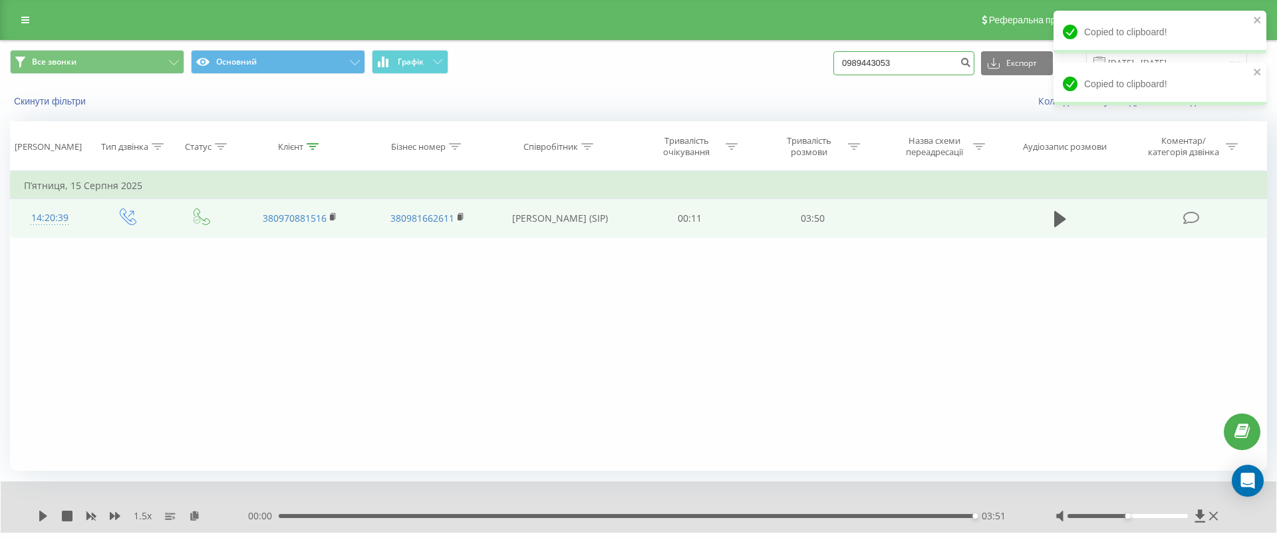
type input "0989443053"
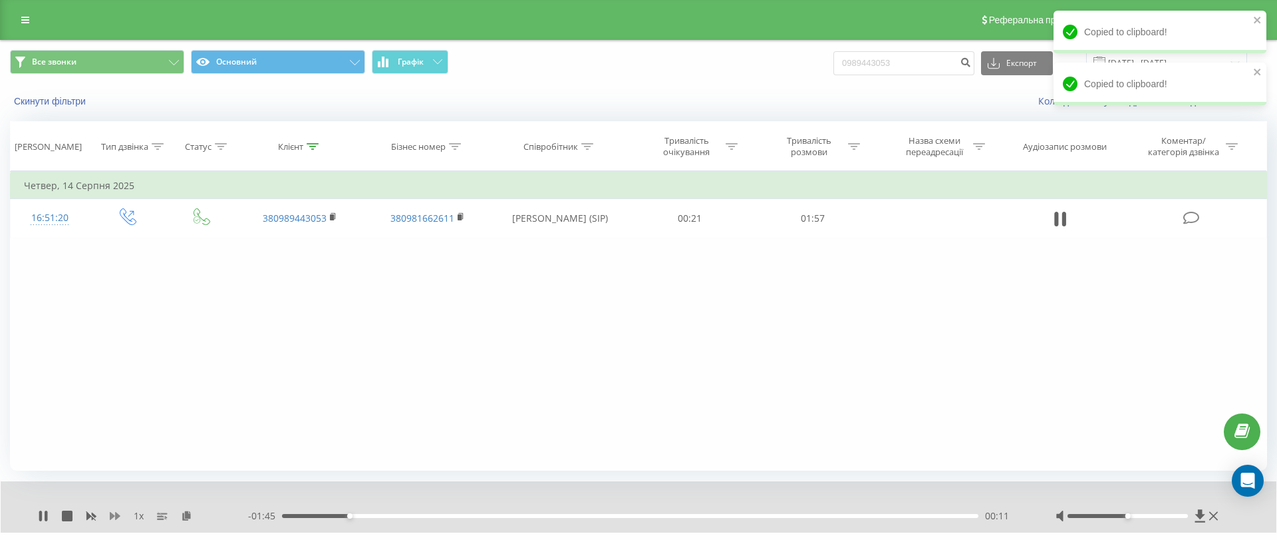
click at [118, 521] on button at bounding box center [115, 515] width 11 height 11
click at [192, 515] on icon at bounding box center [194, 514] width 11 height 9
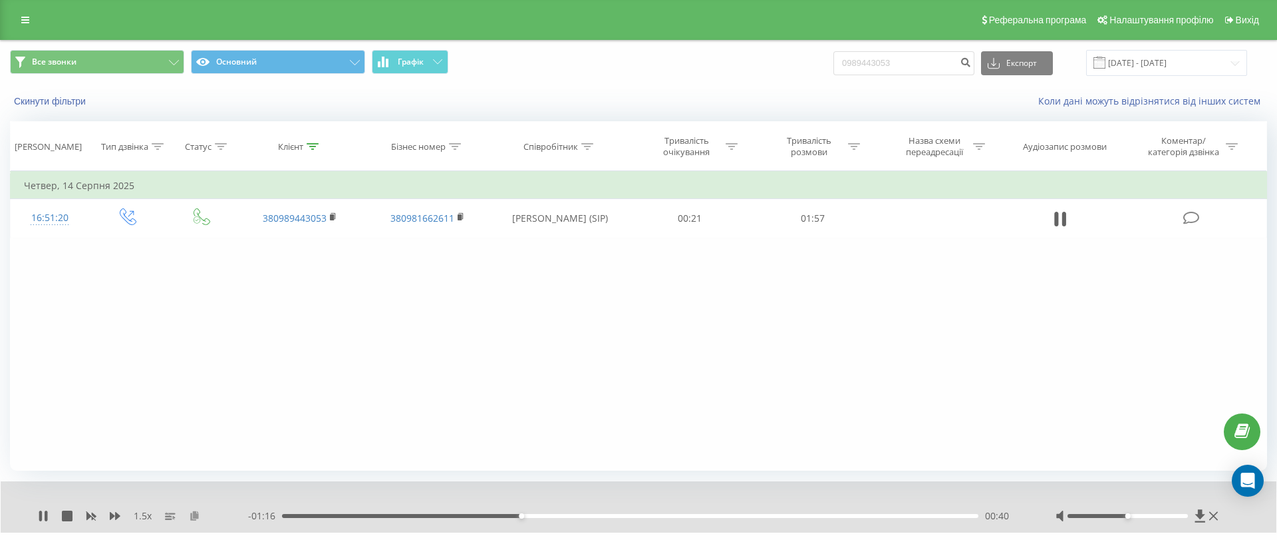
click at [197, 515] on icon at bounding box center [194, 514] width 11 height 9
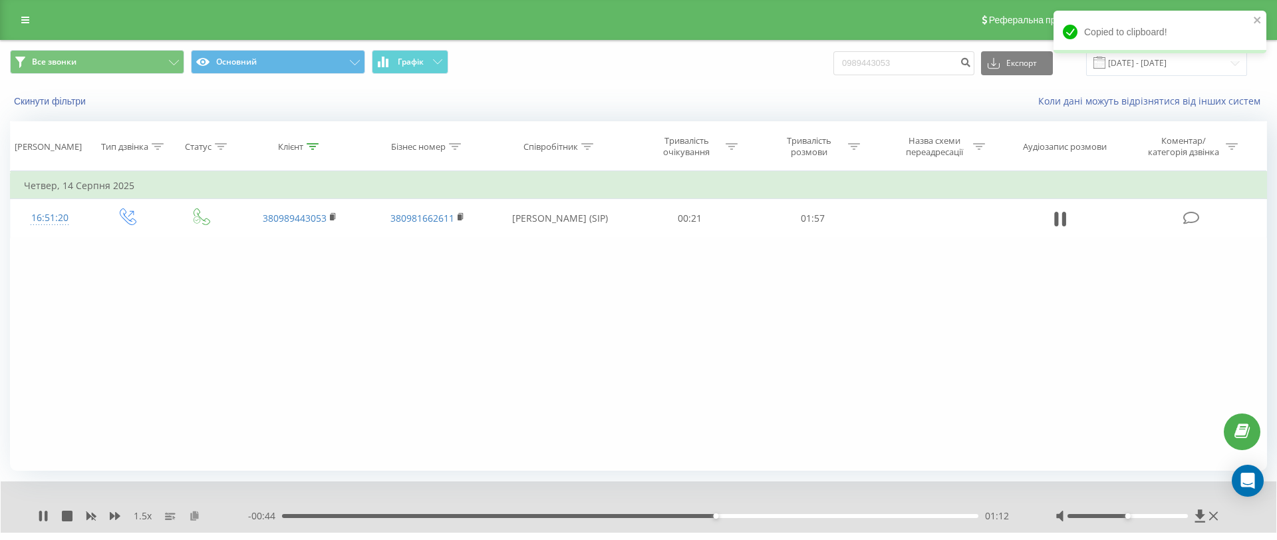
click at [195, 516] on icon at bounding box center [194, 514] width 11 height 9
click at [196, 514] on icon at bounding box center [194, 514] width 11 height 9
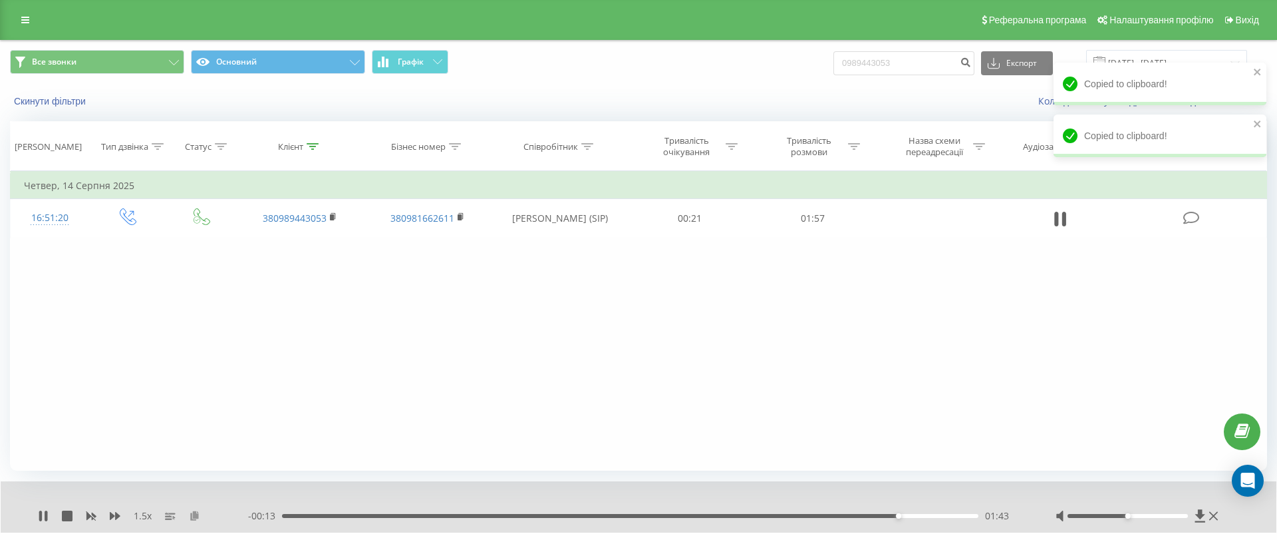
click at [194, 513] on icon at bounding box center [194, 514] width 11 height 9
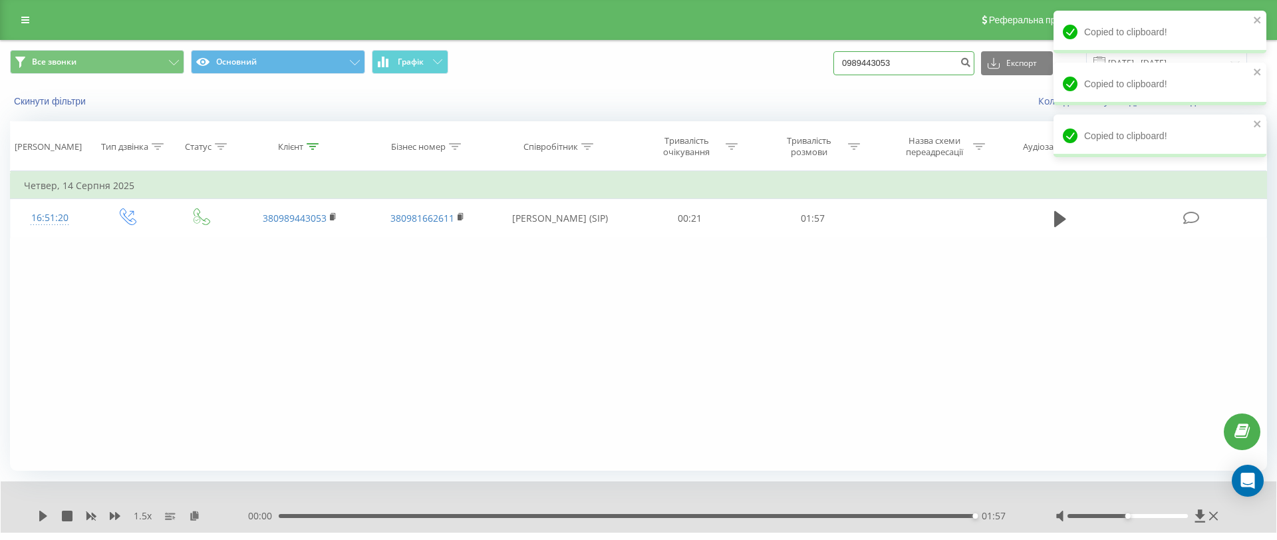
click at [935, 64] on input "0989443053" at bounding box center [904, 63] width 141 height 24
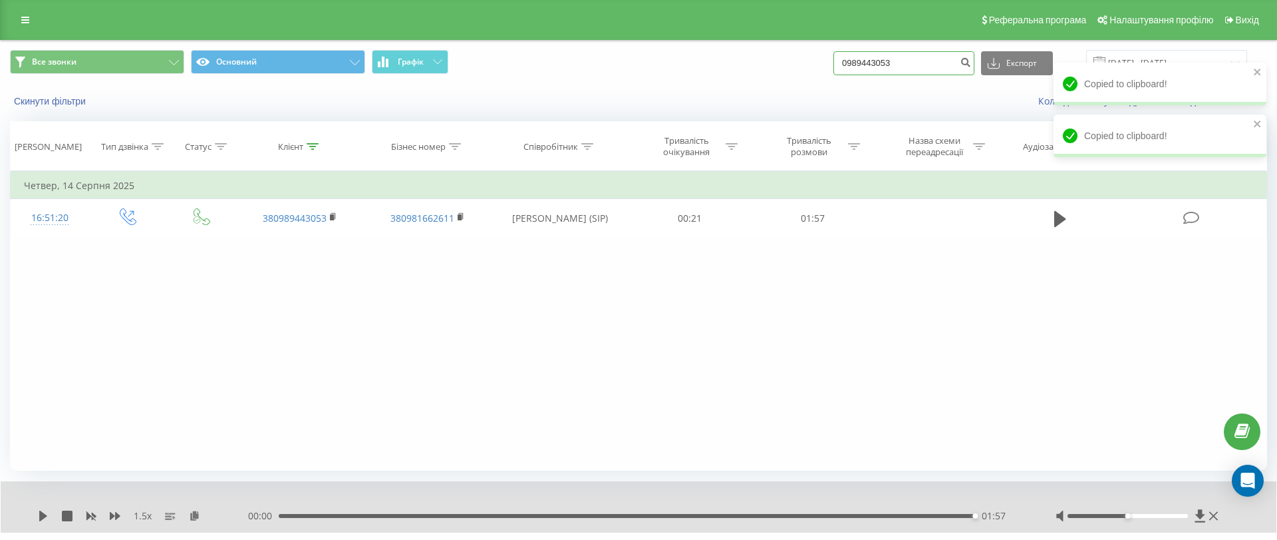
paste input "406719"
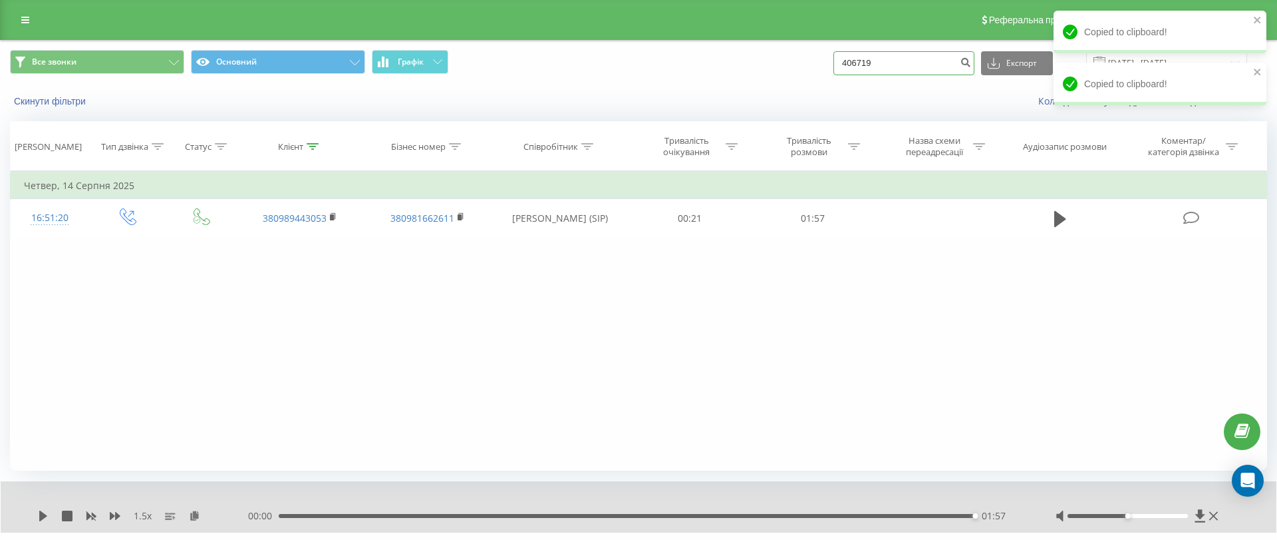
type input "406719"
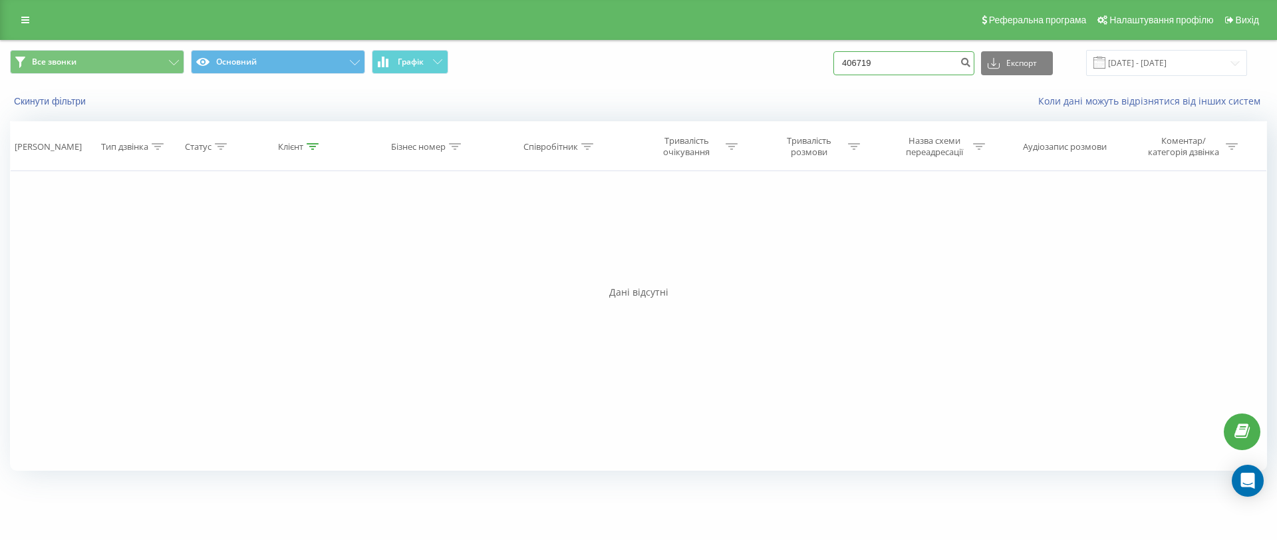
click at [908, 57] on input "406719" at bounding box center [904, 63] width 141 height 24
paste input "0939133077"
type input "0939133077"
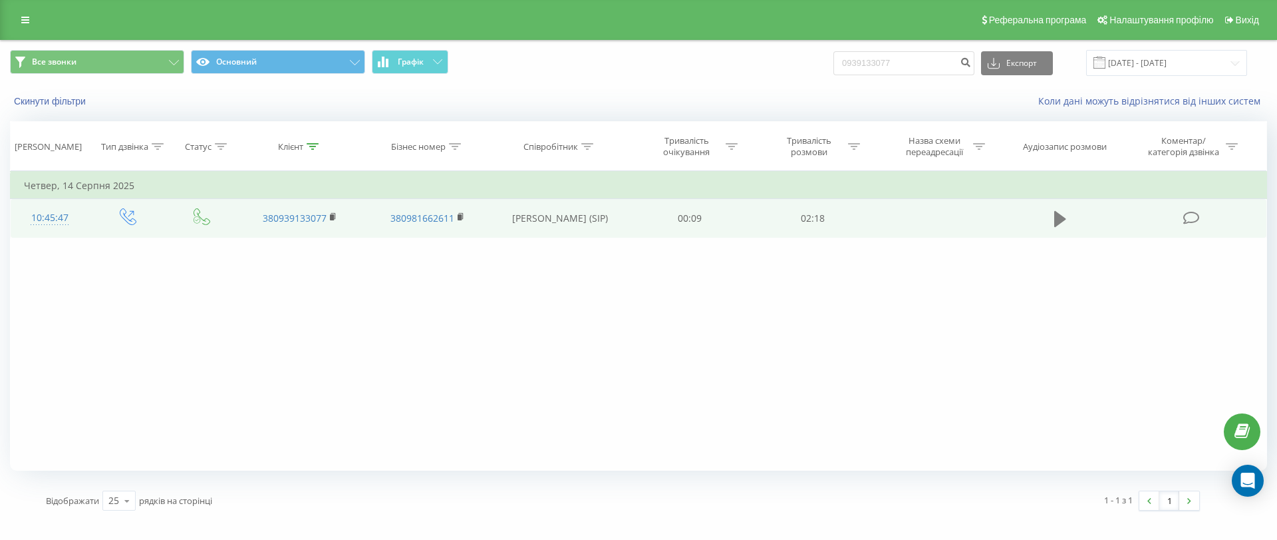
click at [1062, 221] on icon at bounding box center [1060, 219] width 12 height 16
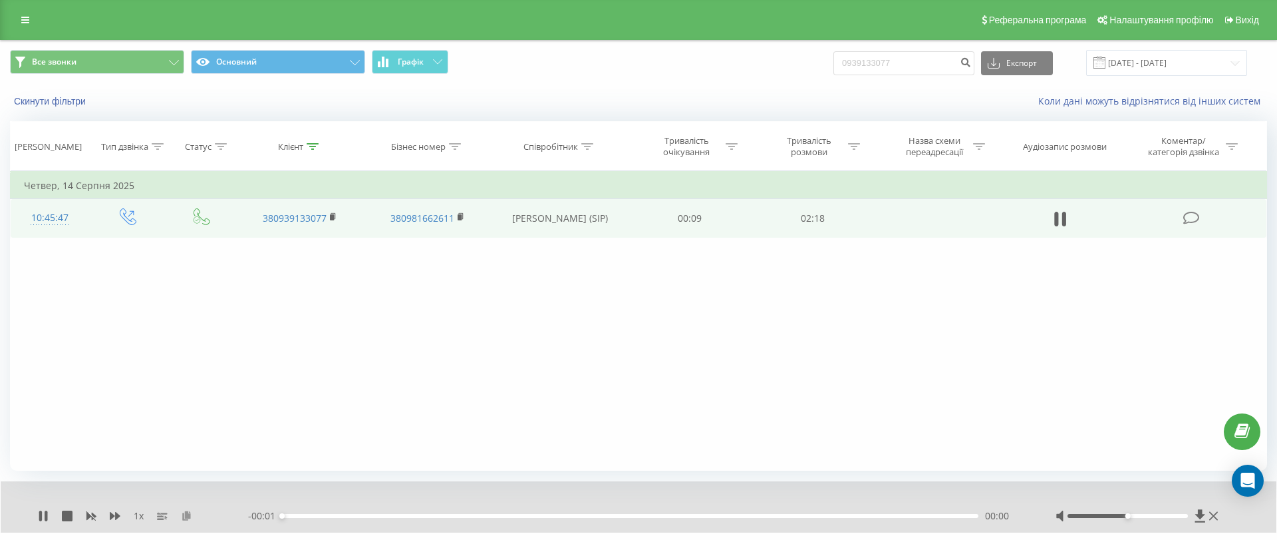
click at [188, 517] on icon at bounding box center [186, 514] width 11 height 9
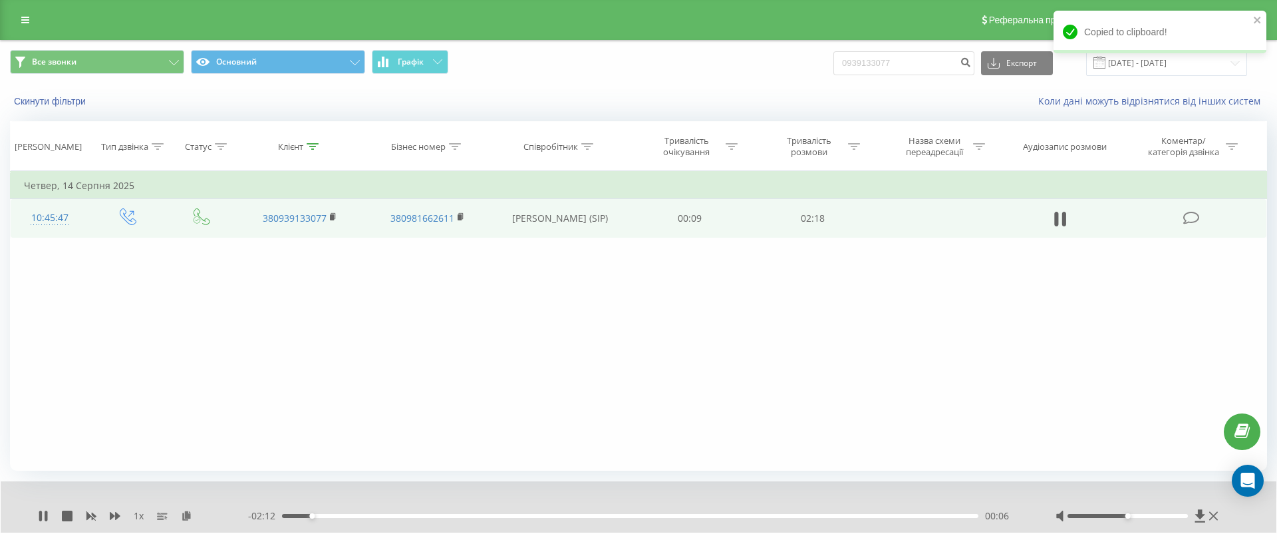
click at [108, 518] on div "1 x" at bounding box center [143, 515] width 210 height 13
click at [115, 513] on icon at bounding box center [115, 516] width 11 height 8
click at [195, 516] on icon at bounding box center [194, 514] width 11 height 9
click at [193, 515] on icon at bounding box center [194, 514] width 11 height 9
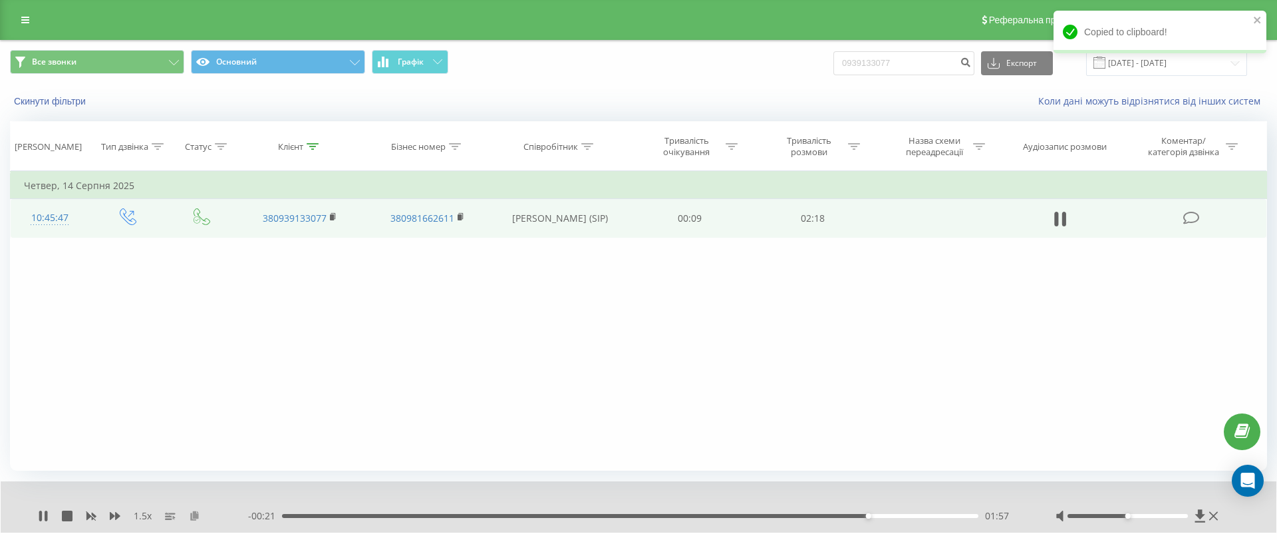
click at [193, 510] on icon at bounding box center [194, 514] width 11 height 9
click at [194, 520] on button at bounding box center [194, 515] width 11 height 11
click at [917, 63] on input "0939133077" at bounding box center [904, 63] width 141 height 24
paste input "96017462"
type input "0996017462"
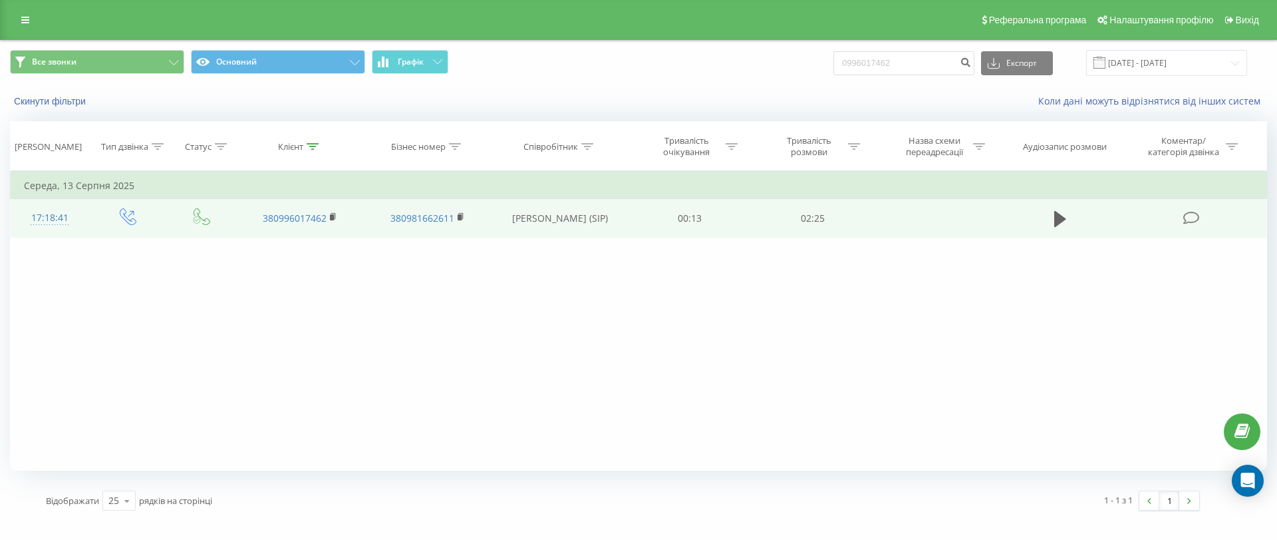
click at [1049, 214] on td at bounding box center [1061, 218] width 118 height 39
click at [1056, 220] on icon at bounding box center [1060, 219] width 12 height 16
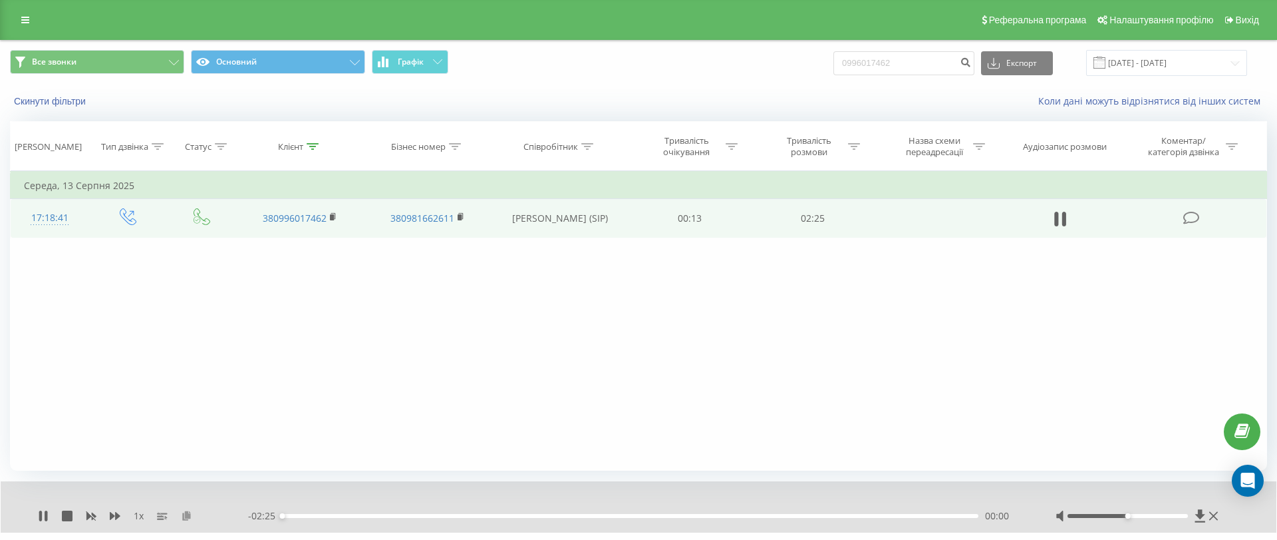
click at [187, 514] on icon at bounding box center [186, 514] width 11 height 9
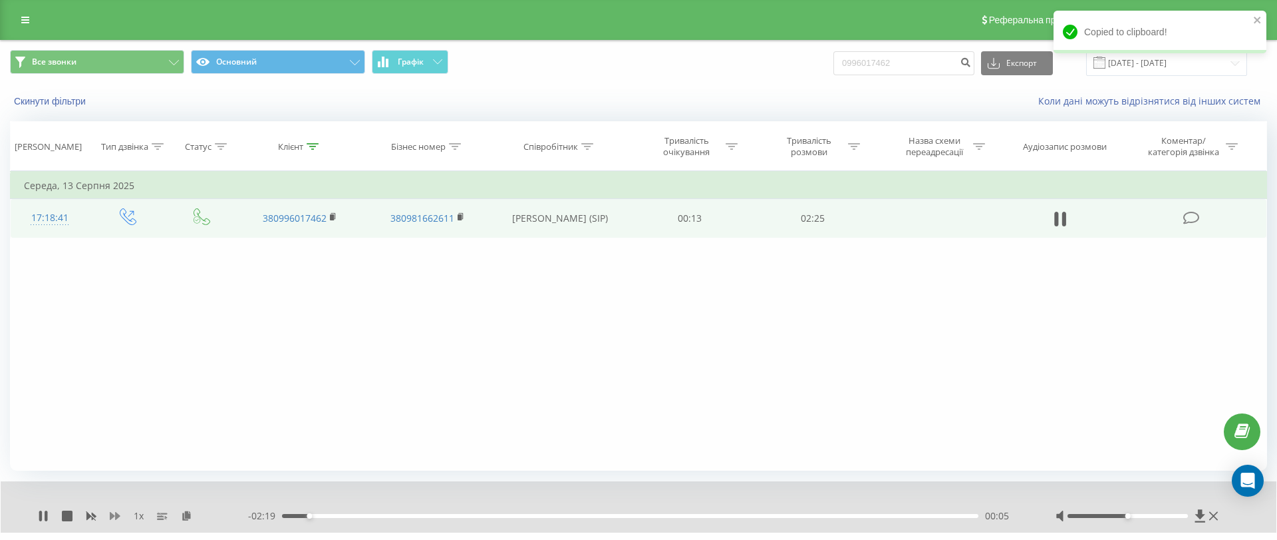
click at [116, 516] on icon at bounding box center [115, 516] width 11 height 8
click at [194, 516] on icon at bounding box center [194, 514] width 11 height 9
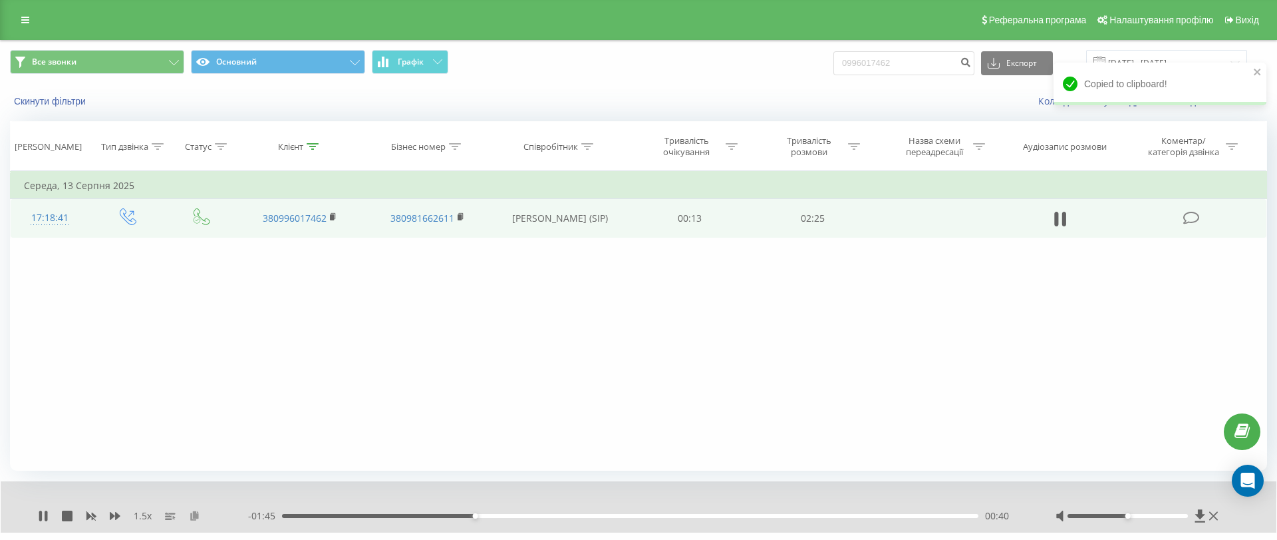
click at [198, 514] on icon at bounding box center [194, 514] width 11 height 9
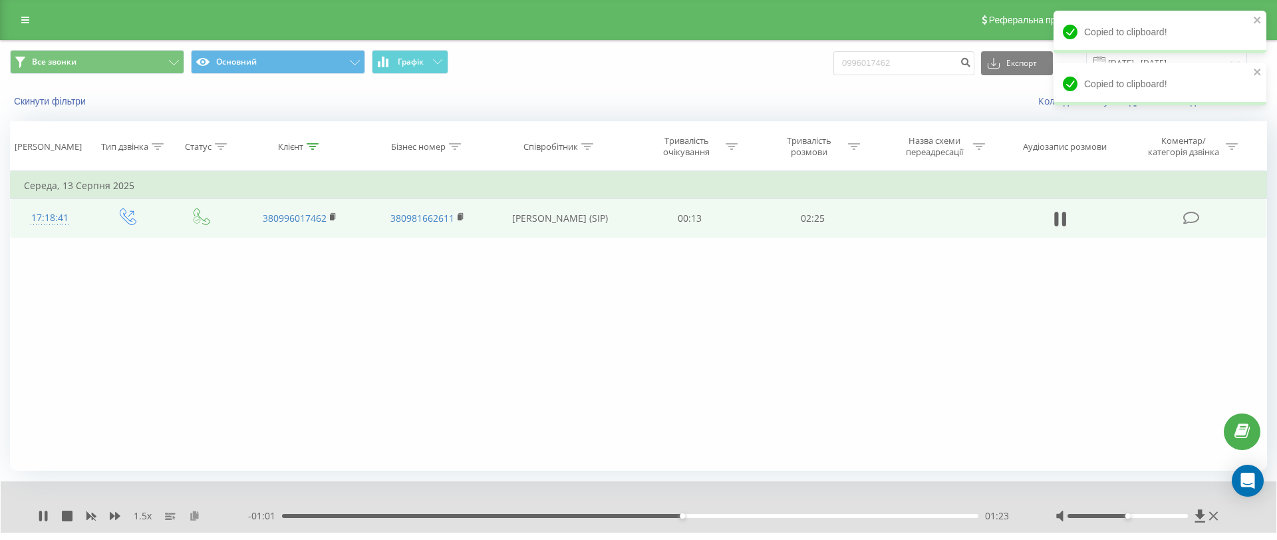
click at [195, 520] on button at bounding box center [194, 515] width 11 height 11
click at [193, 514] on icon at bounding box center [194, 514] width 11 height 9
click at [915, 67] on input "0996017462" at bounding box center [904, 63] width 141 height 24
paste input "665758053"
type input "0665758053"
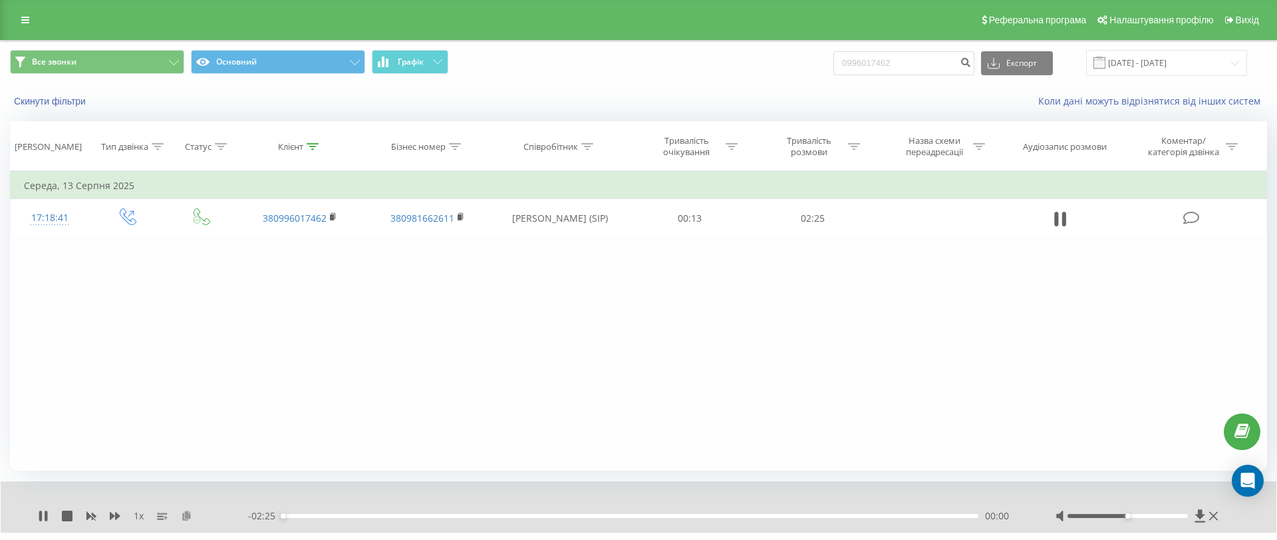
click at [186, 516] on icon at bounding box center [186, 514] width 11 height 9
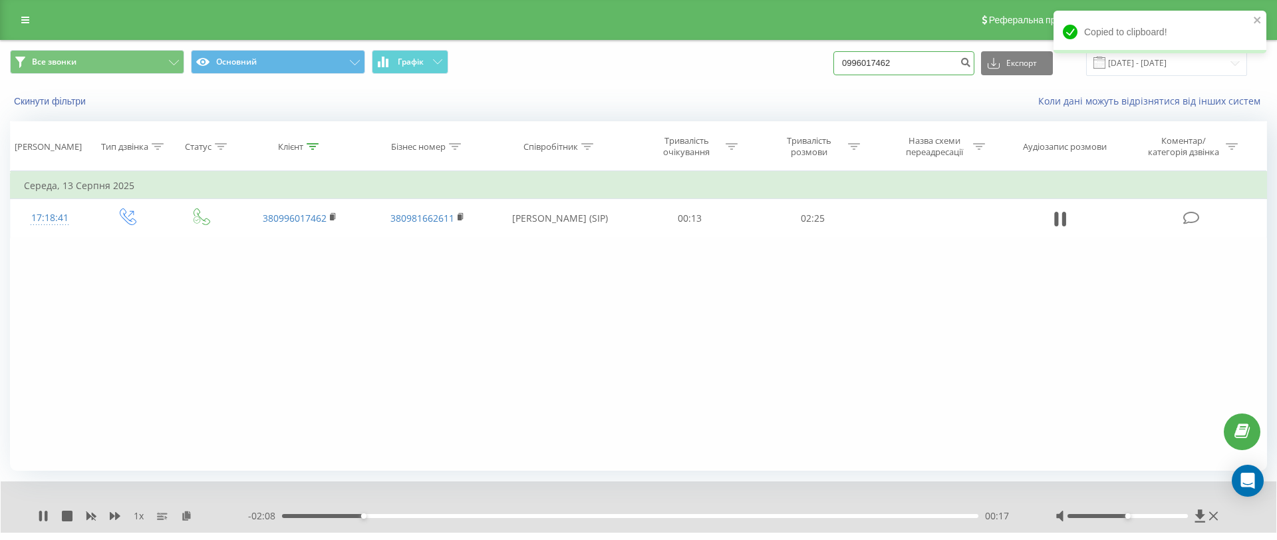
click at [955, 66] on input "0996017462" at bounding box center [904, 63] width 141 height 24
paste input "665758053"
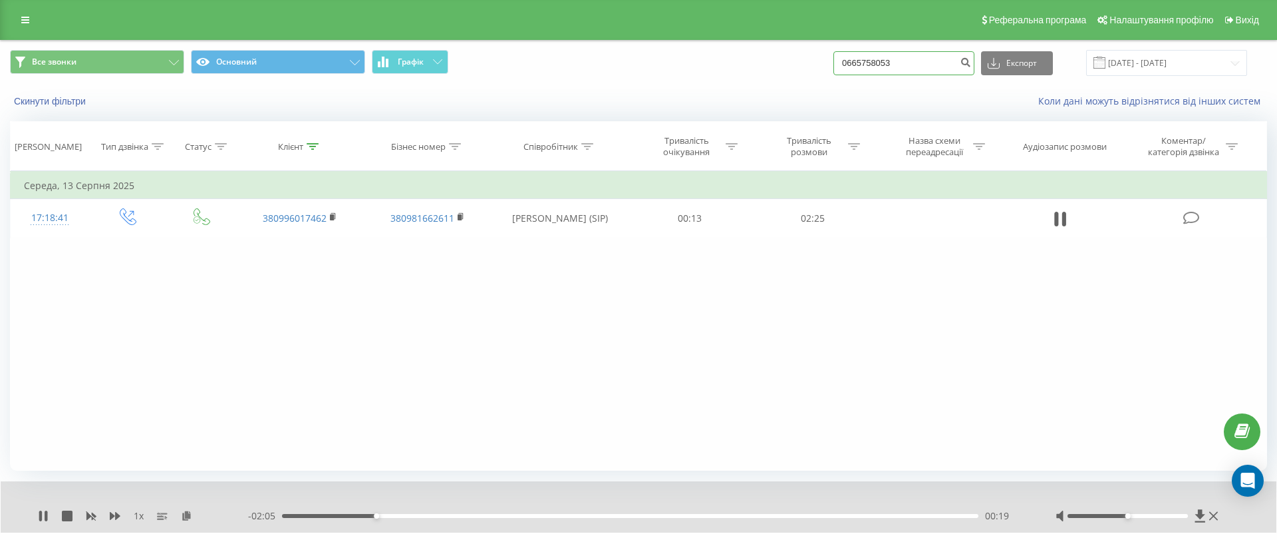
type input "0665758053"
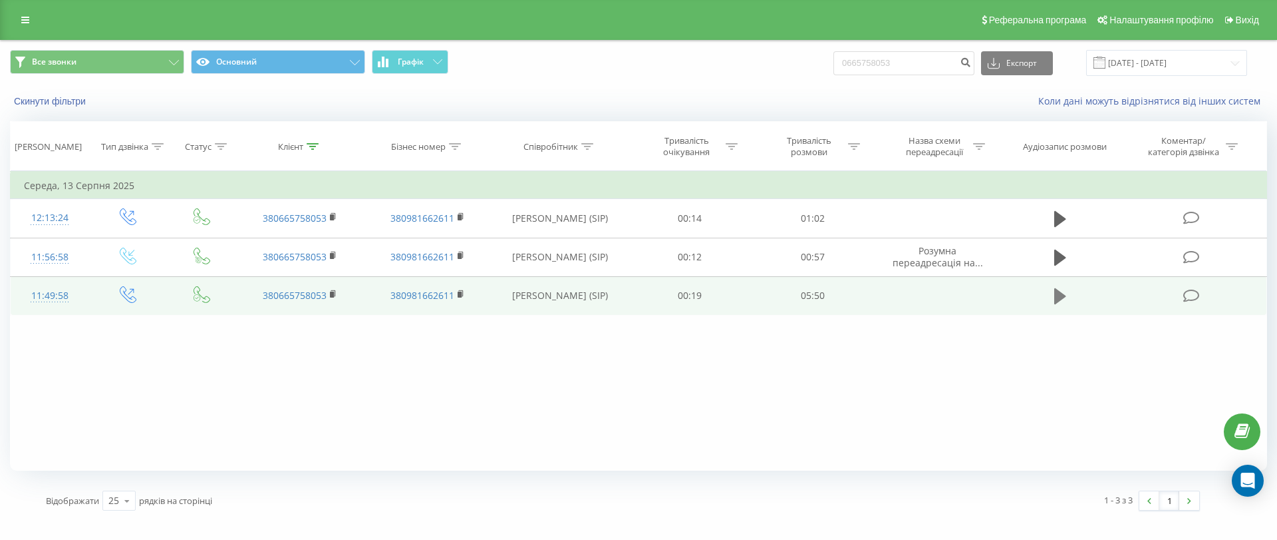
click at [1062, 295] on icon at bounding box center [1060, 296] width 12 height 16
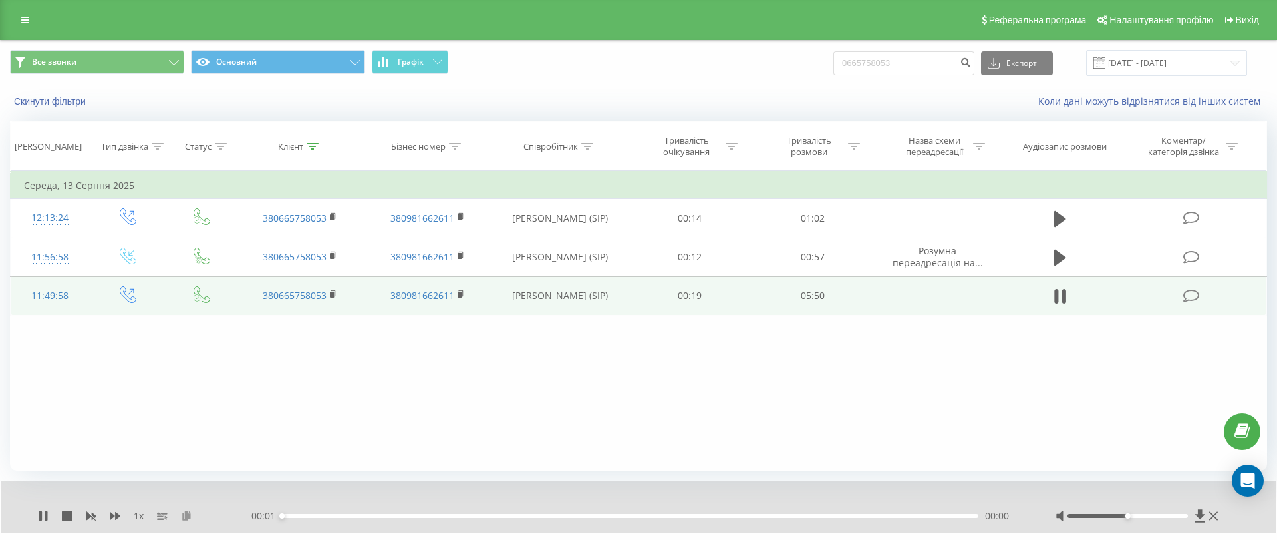
click at [188, 512] on icon at bounding box center [186, 514] width 11 height 9
click at [189, 515] on icon at bounding box center [186, 514] width 11 height 9
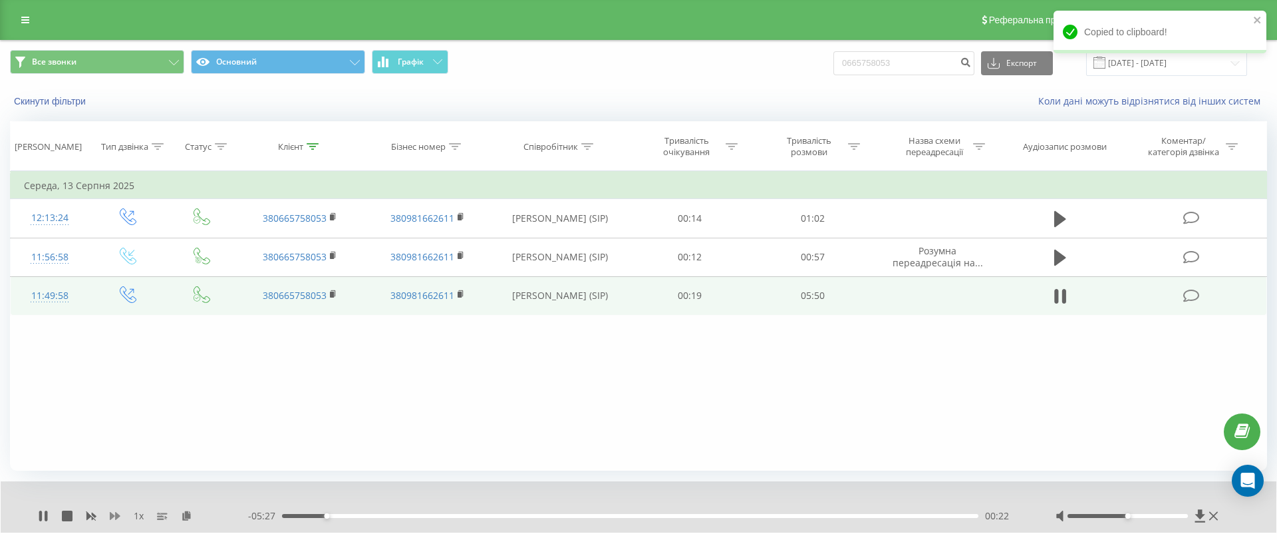
click at [110, 513] on icon at bounding box center [115, 516] width 11 height 8
click at [122, 520] on div "2 x" at bounding box center [143, 515] width 210 height 13
click at [114, 518] on icon at bounding box center [115, 515] width 11 height 11
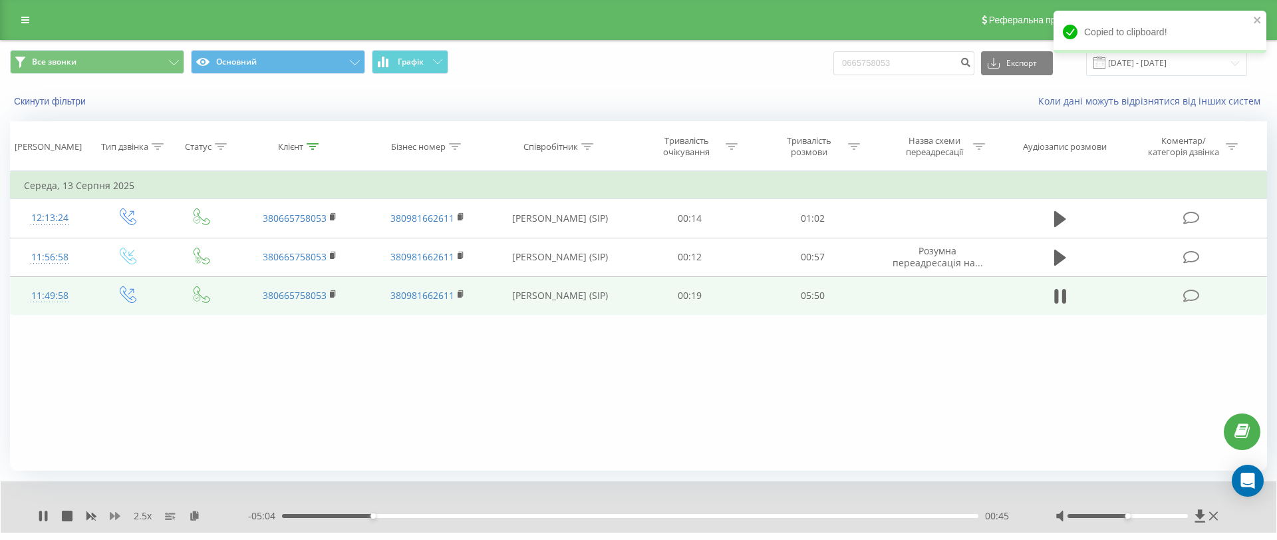
click at [114, 518] on icon at bounding box center [115, 515] width 11 height 11
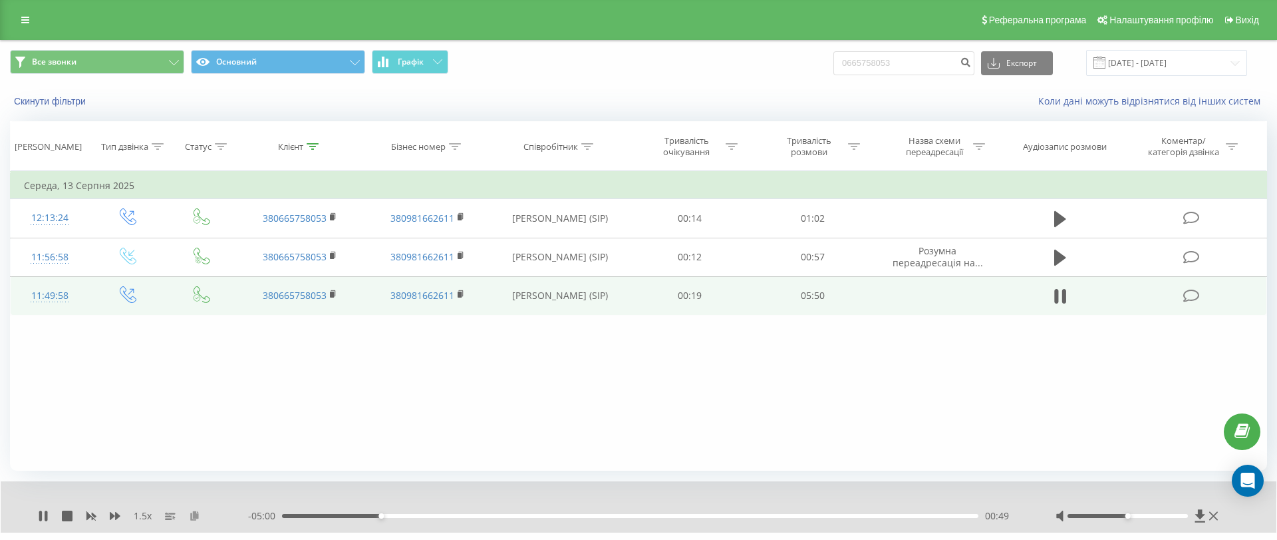
click at [193, 511] on icon at bounding box center [194, 514] width 11 height 9
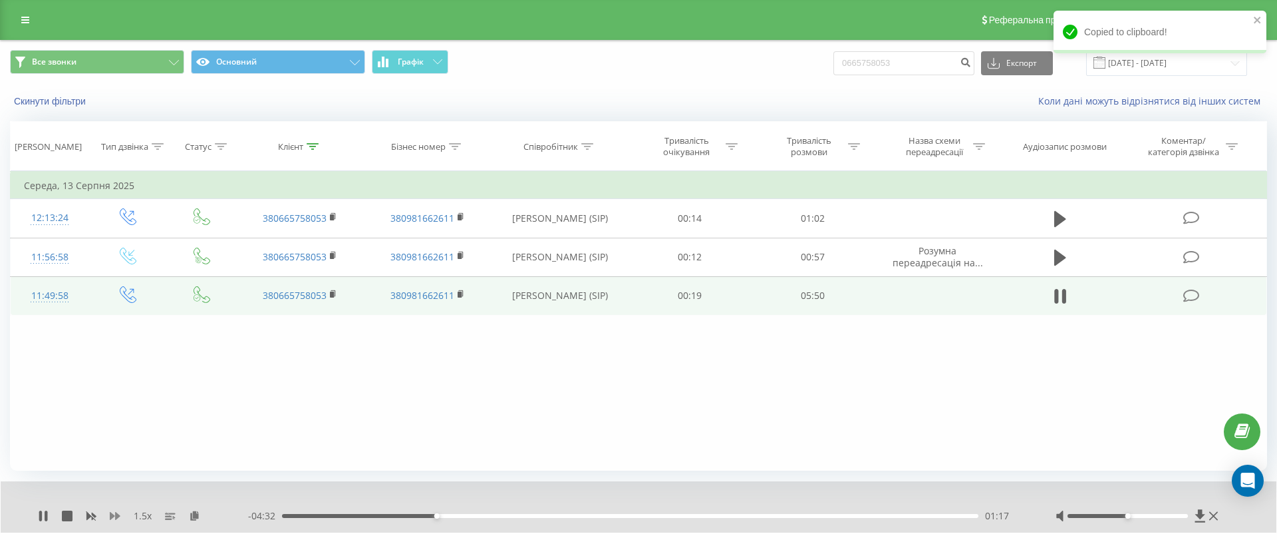
click at [111, 514] on icon at bounding box center [115, 516] width 11 height 8
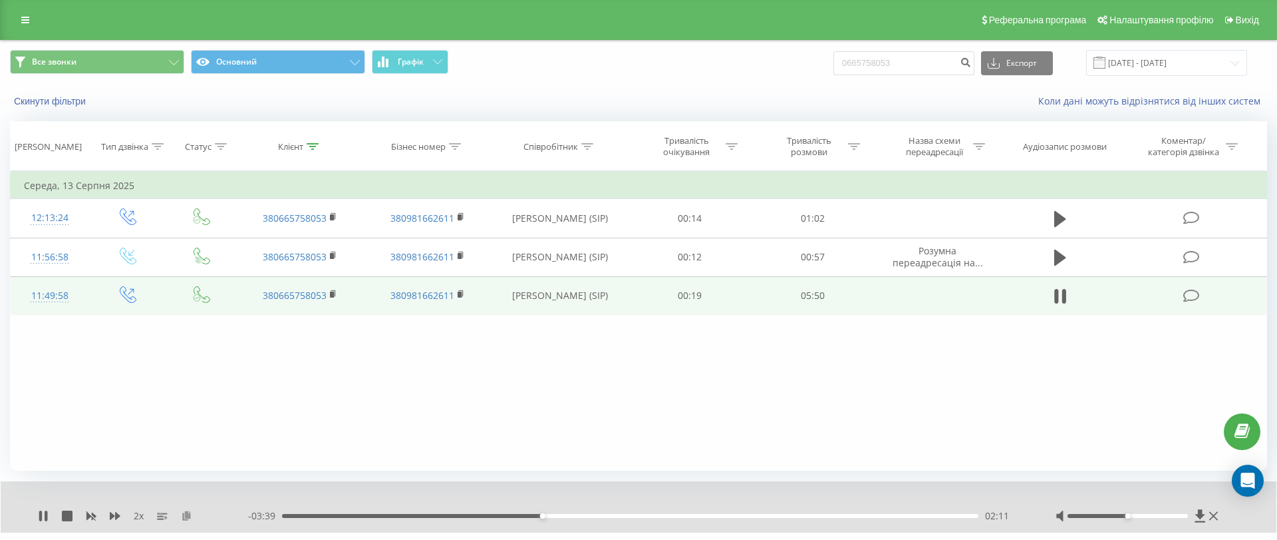
click at [186, 517] on icon at bounding box center [186, 514] width 11 height 9
click at [182, 516] on icon at bounding box center [186, 514] width 11 height 9
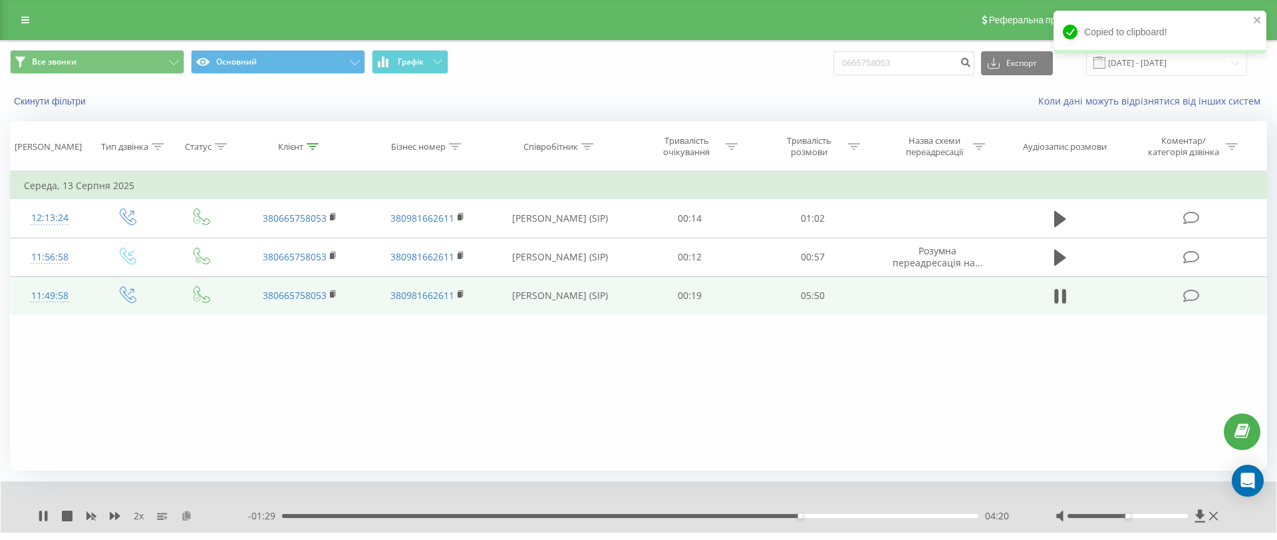
click at [191, 516] on icon at bounding box center [186, 514] width 11 height 9
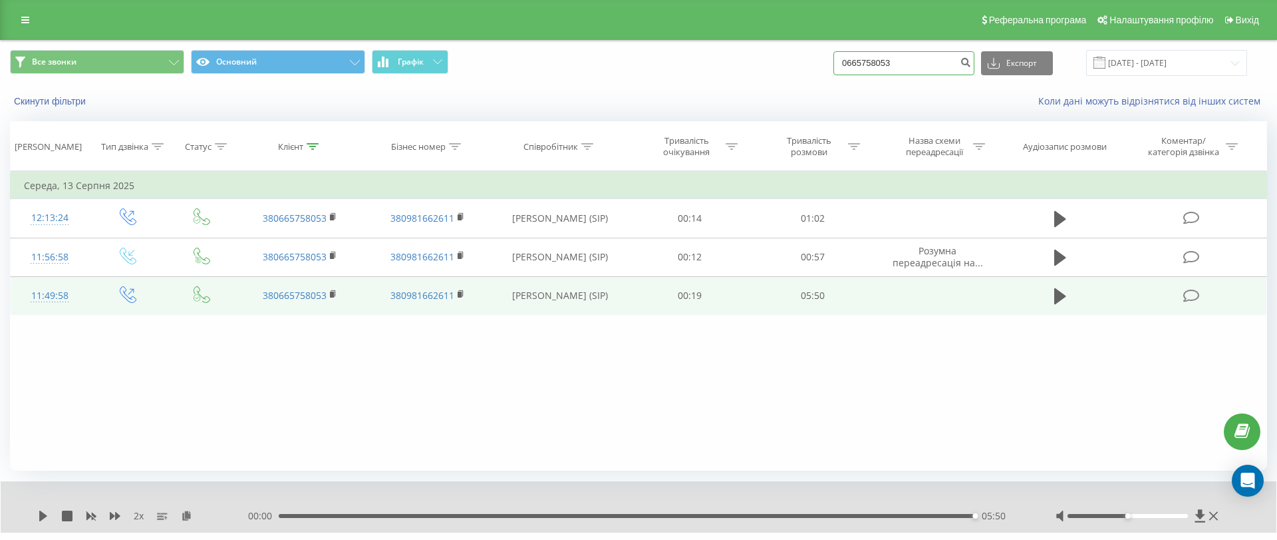
click at [919, 55] on input "0665758053" at bounding box center [904, 63] width 141 height 24
paste input "9387347"
type input "0938734753"
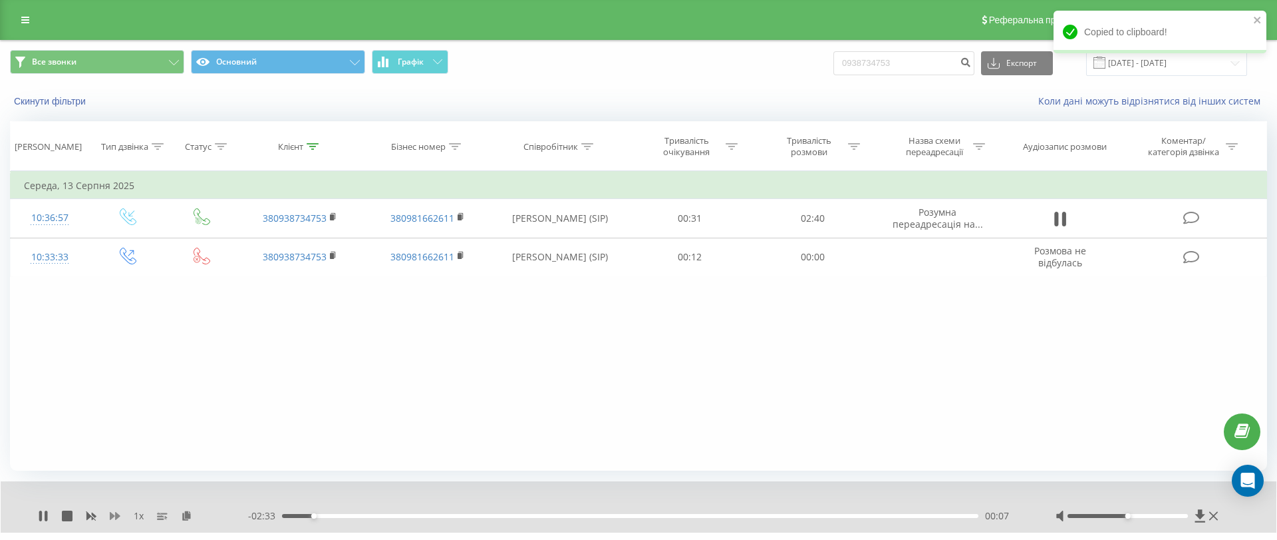
click at [114, 510] on icon at bounding box center [115, 515] width 11 height 11
click at [200, 512] on div "1.5 x" at bounding box center [143, 515] width 210 height 13
click at [193, 516] on icon at bounding box center [194, 514] width 11 height 9
click at [199, 513] on icon at bounding box center [194, 514] width 11 height 9
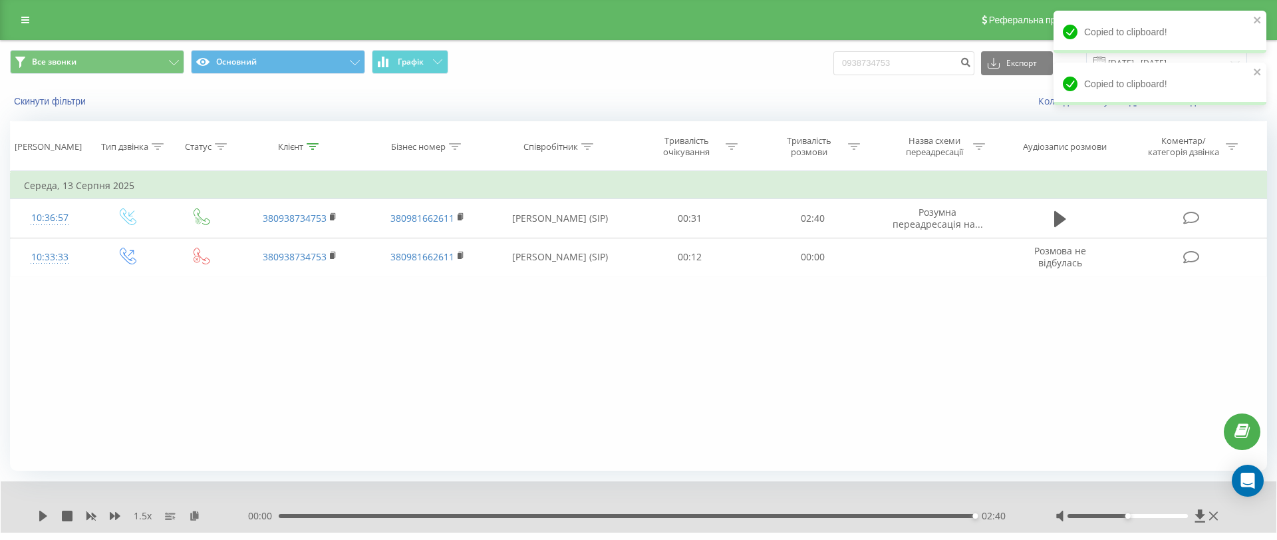
click at [875, 512] on div "00:00 02:40 02:40" at bounding box center [635, 515] width 774 height 13
click at [901, 515] on div "02:40" at bounding box center [627, 516] width 697 height 4
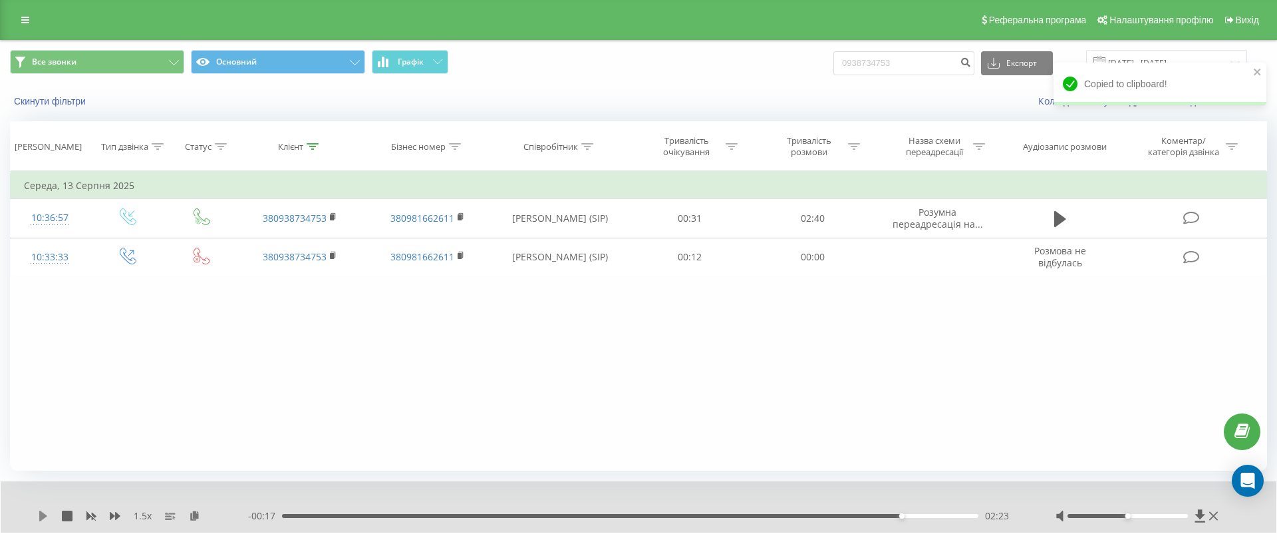
click at [40, 511] on icon at bounding box center [43, 515] width 8 height 11
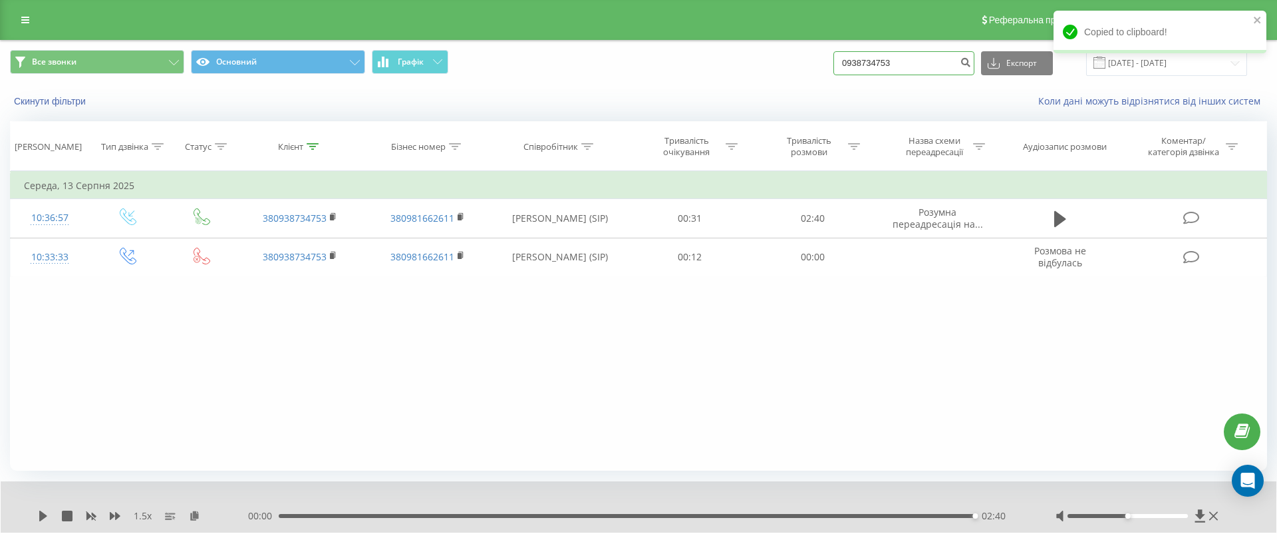
click at [944, 67] on input "0938734753" at bounding box center [904, 63] width 141 height 24
paste input "675562228"
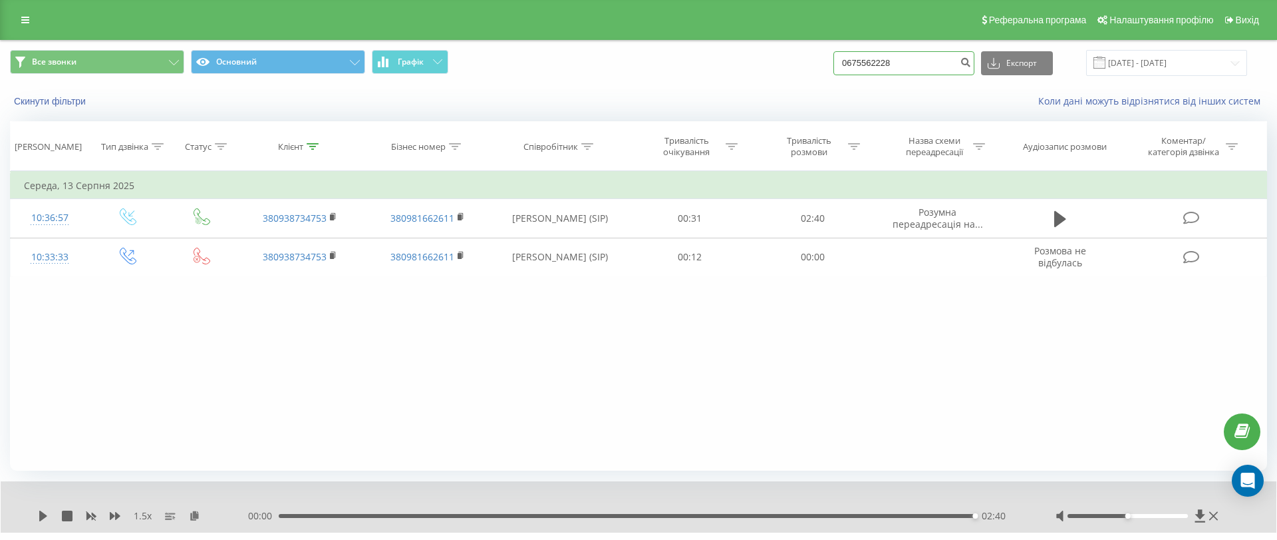
type input "0675562228"
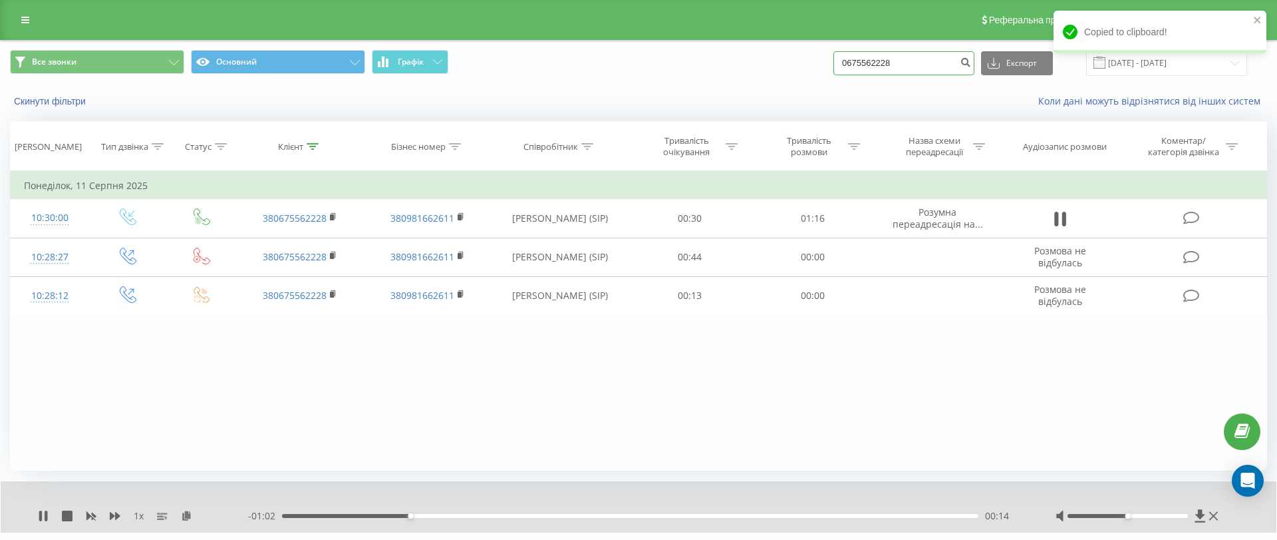
click at [904, 66] on input "0675562228" at bounding box center [904, 63] width 141 height 24
paste input "502740047"
type input "0502740047"
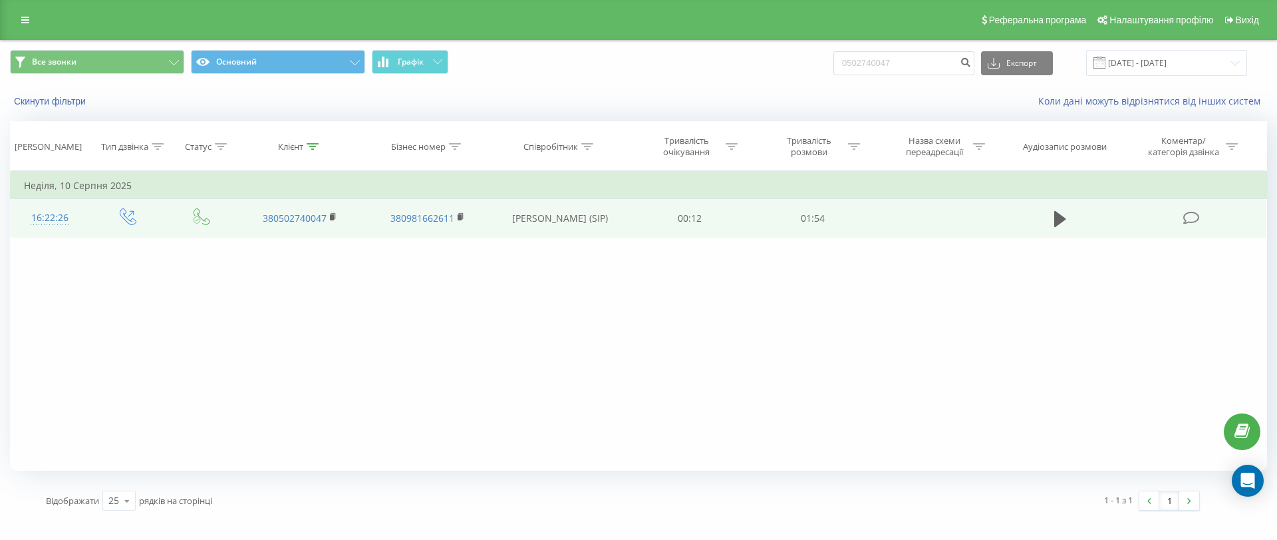
click at [1060, 232] on td at bounding box center [1061, 218] width 118 height 39
click at [1060, 217] on icon at bounding box center [1060, 219] width 12 height 16
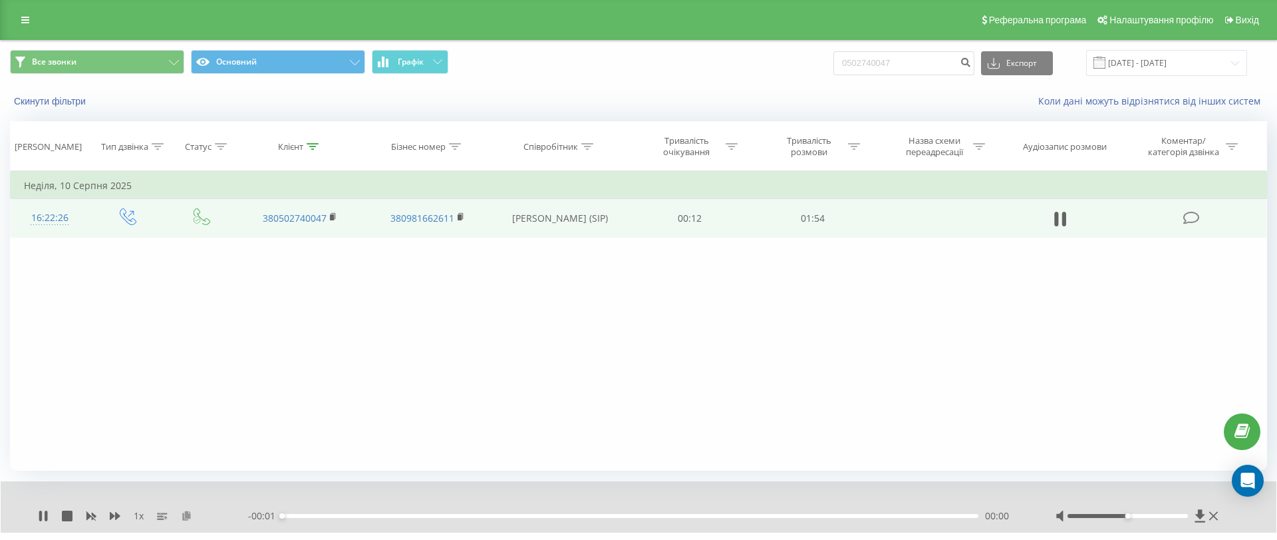
click at [188, 515] on icon at bounding box center [186, 514] width 11 height 9
click at [285, 515] on div "00:27" at bounding box center [630, 516] width 697 height 4
click at [41, 509] on div "1 x" at bounding box center [143, 515] width 210 height 13
click at [44, 513] on icon at bounding box center [43, 515] width 11 height 11
click at [1062, 212] on icon at bounding box center [1060, 219] width 12 height 19
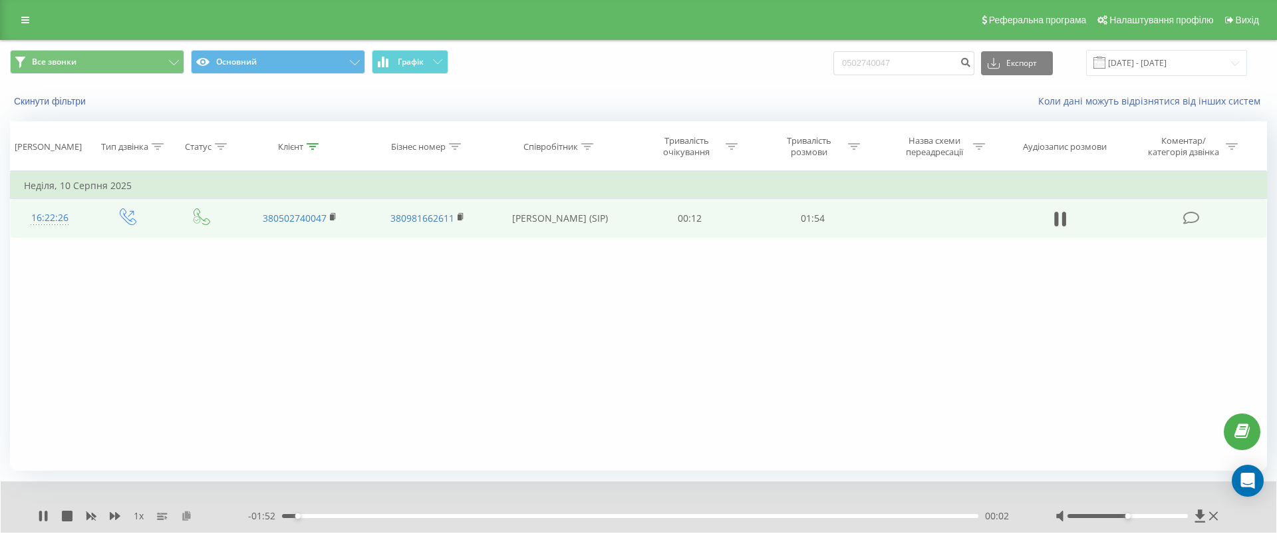
click at [187, 517] on icon at bounding box center [186, 514] width 11 height 9
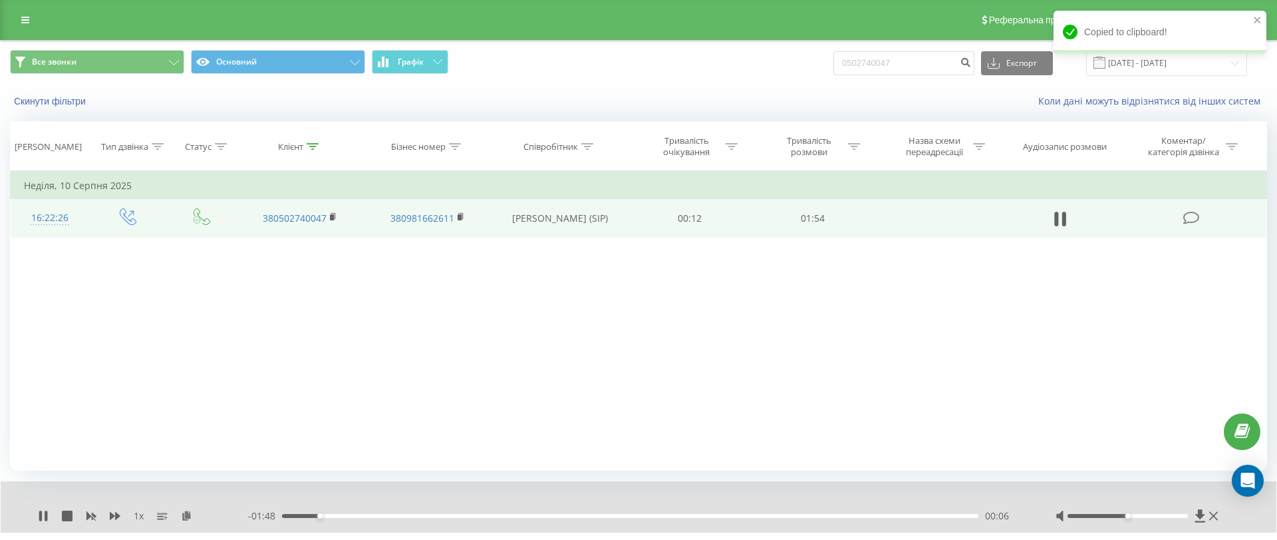
click at [184, 516] on icon at bounding box center [186, 514] width 11 height 9
click at [112, 514] on icon at bounding box center [115, 516] width 11 height 8
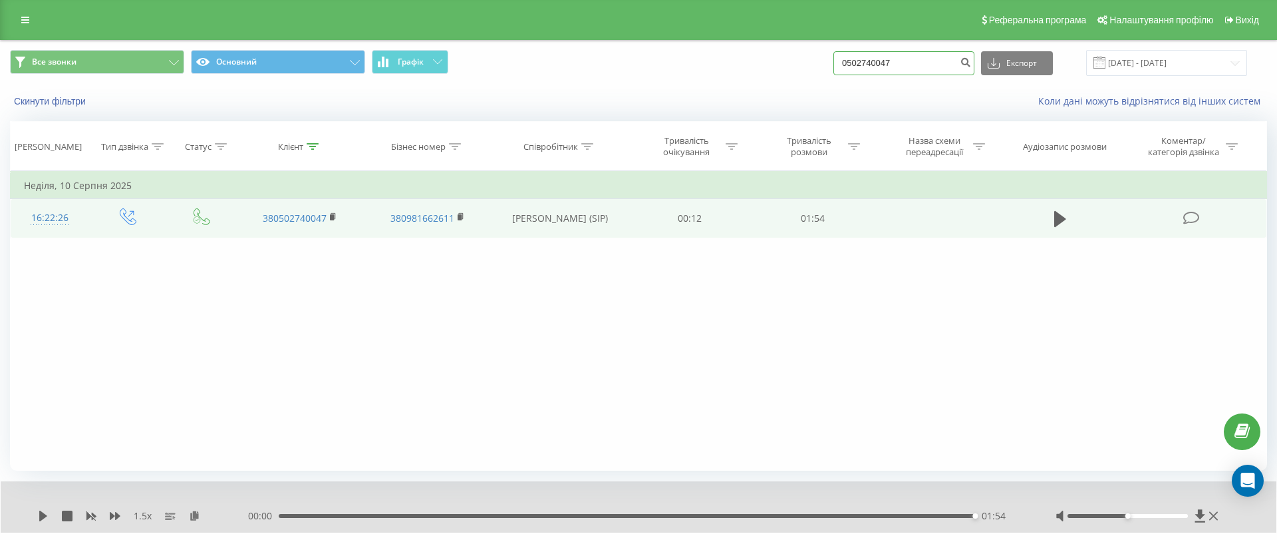
click at [898, 57] on input "0502740047" at bounding box center [904, 63] width 141 height 24
paste input "3341869"
type input "0503341869"
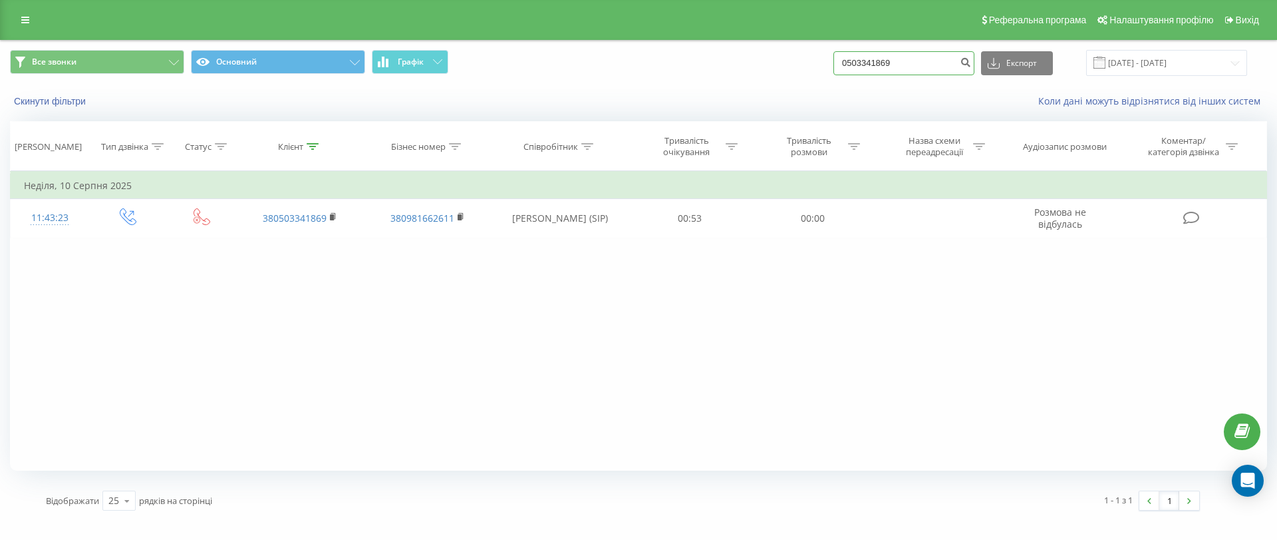
click at [910, 51] on input "0503341869" at bounding box center [904, 63] width 141 height 24
paste input "980294856"
type input "0980294856"
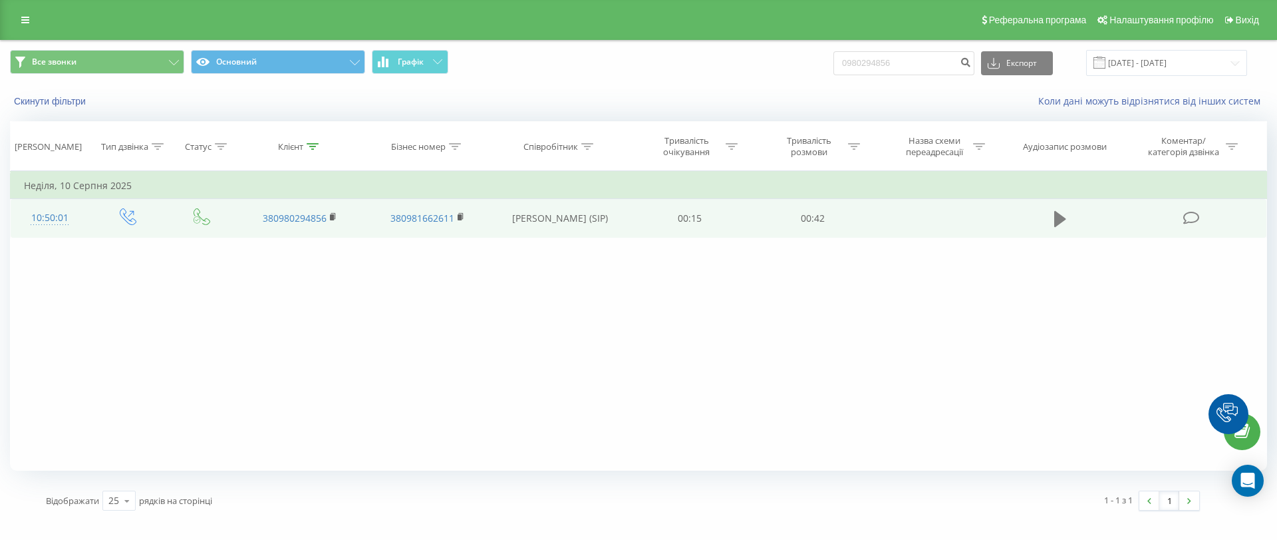
click at [1061, 220] on icon at bounding box center [1060, 219] width 12 height 16
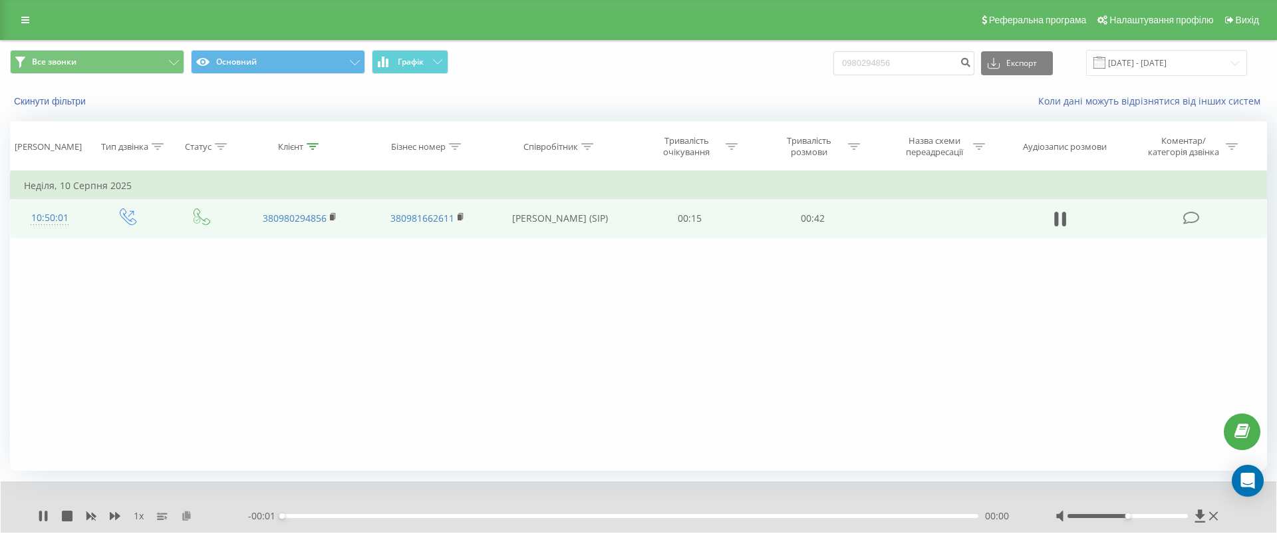
click at [188, 513] on icon at bounding box center [186, 514] width 11 height 9
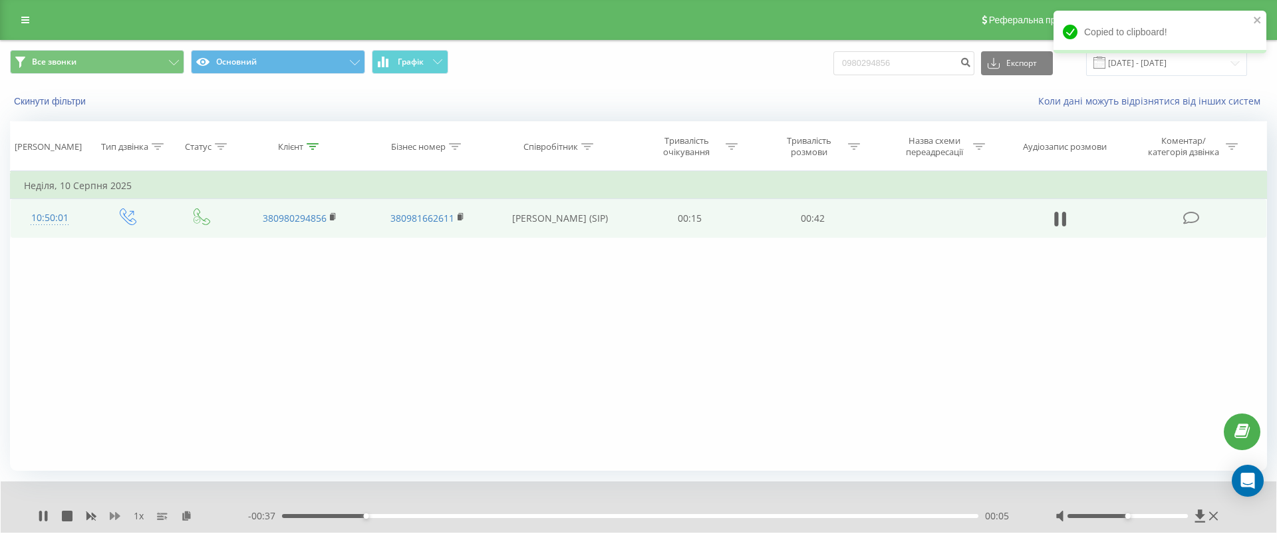
click at [115, 515] on icon at bounding box center [115, 516] width 11 height 8
click at [933, 62] on input "0980294856" at bounding box center [904, 63] width 141 height 24
paste input "53045882"
type input "0953045882"
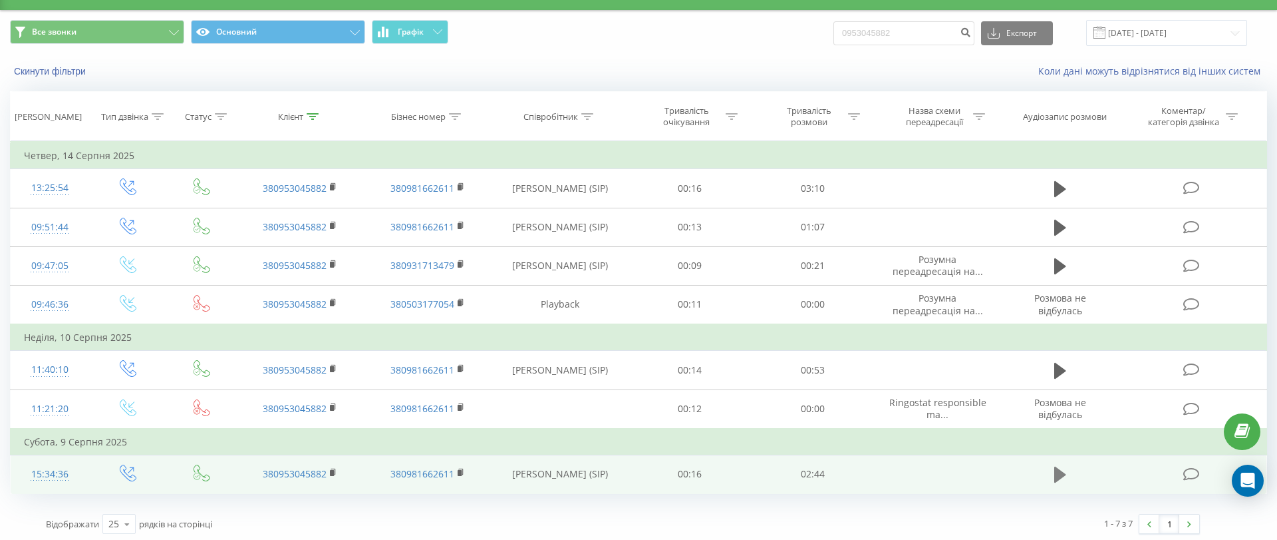
click at [1060, 465] on icon at bounding box center [1060, 474] width 12 height 19
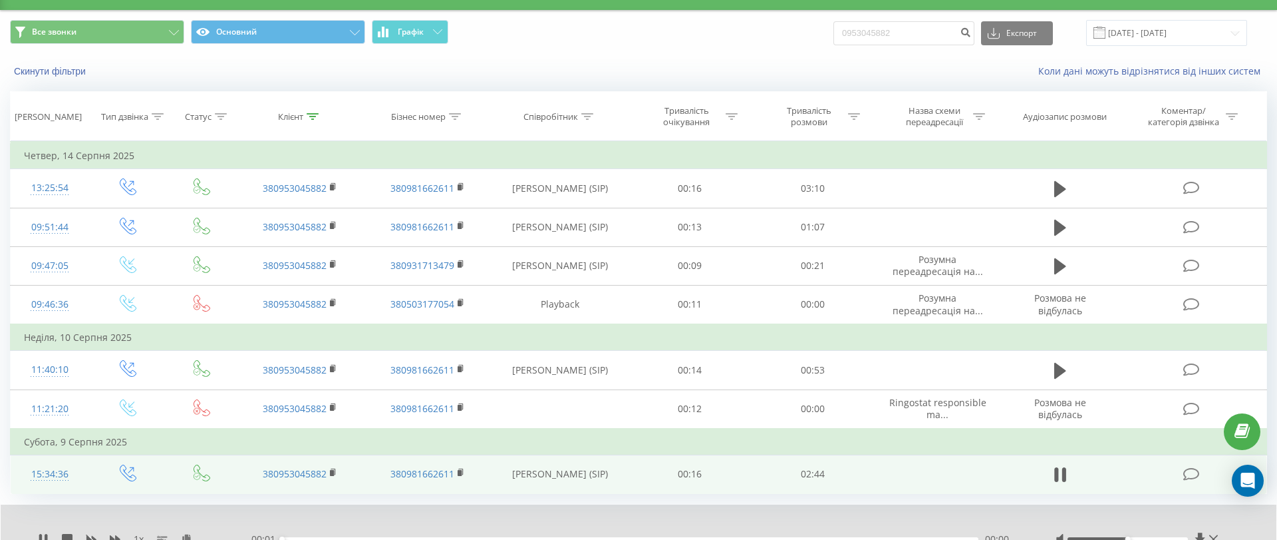
scroll to position [82, 0]
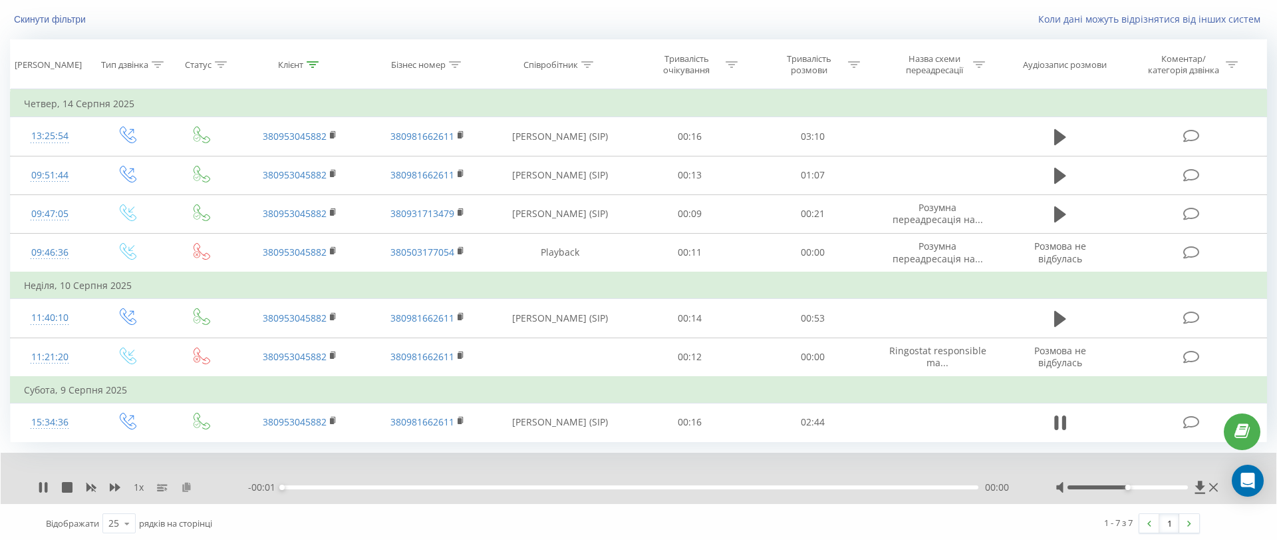
click at [183, 482] on icon at bounding box center [186, 486] width 11 height 9
click at [120, 486] on div "1 x" at bounding box center [143, 486] width 210 height 13
click at [120, 486] on icon at bounding box center [115, 487] width 11 height 11
click at [116, 485] on icon at bounding box center [115, 487] width 11 height 8
click at [194, 484] on icon at bounding box center [194, 486] width 11 height 9
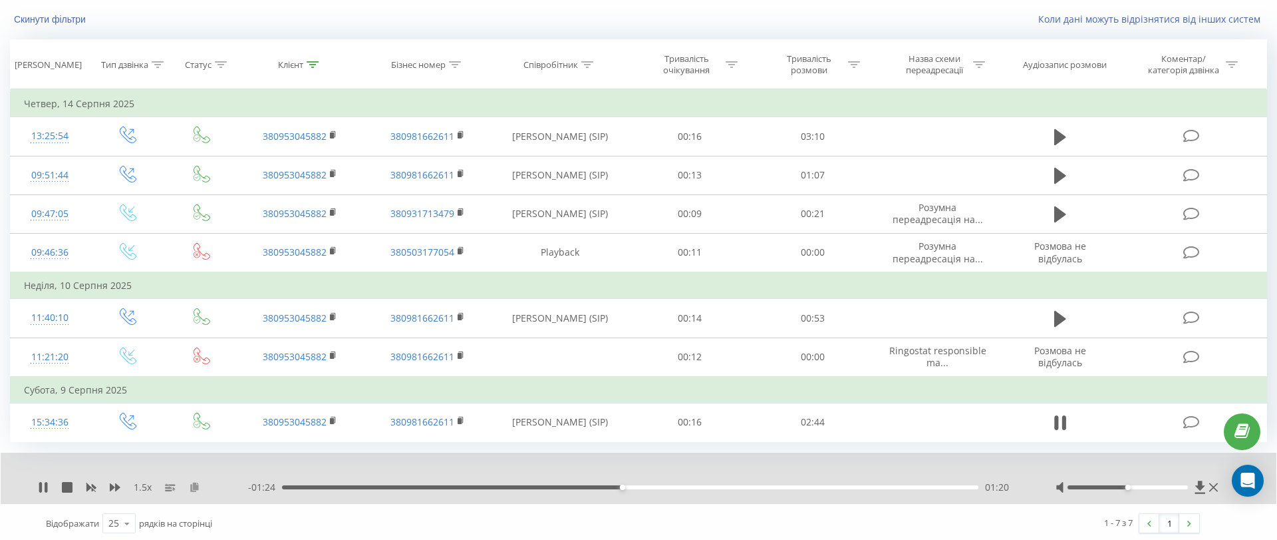
click at [194, 482] on icon at bounding box center [194, 486] width 11 height 9
click at [195, 482] on icon at bounding box center [194, 486] width 11 height 9
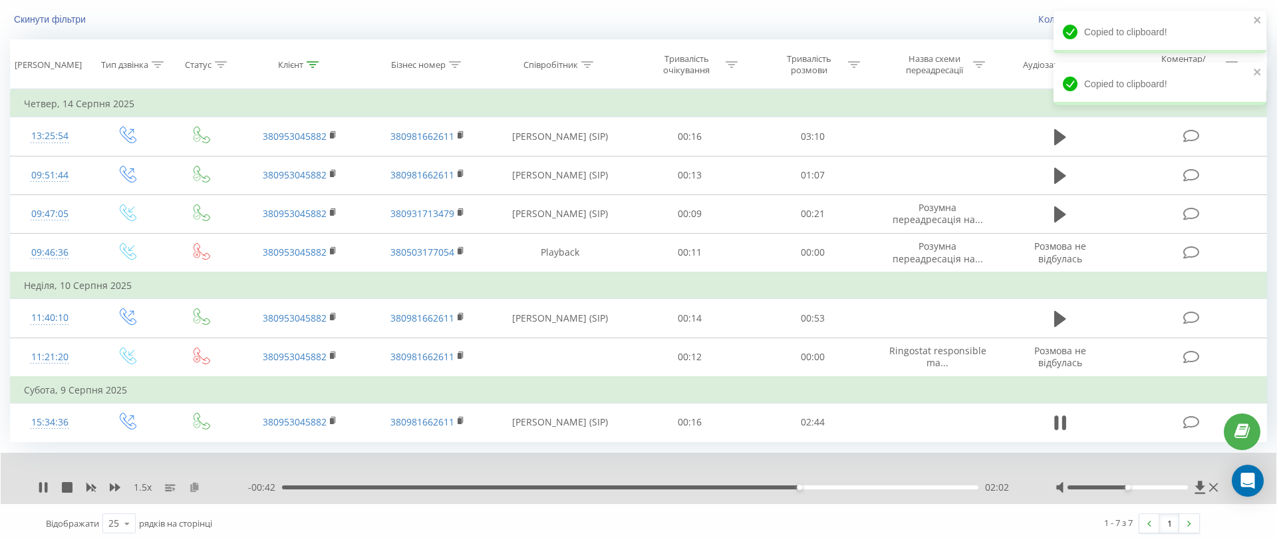
click at [195, 485] on icon at bounding box center [194, 486] width 11 height 9
click at [194, 482] on icon at bounding box center [194, 486] width 11 height 9
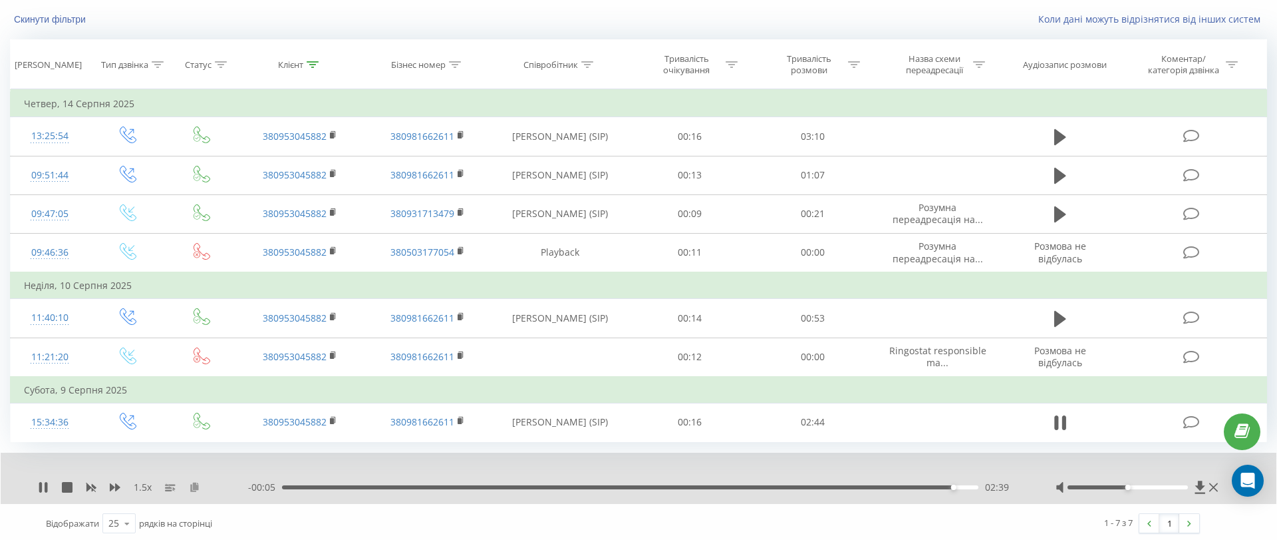
click at [194, 484] on icon at bounding box center [194, 486] width 11 height 9
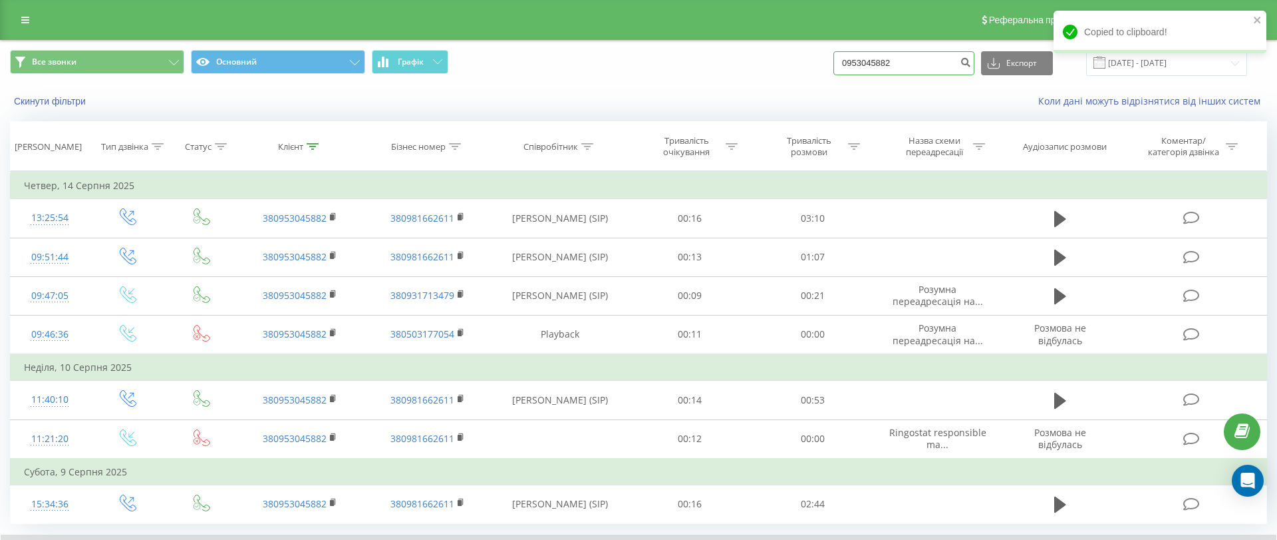
click at [950, 51] on input "0953045882" at bounding box center [904, 63] width 141 height 24
paste input "68146926"
type input "0968146926"
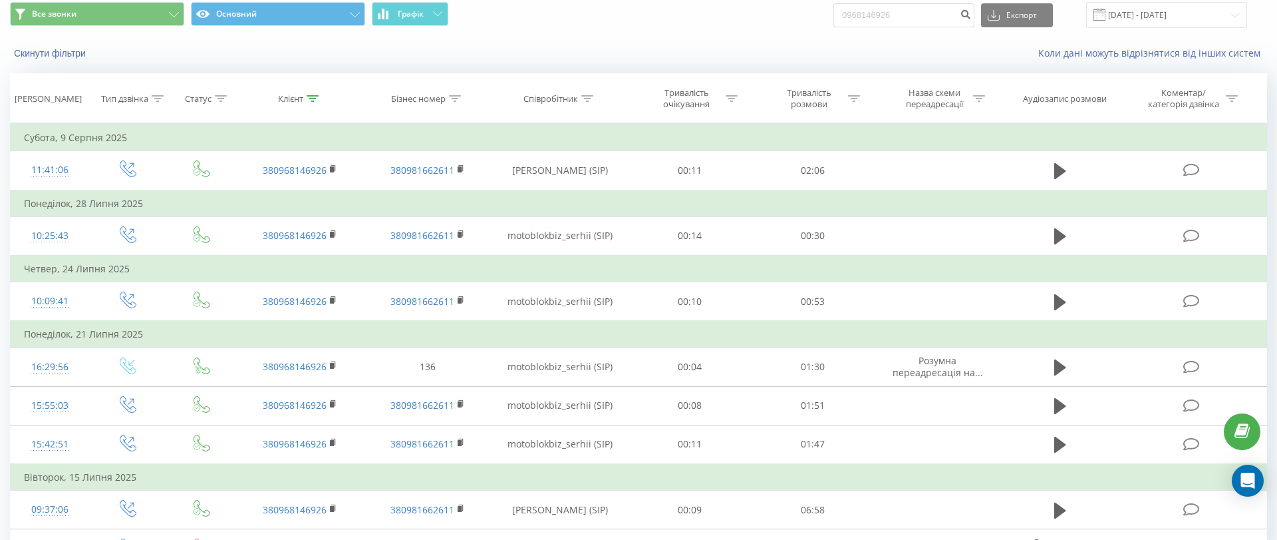
scroll to position [46, 0]
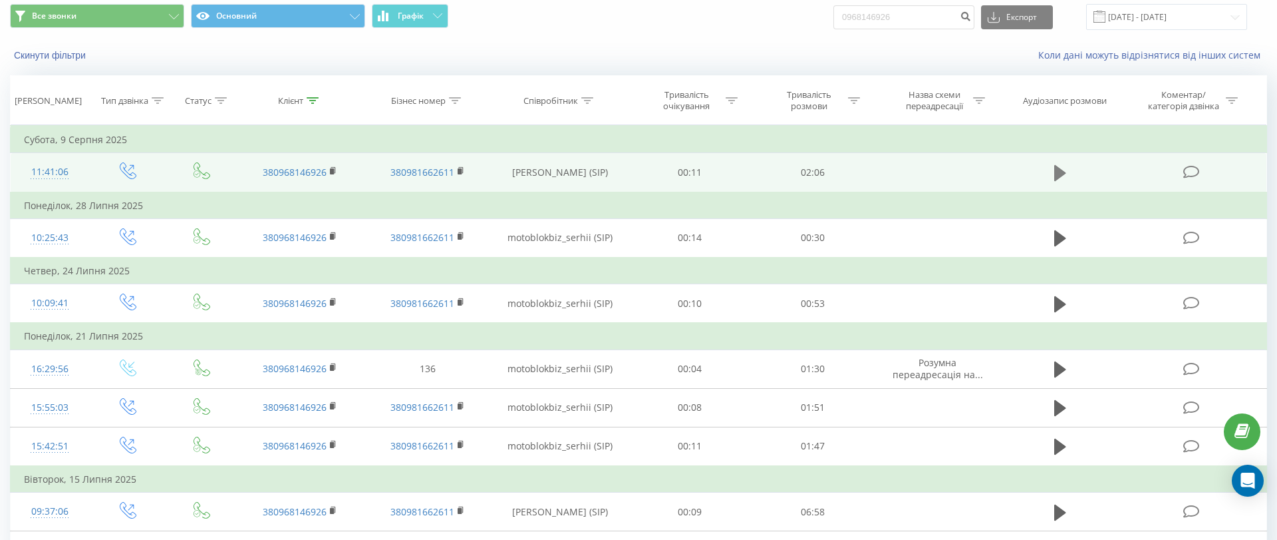
click at [1060, 172] on icon at bounding box center [1060, 173] width 12 height 16
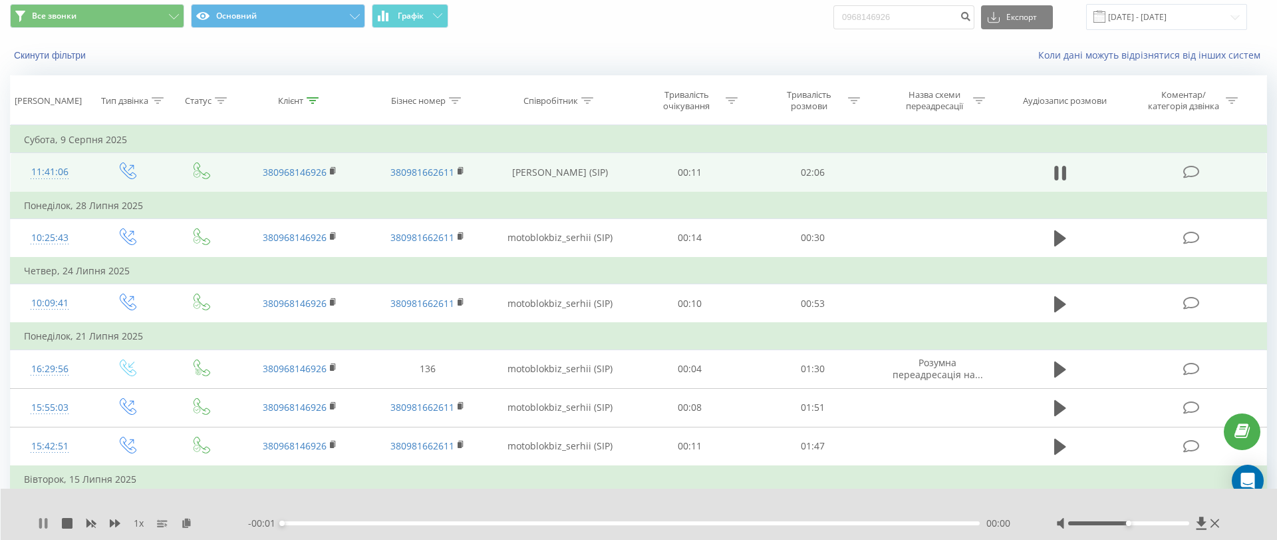
click at [43, 524] on icon at bounding box center [43, 523] width 11 height 11
click at [1063, 168] on icon at bounding box center [1060, 173] width 12 height 19
click at [924, 13] on input "0968146926" at bounding box center [904, 17] width 141 height 24
paste input "50328955"
type input "0503289556"
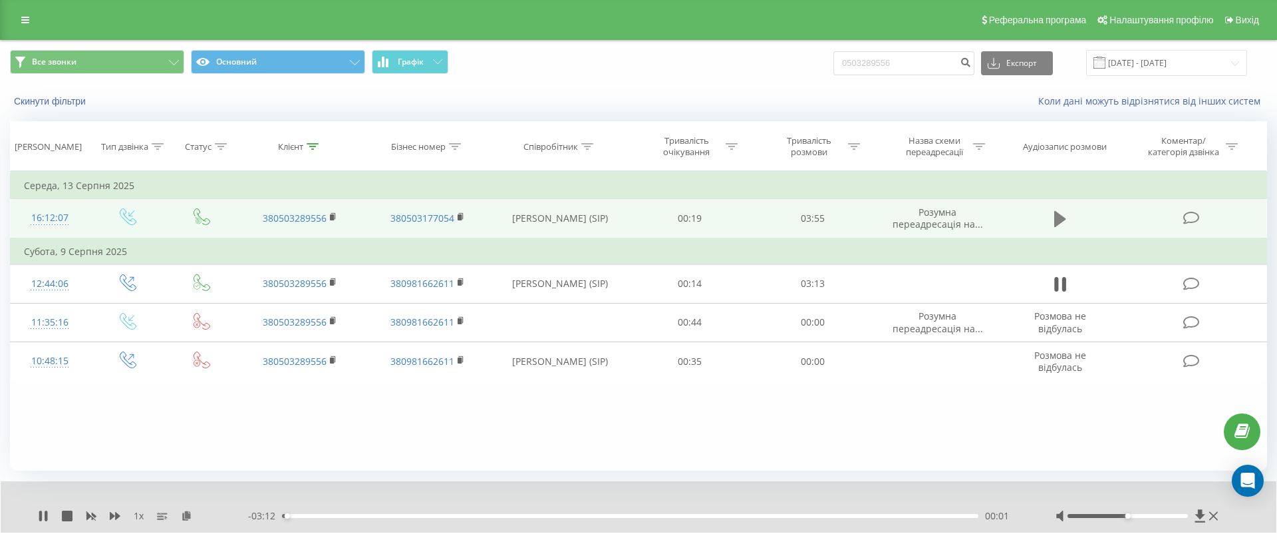
click at [1060, 210] on icon at bounding box center [1060, 219] width 12 height 19
click at [186, 514] on icon at bounding box center [186, 514] width 11 height 9
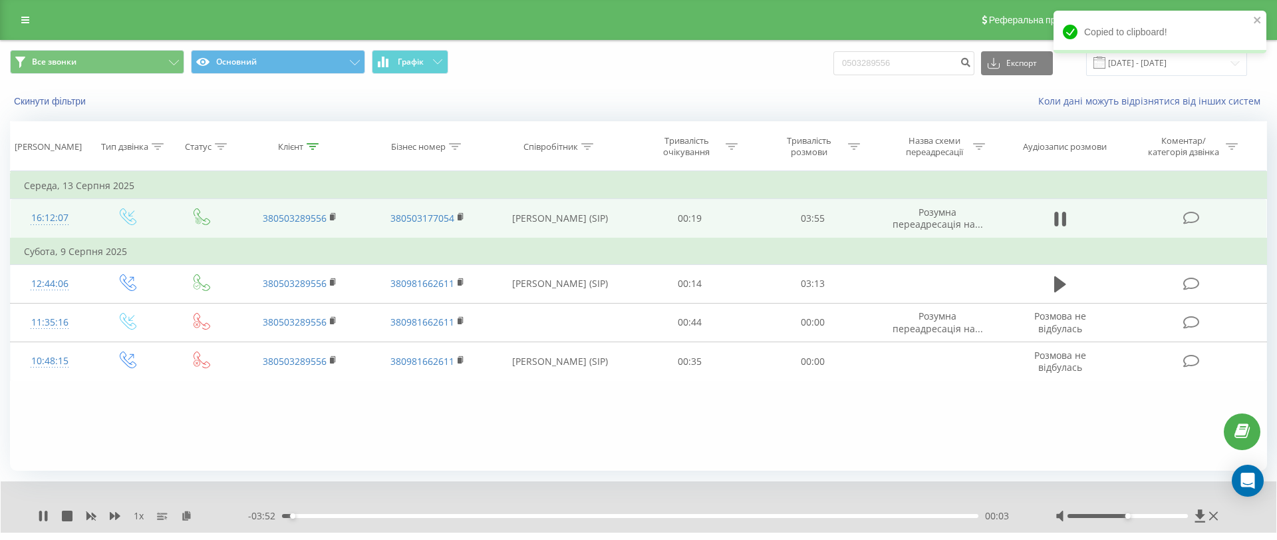
click at [188, 508] on div "1 x - 03:52 00:03 00:03" at bounding box center [639, 506] width 1276 height 51
click at [188, 526] on div "1 x - 03:52 00:04 00:04" at bounding box center [639, 506] width 1276 height 51
click at [188, 513] on icon at bounding box center [186, 514] width 11 height 9
click at [114, 518] on icon at bounding box center [115, 515] width 11 height 11
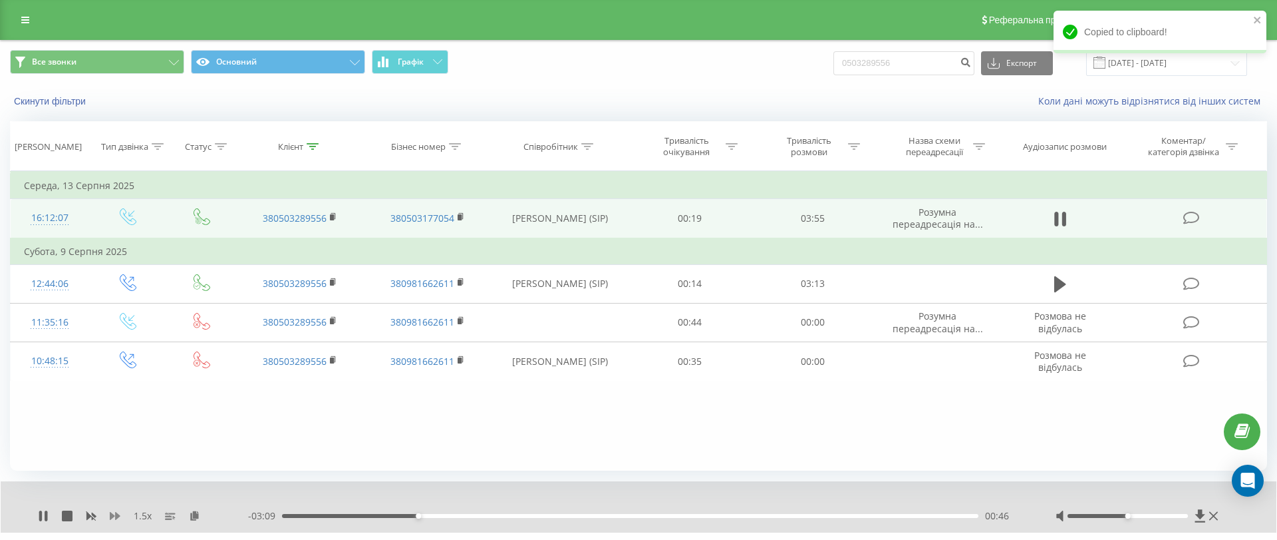
click at [114, 518] on icon at bounding box center [115, 515] width 11 height 11
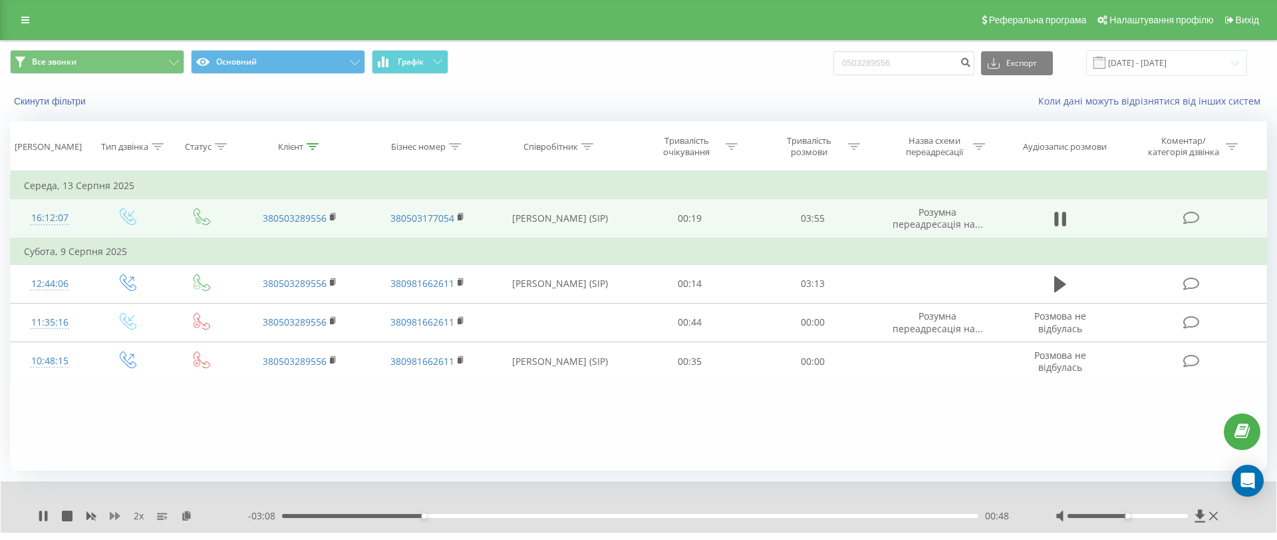
click at [114, 518] on icon at bounding box center [115, 515] width 11 height 11
click at [198, 517] on icon at bounding box center [194, 514] width 11 height 9
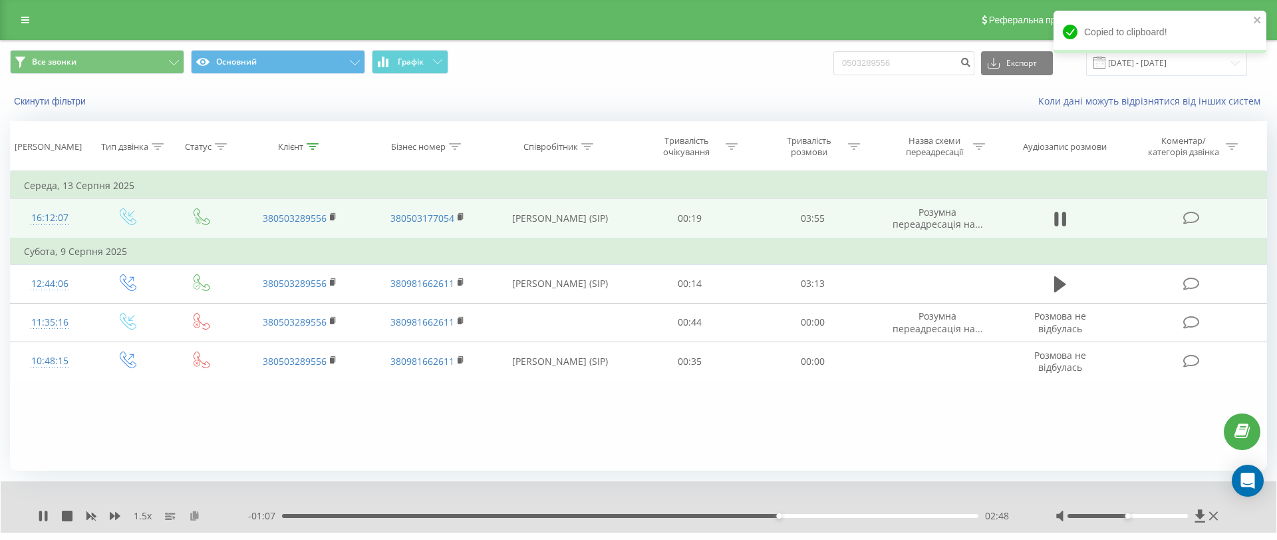
click at [192, 516] on icon at bounding box center [194, 514] width 11 height 9
click at [194, 520] on button at bounding box center [194, 515] width 11 height 11
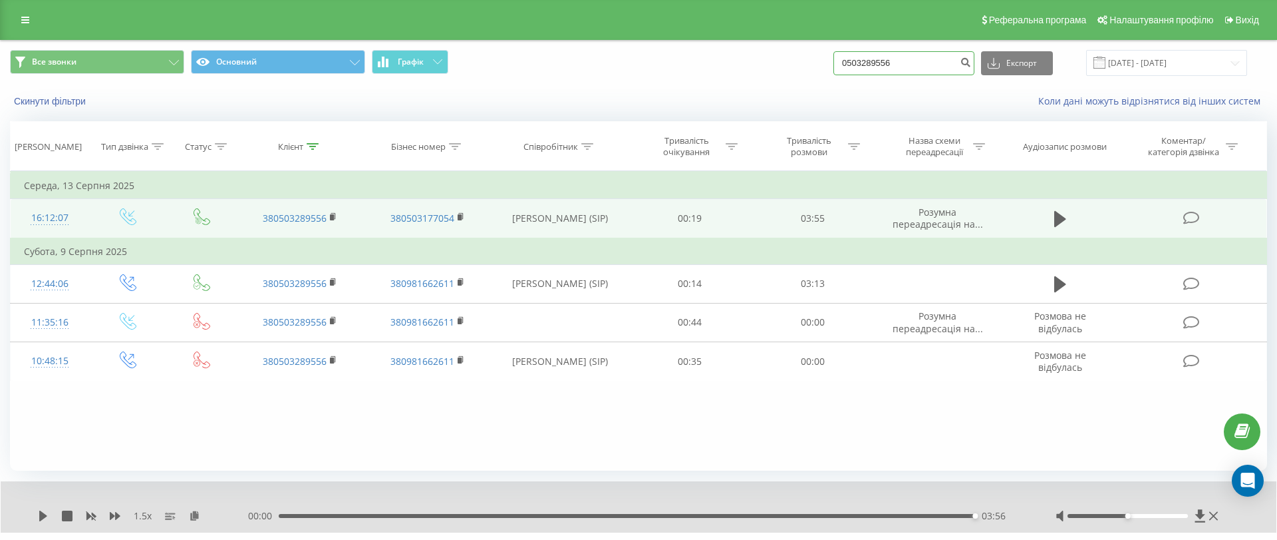
click at [933, 73] on input "0503289556" at bounding box center [904, 63] width 141 height 24
paste input "992781040"
type input "0992781040"
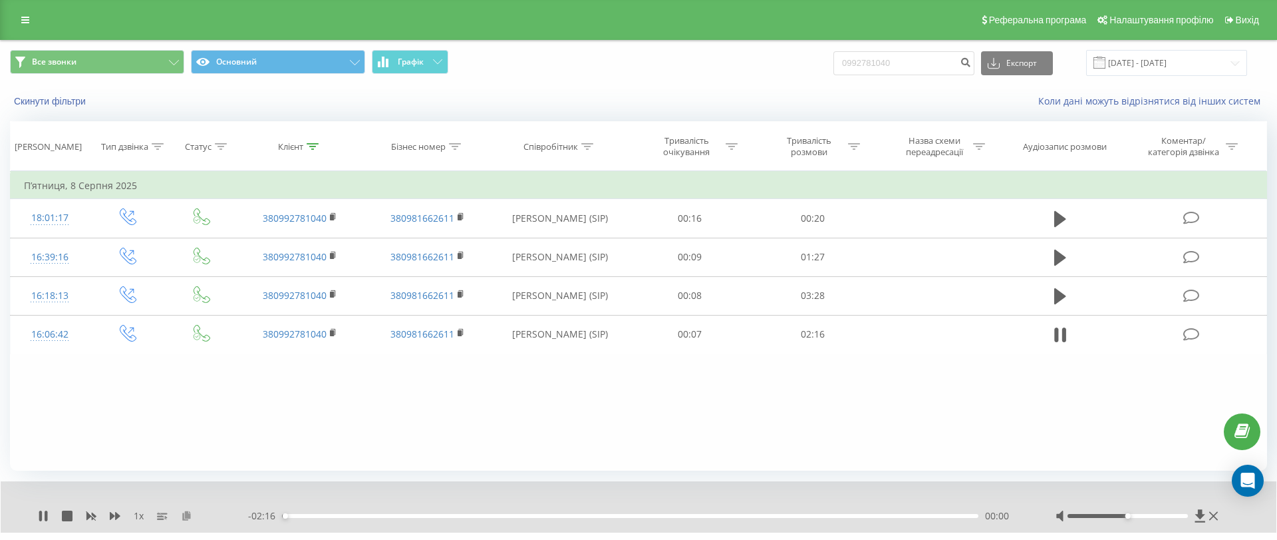
click at [186, 514] on icon at bounding box center [186, 514] width 11 height 9
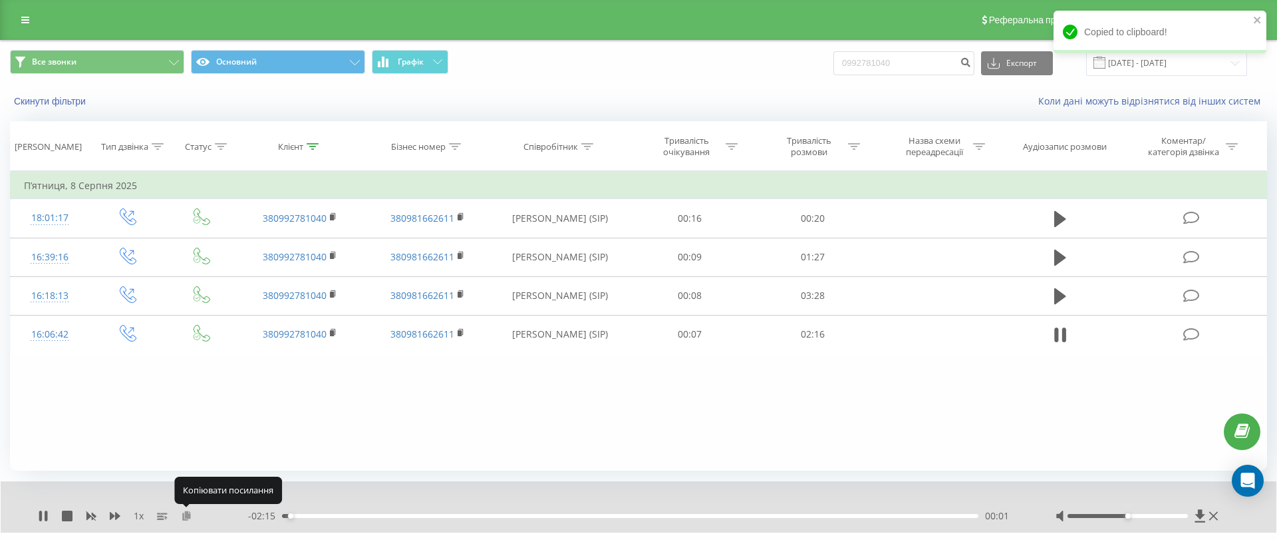
click at [186, 514] on icon at bounding box center [186, 514] width 11 height 9
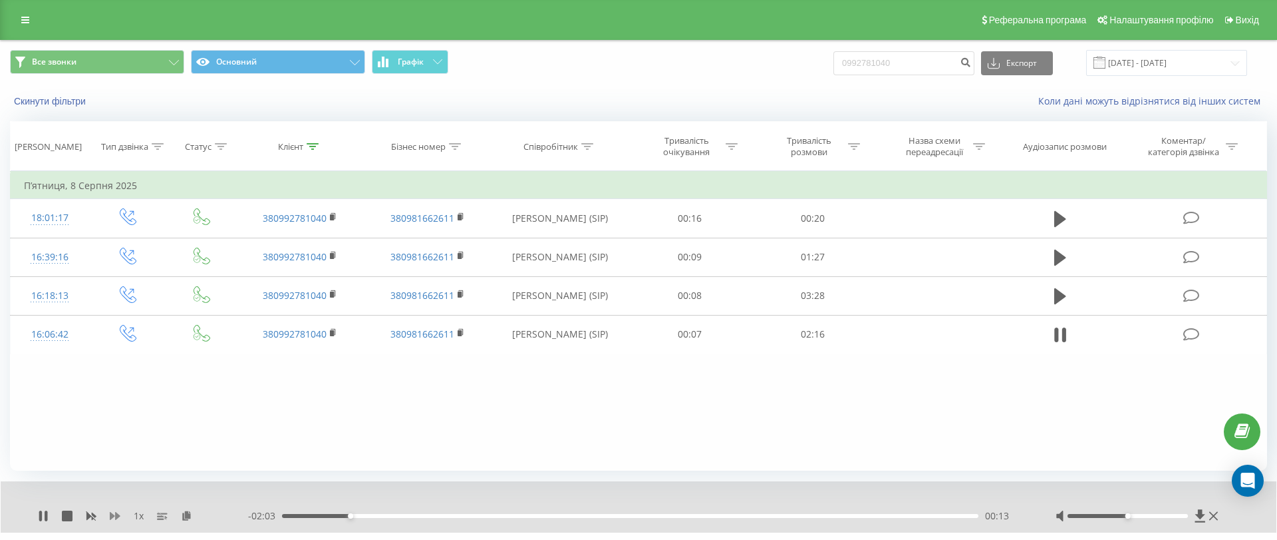
click at [112, 512] on icon at bounding box center [115, 515] width 11 height 11
click at [194, 514] on icon at bounding box center [194, 514] width 11 height 9
click at [189, 512] on icon at bounding box center [194, 514] width 11 height 9
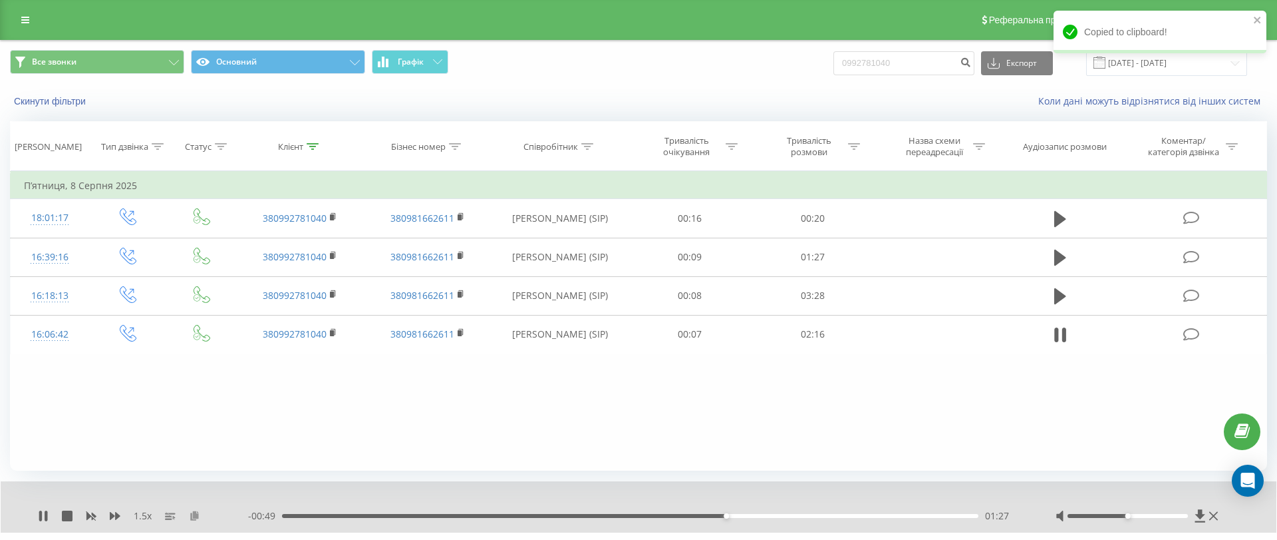
click at [194, 514] on icon at bounding box center [194, 514] width 11 height 9
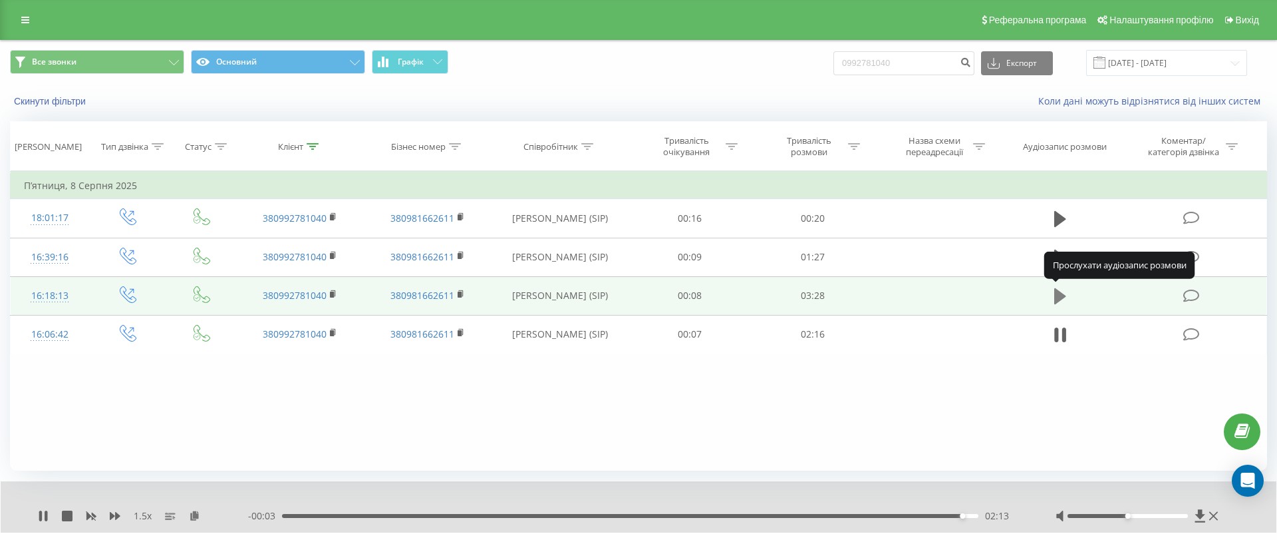
click at [1068, 295] on button at bounding box center [1060, 296] width 20 height 20
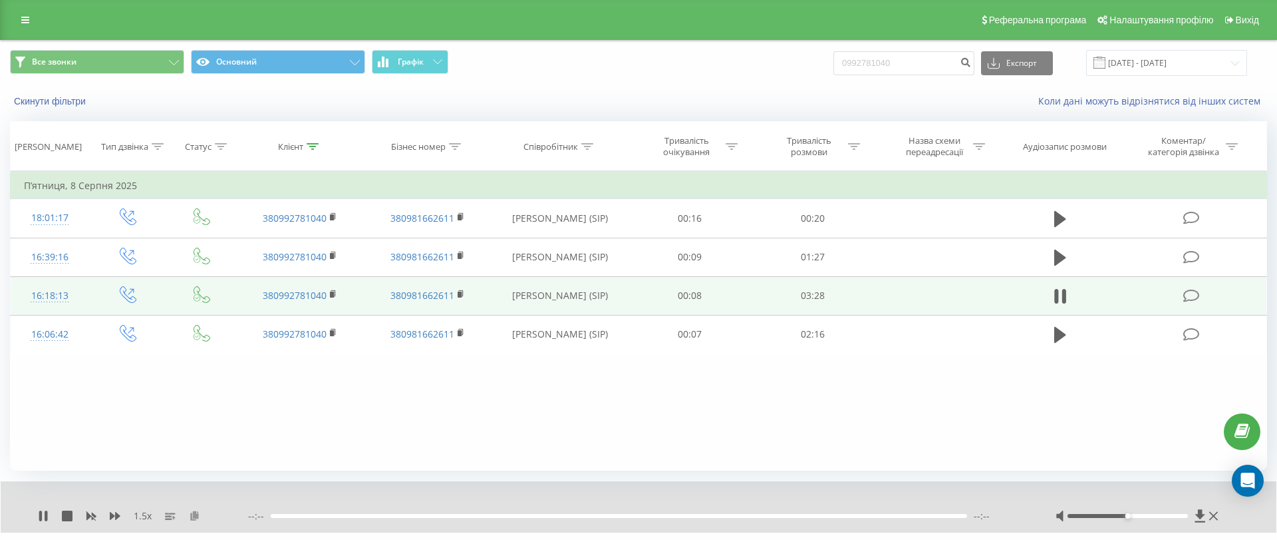
click at [192, 516] on icon at bounding box center [194, 514] width 11 height 9
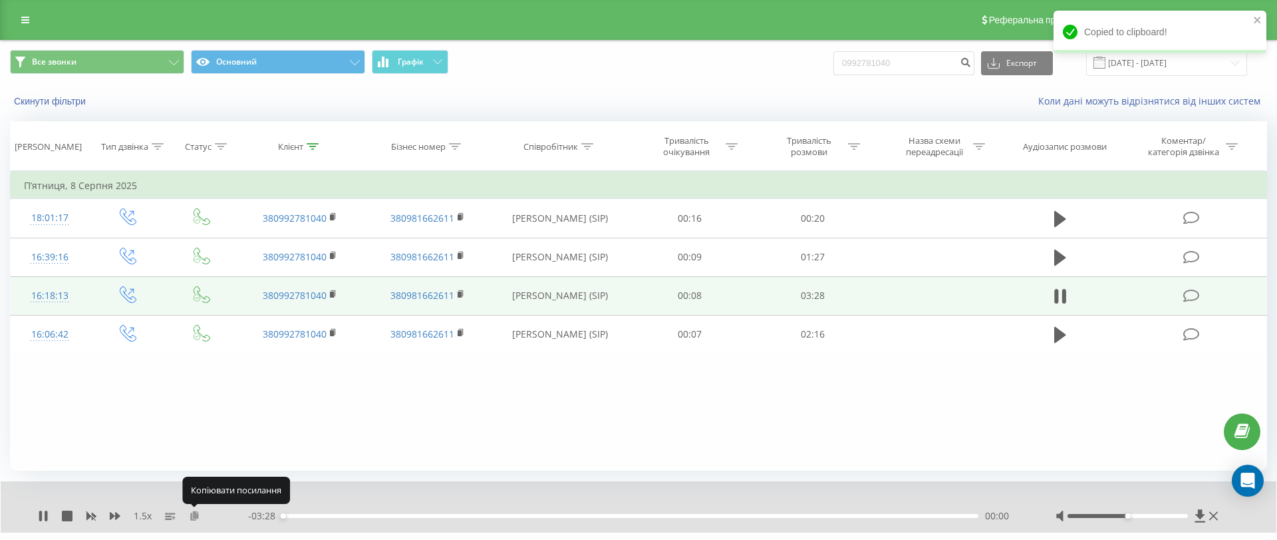
click at [193, 515] on icon at bounding box center [194, 514] width 11 height 9
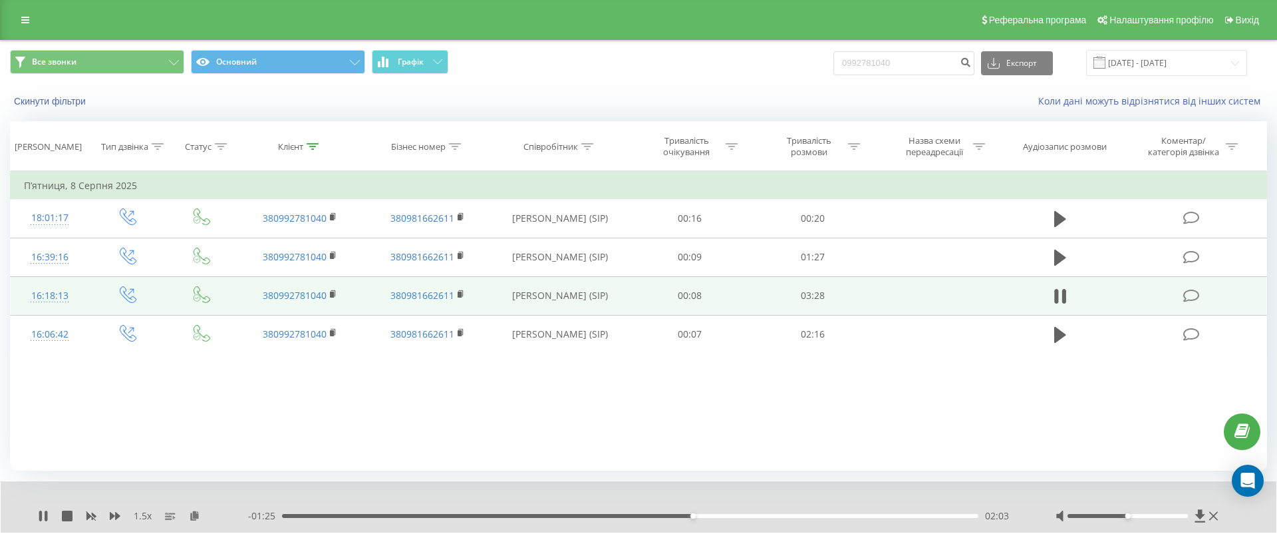
click at [345, 423] on div "Фільтрувати за умовою Дорівнює Введіть значення Скасувати OK Фільтрувати за умо…" at bounding box center [638, 320] width 1257 height 299
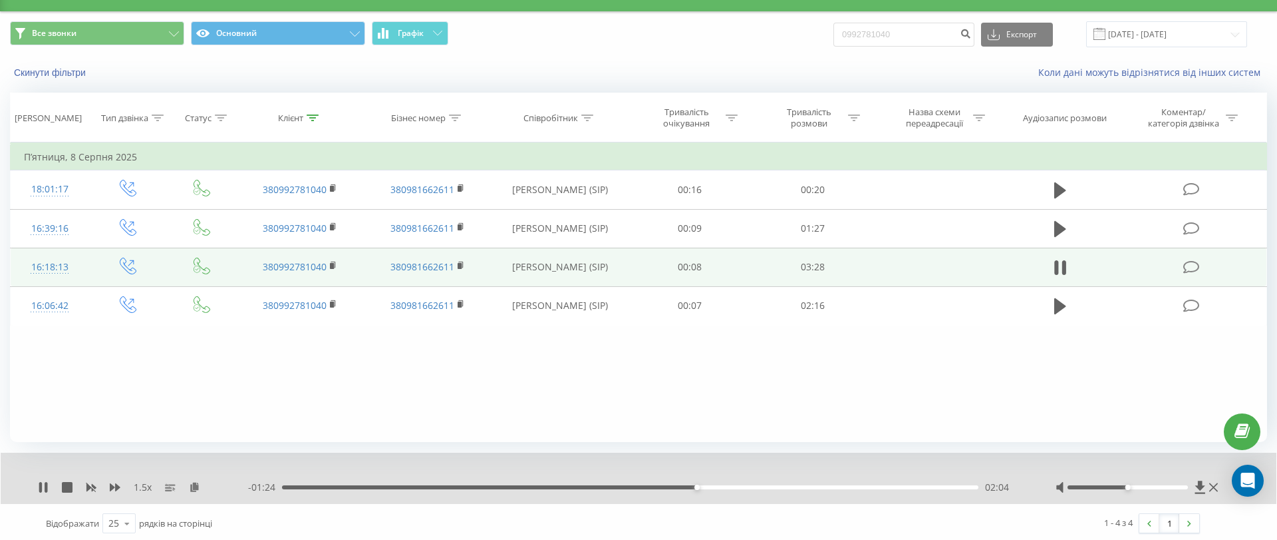
scroll to position [31, 0]
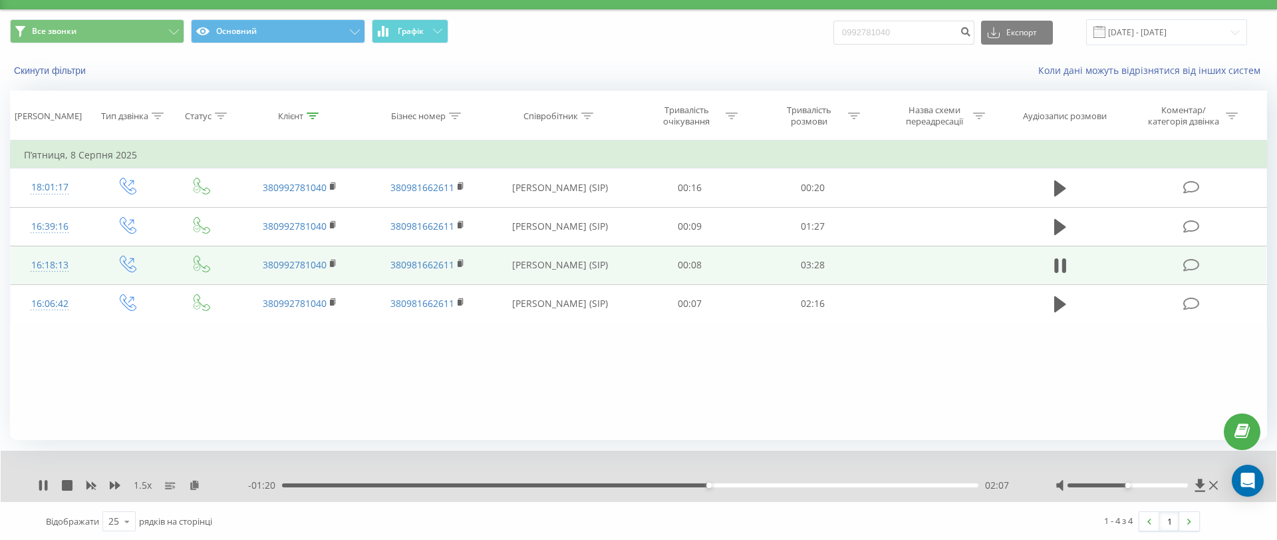
click at [1163, 479] on div at bounding box center [1139, 484] width 166 height 13
click at [1165, 479] on div at bounding box center [1139, 484] width 166 height 13
click at [1172, 484] on div at bounding box center [1128, 485] width 121 height 4
click at [1177, 484] on div "Accessibility label" at bounding box center [1175, 484] width 5 height 5
click at [1179, 484] on div at bounding box center [1128, 485] width 121 height 4
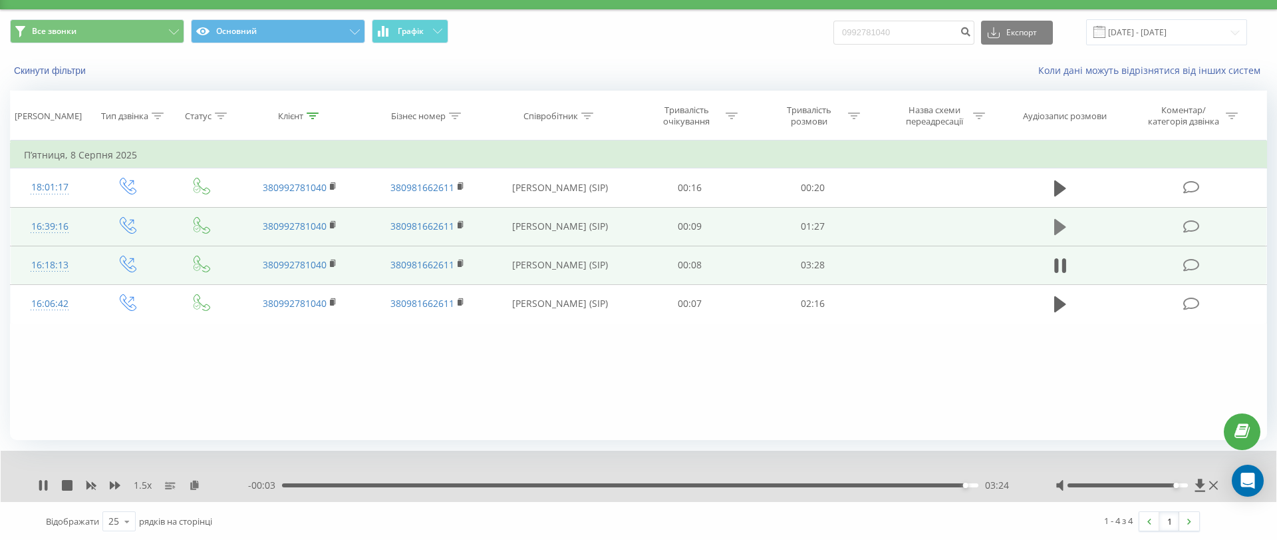
click at [1062, 221] on icon at bounding box center [1060, 227] width 12 height 19
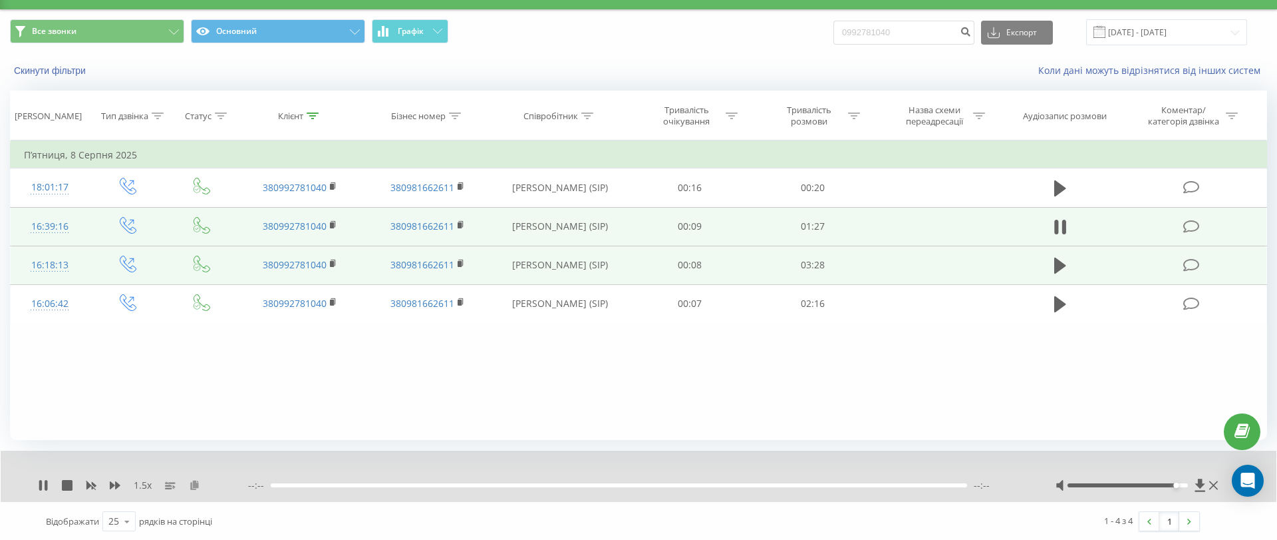
click at [190, 484] on icon at bounding box center [194, 484] width 11 height 9
click at [197, 485] on icon at bounding box center [194, 484] width 11 height 9
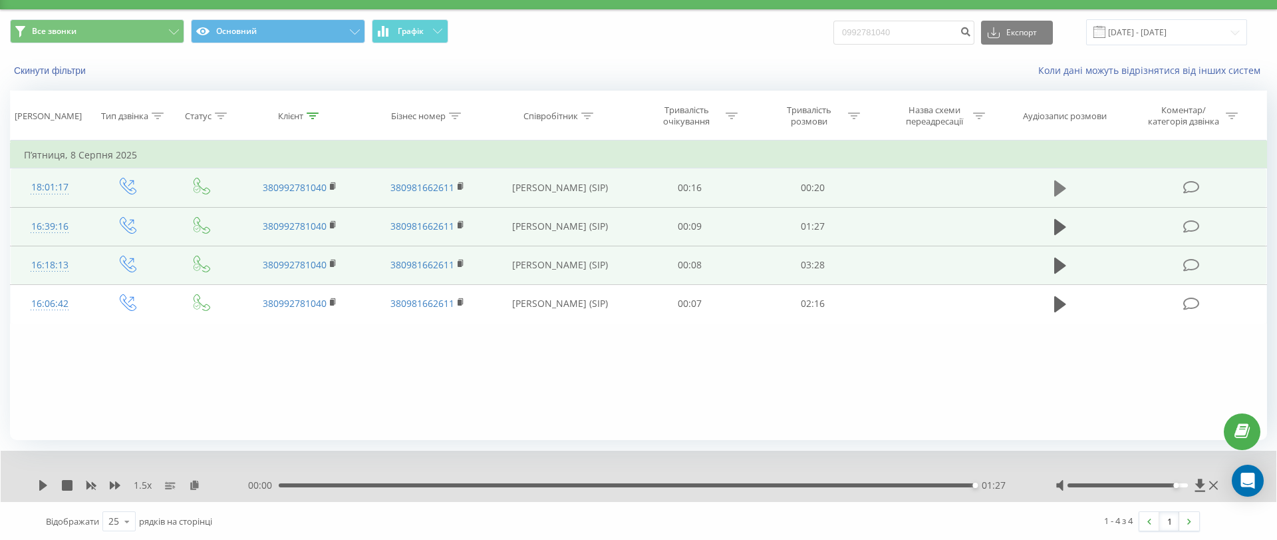
click at [1065, 186] on icon at bounding box center [1060, 188] width 12 height 16
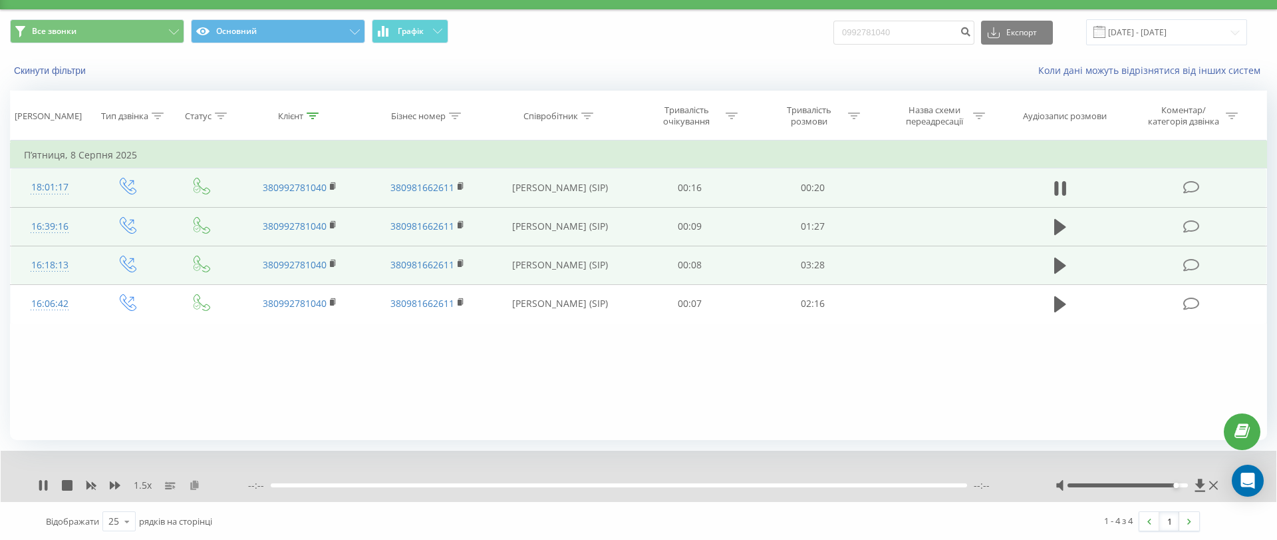
click at [194, 484] on icon at bounding box center [194, 484] width 11 height 9
